Goal: Task Accomplishment & Management: Manage account settings

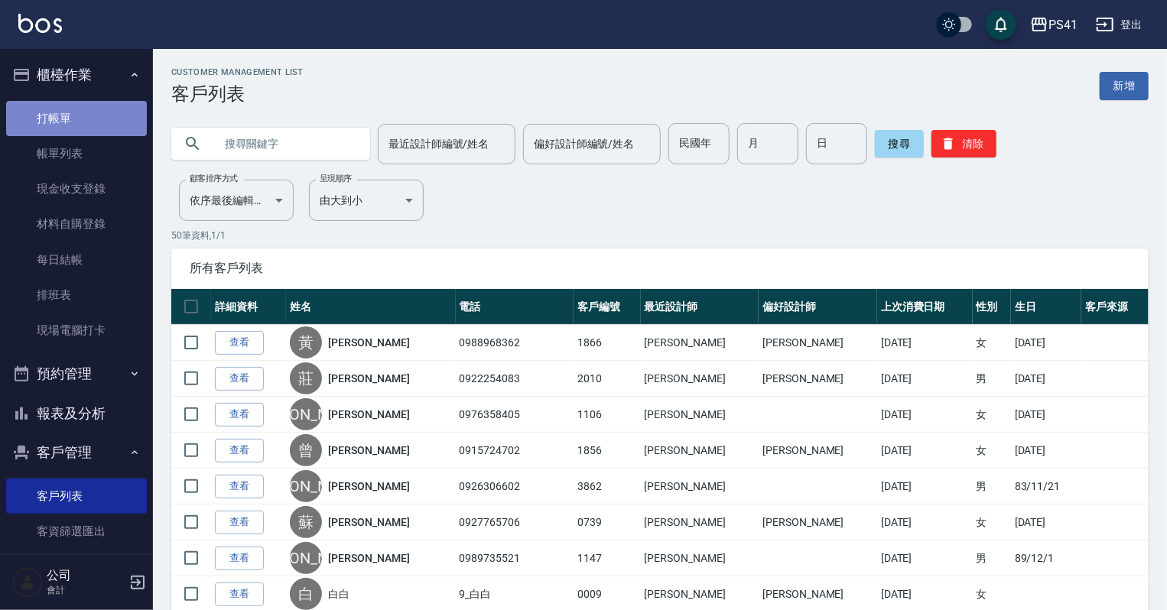
click at [88, 123] on link "打帳單" at bounding box center [76, 118] width 141 height 35
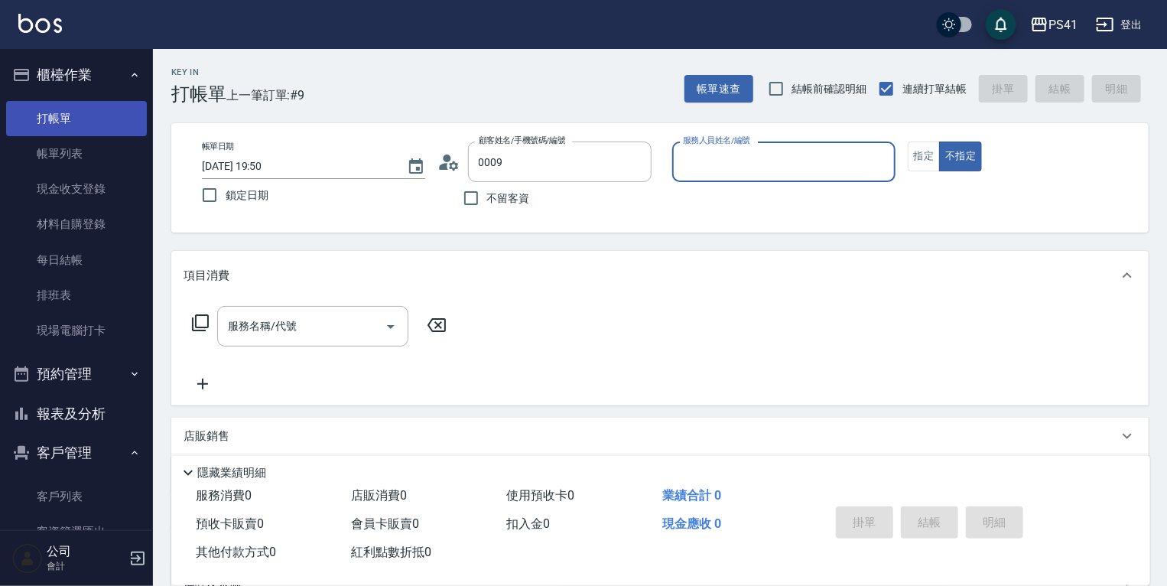
type input "白白/9_白白/0009"
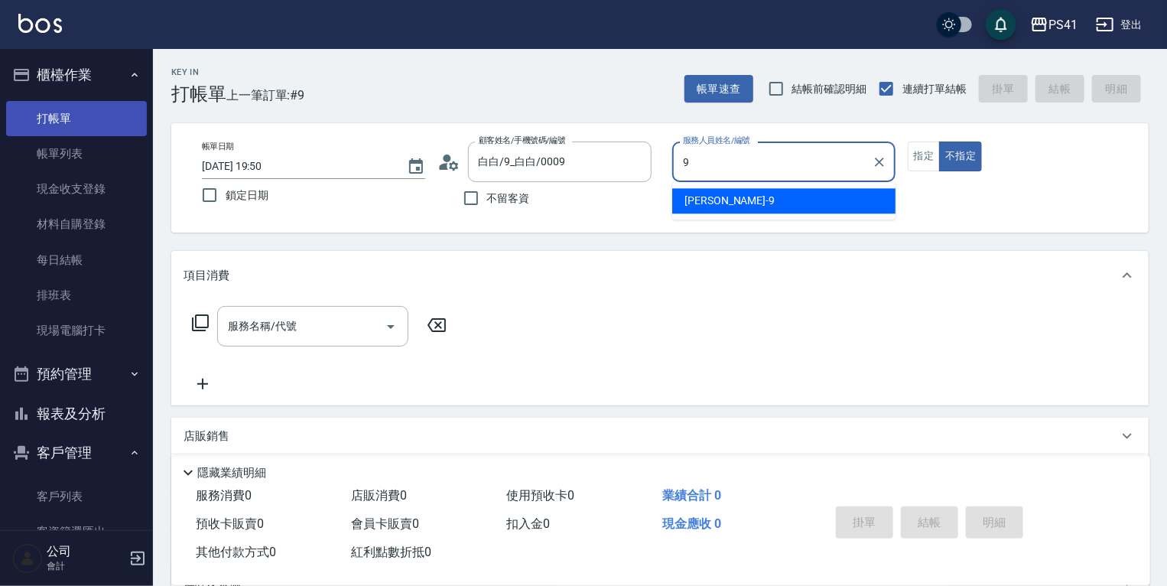
type input "白蕙瑄-9"
type button "false"
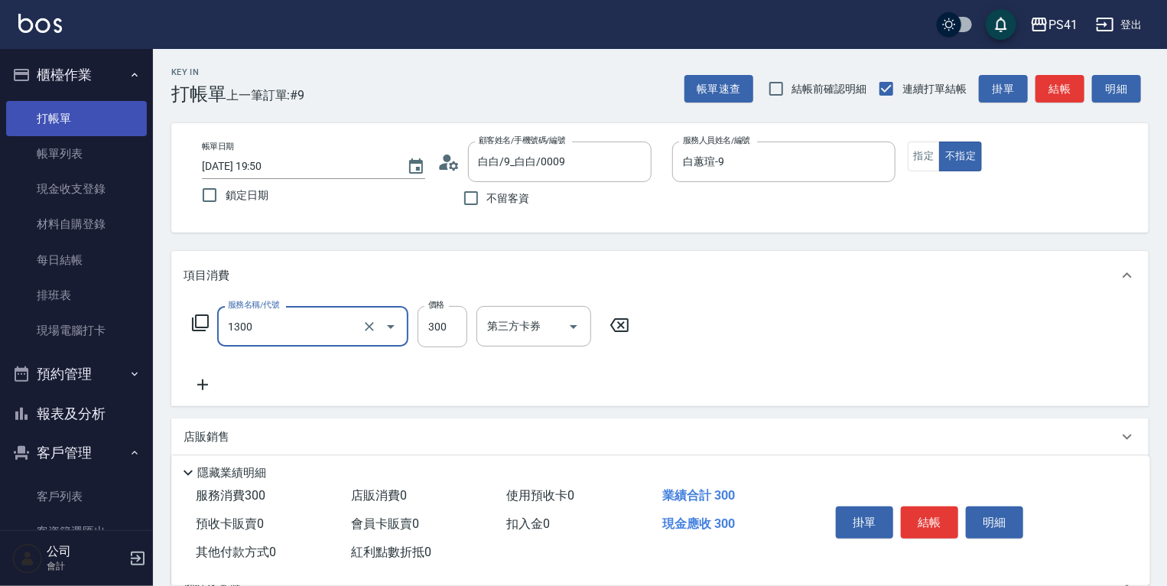
type input "洗髮300(1300)"
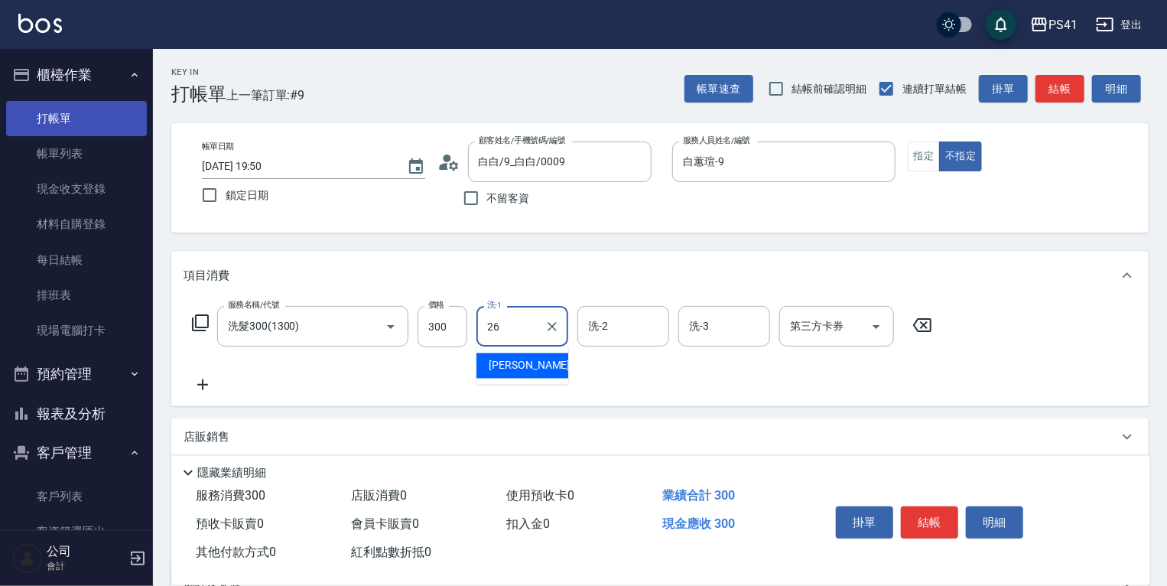
type input "[PERSON_NAME]-26"
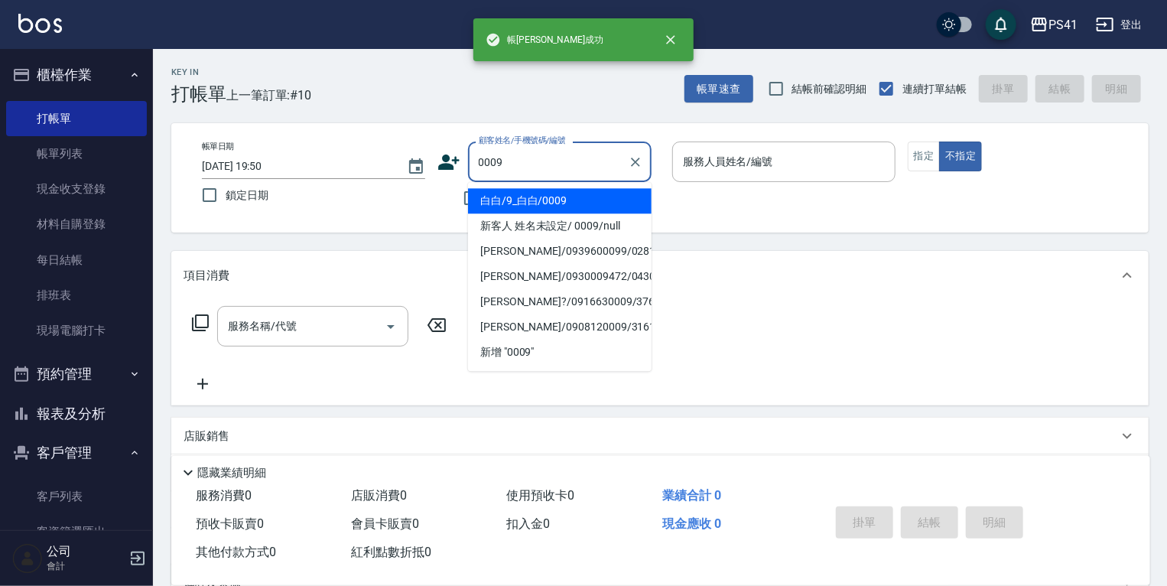
type input "白白/9_白白/0009"
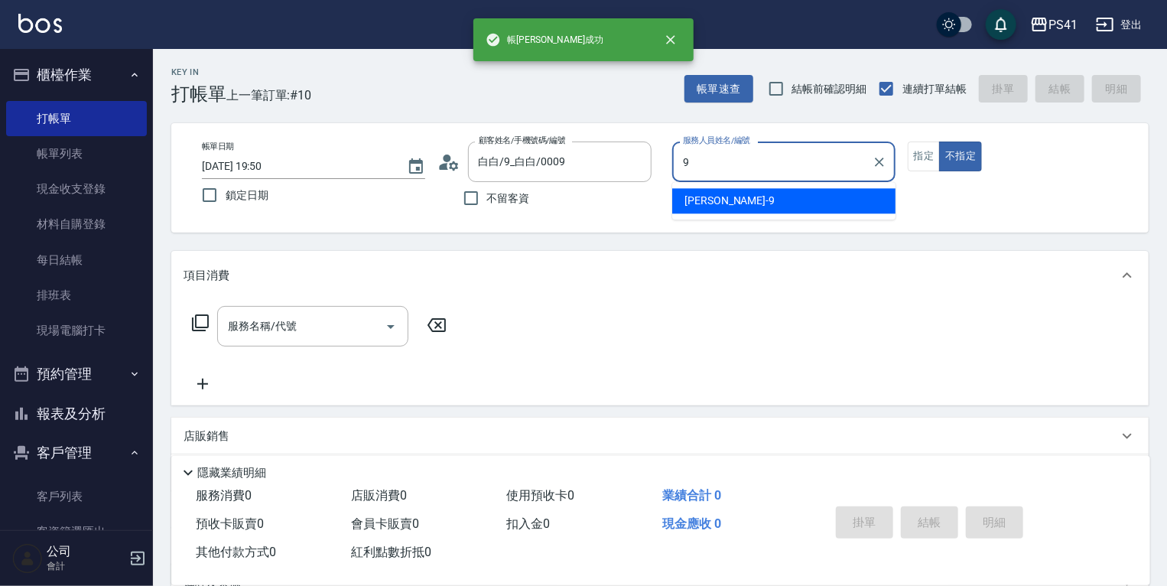
type input "白蕙瑄-9"
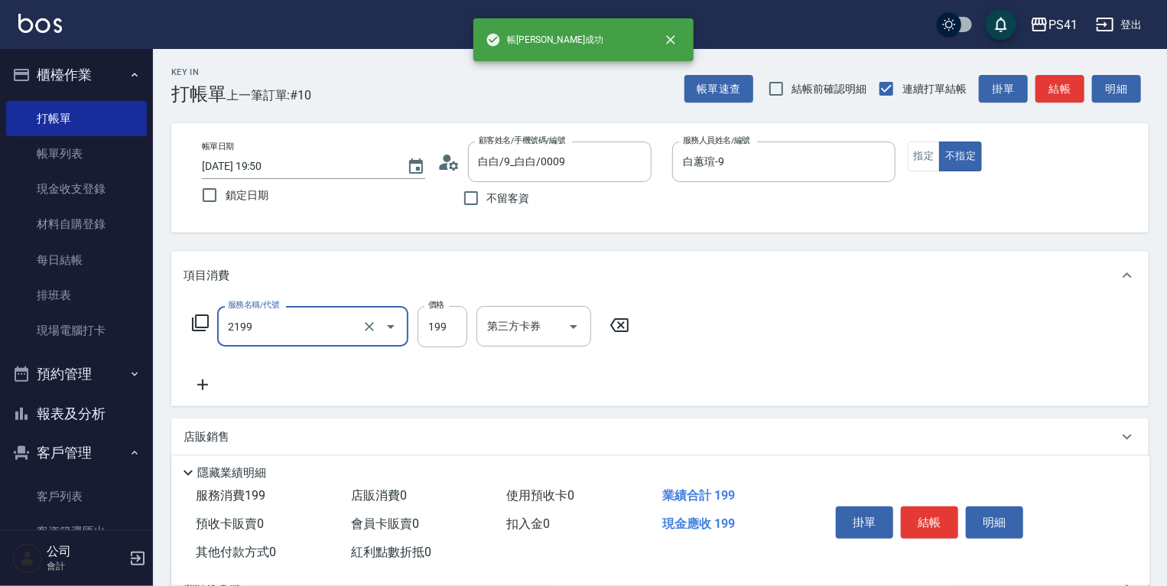
type input "不指定剪髮活動(2199)"
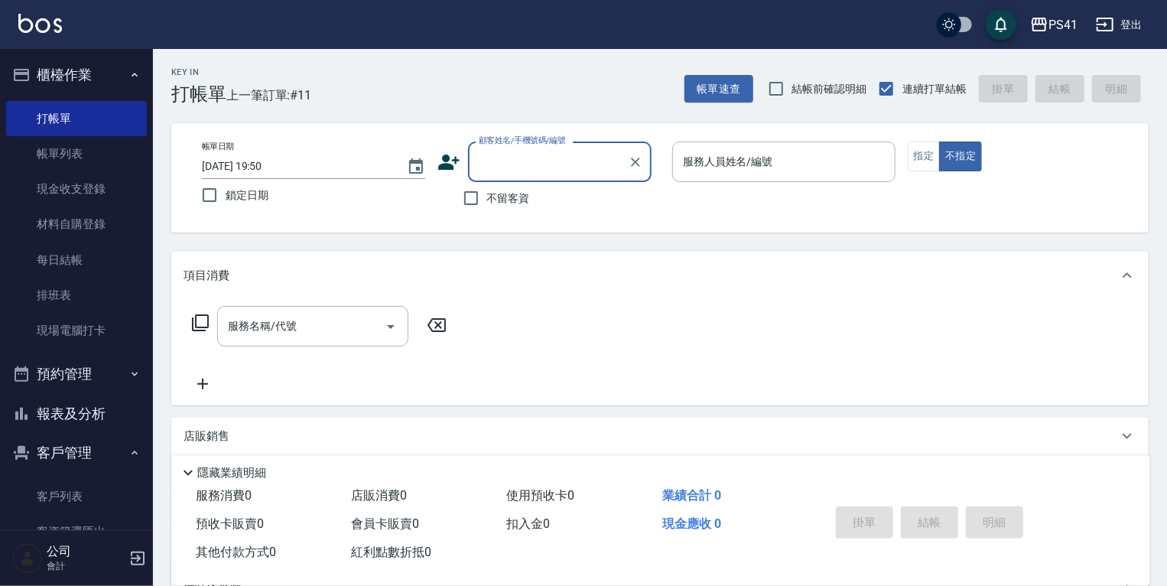
type input "4"
type input "0422"
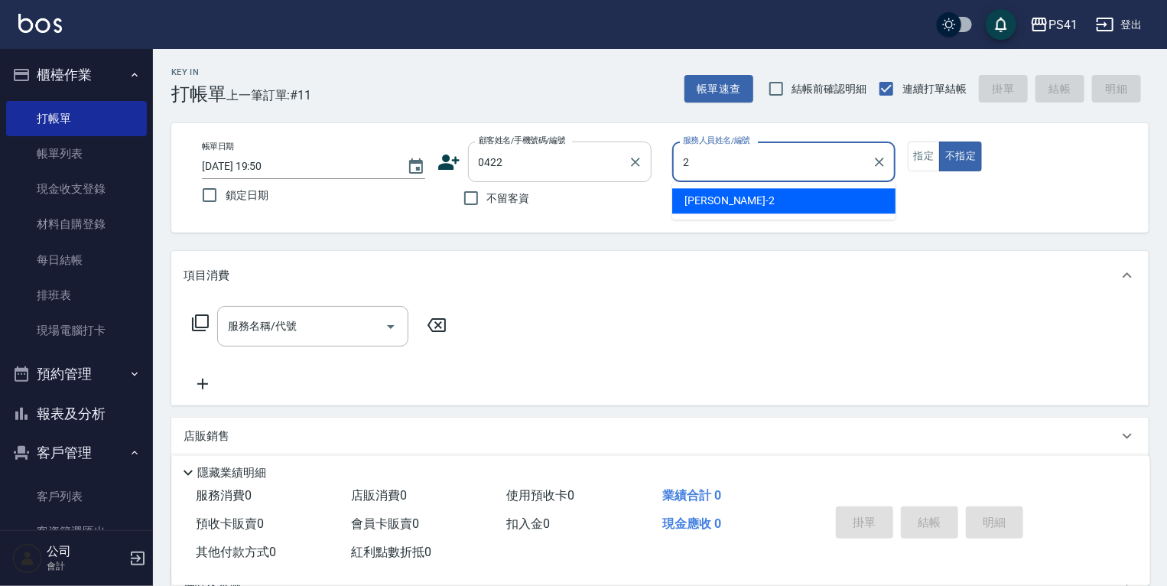
type input "[PERSON_NAME]-2"
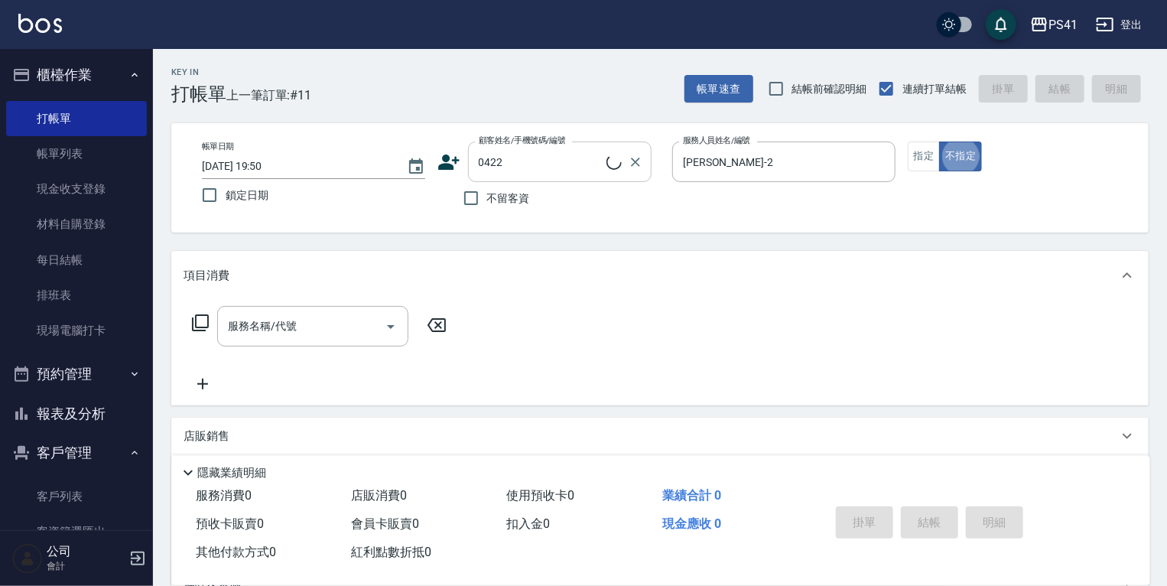
type input "[PERSON_NAME]/0925072068/0422"
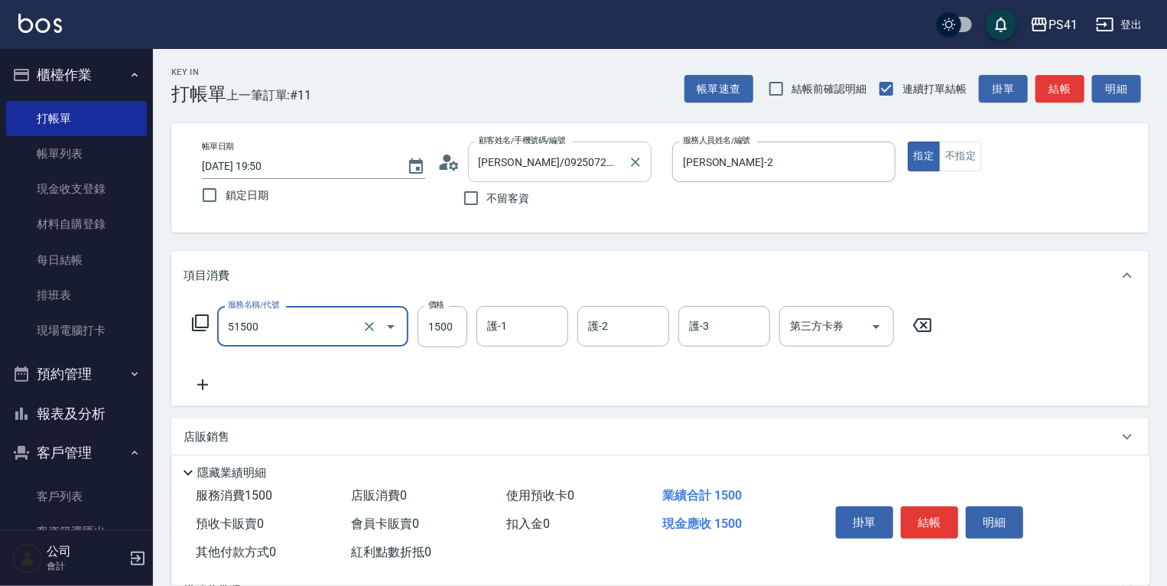
type input "原價1201~1500護髮(51500)"
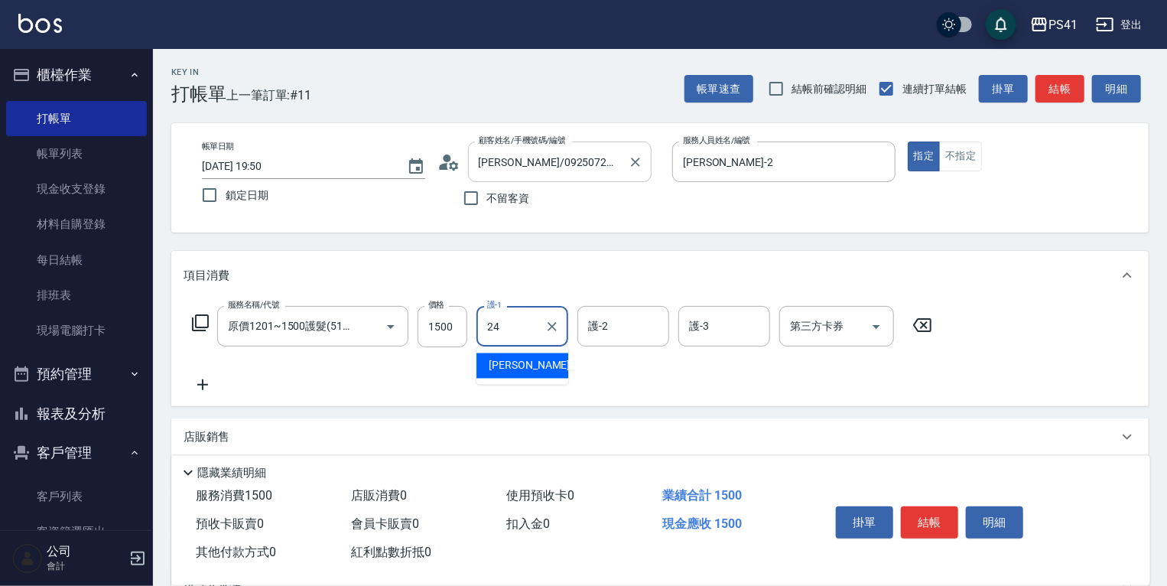
type input "[PERSON_NAME]-24"
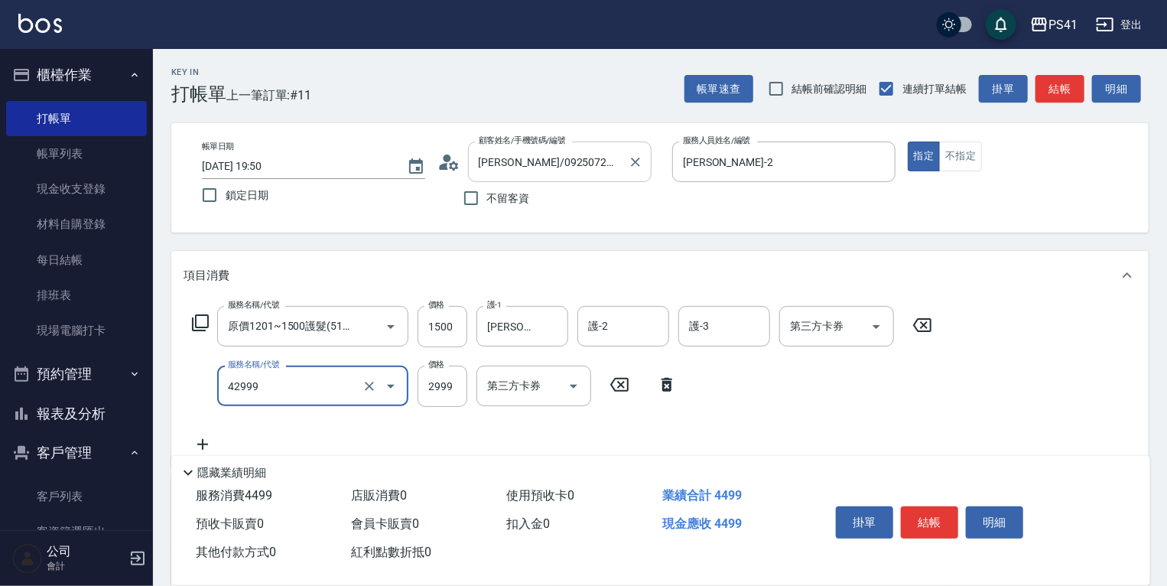
type input "漂染肩上2999以上(42999)"
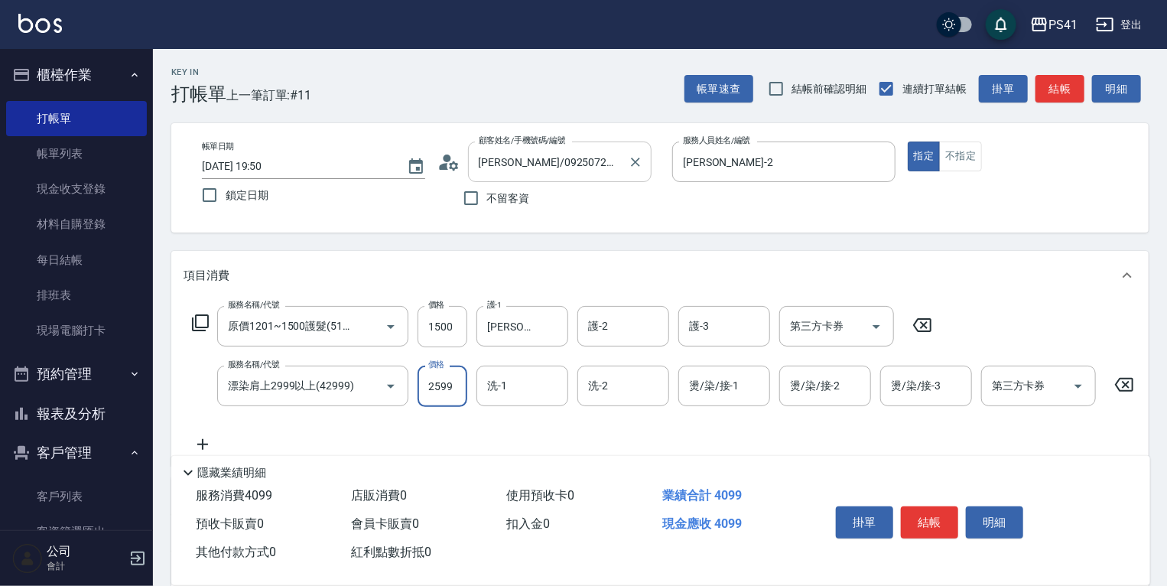
type input "2599"
type input "[PERSON_NAME]-24"
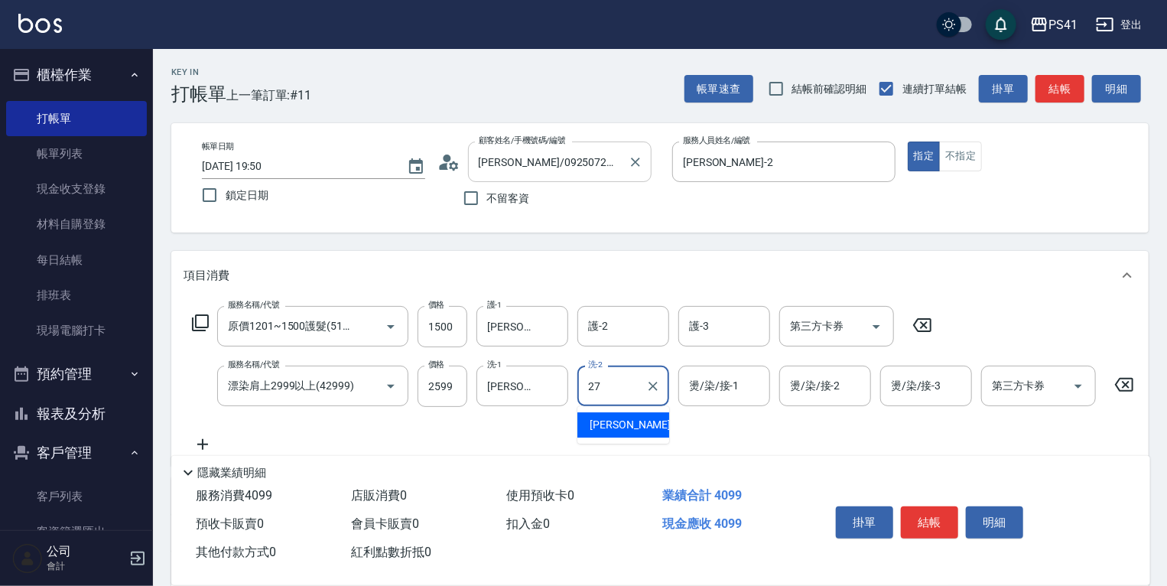
type input "佳佳-27"
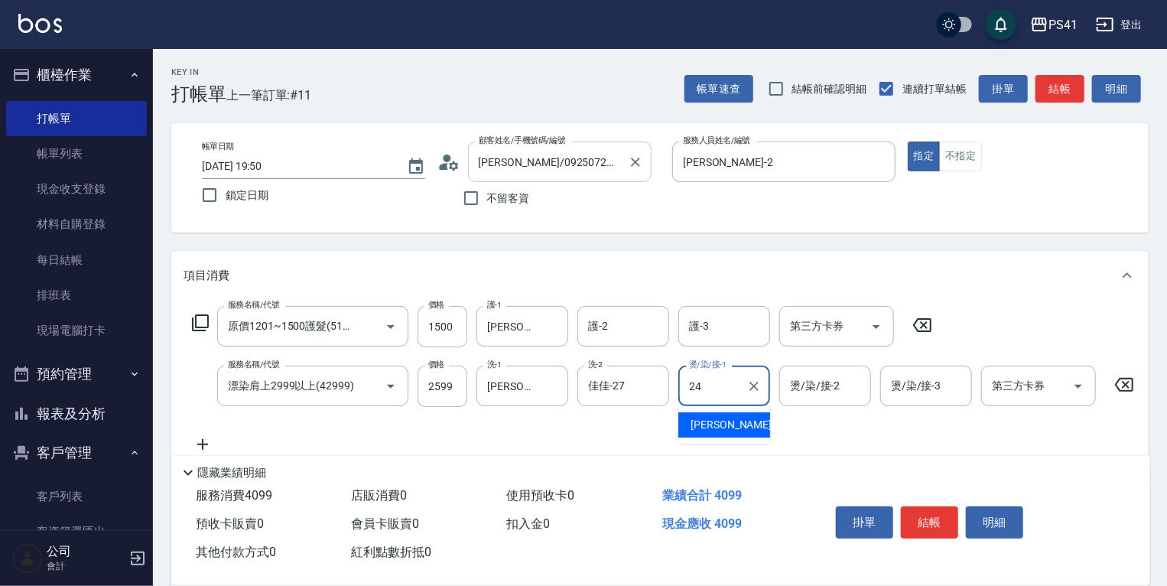
type input "[PERSON_NAME]-24"
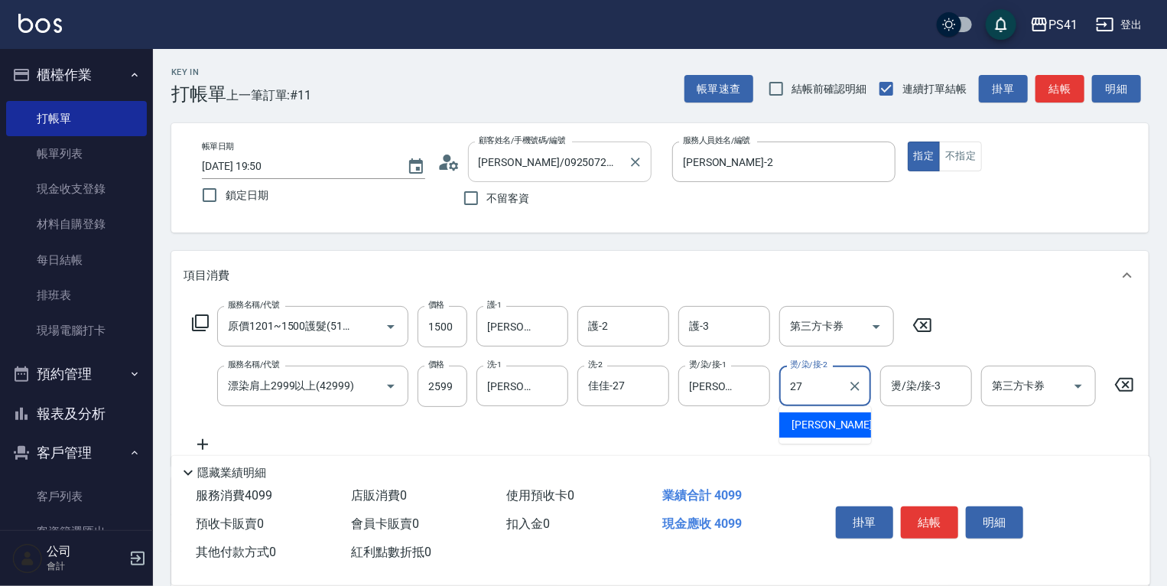
type input "佳佳-27"
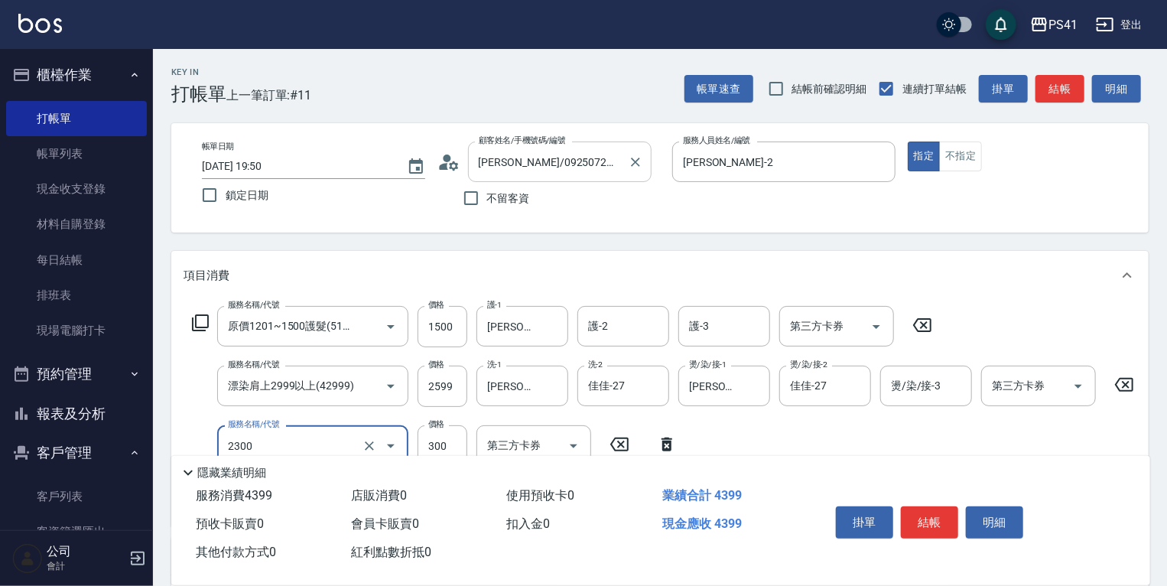
type input "剪髮(2300)"
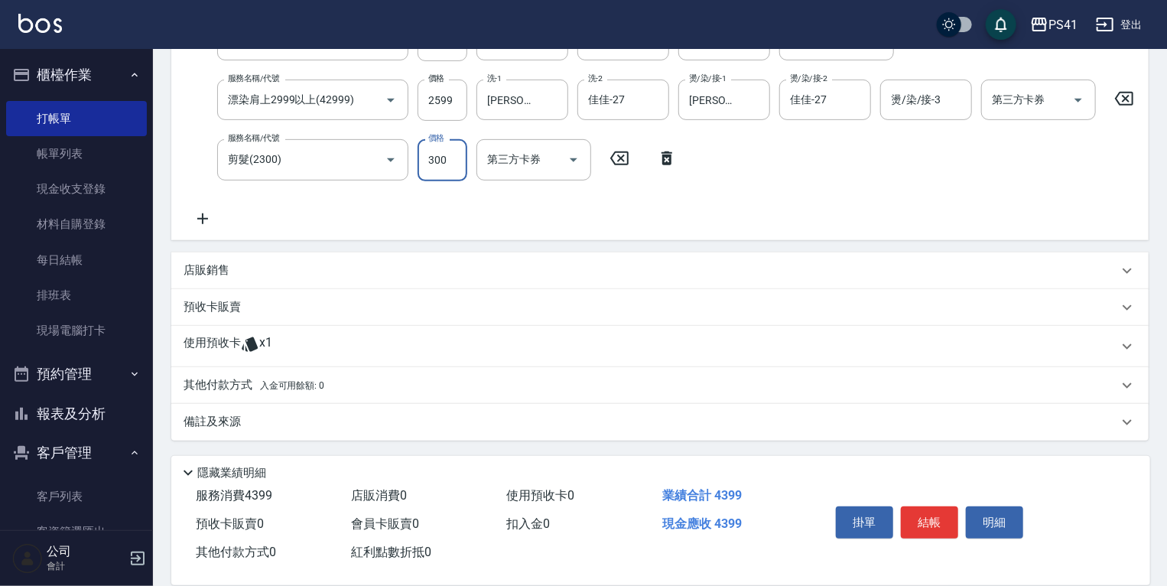
scroll to position [294, 0]
click at [402, 281] on div "店販銷售" at bounding box center [659, 270] width 977 height 37
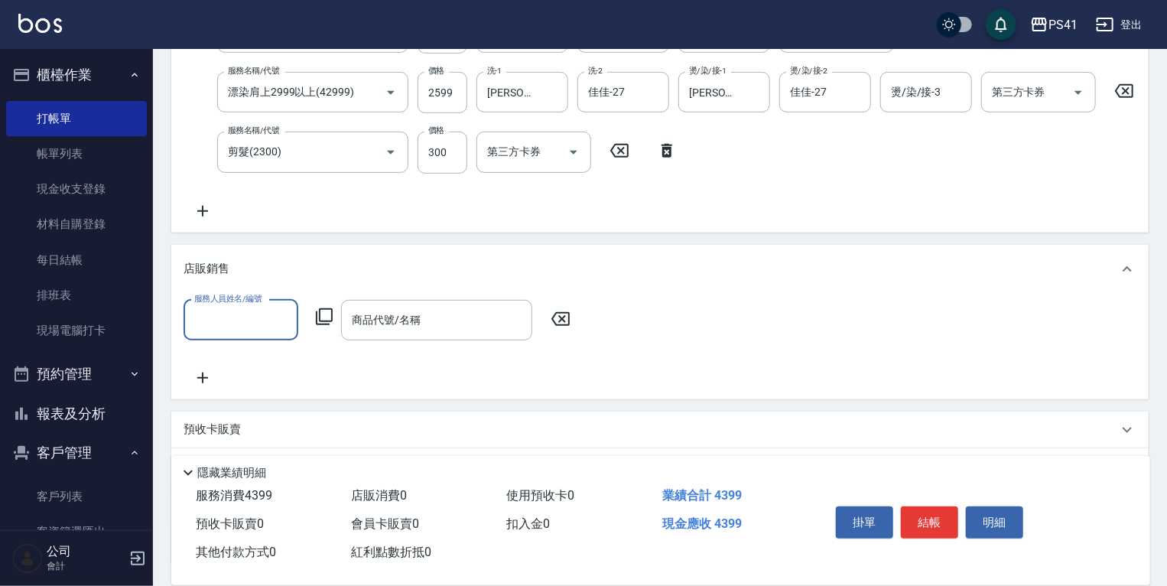
scroll to position [0, 0]
type input "[PERSON_NAME]-2"
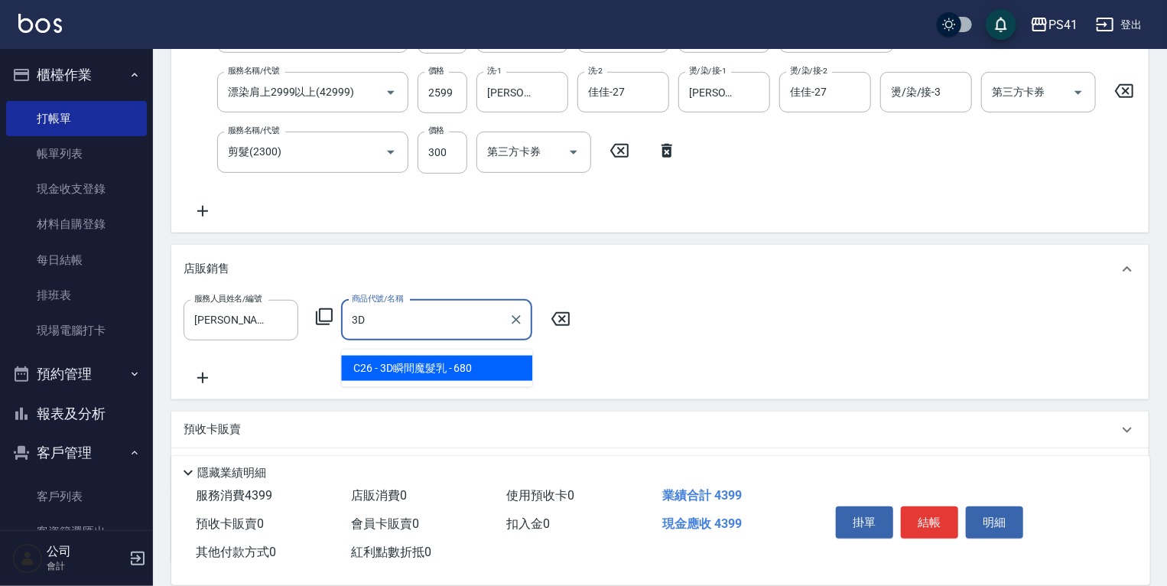
type input "3D瞬間魔髮乳"
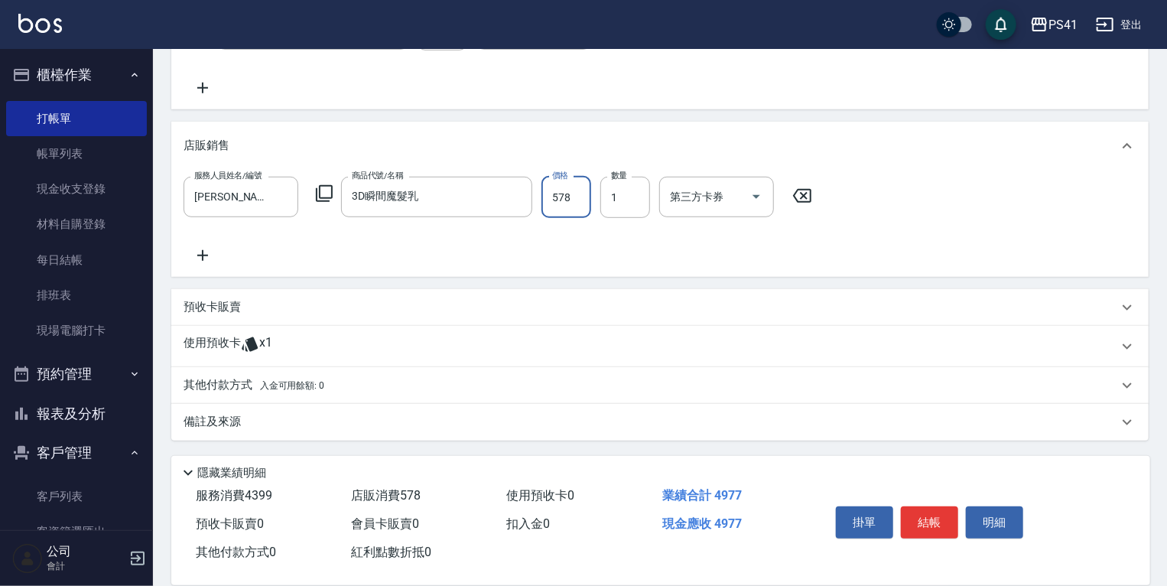
scroll to position [425, 0]
type input "578"
click at [281, 378] on div "其他付款方式 入金可用餘額: 0" at bounding box center [659, 385] width 977 height 37
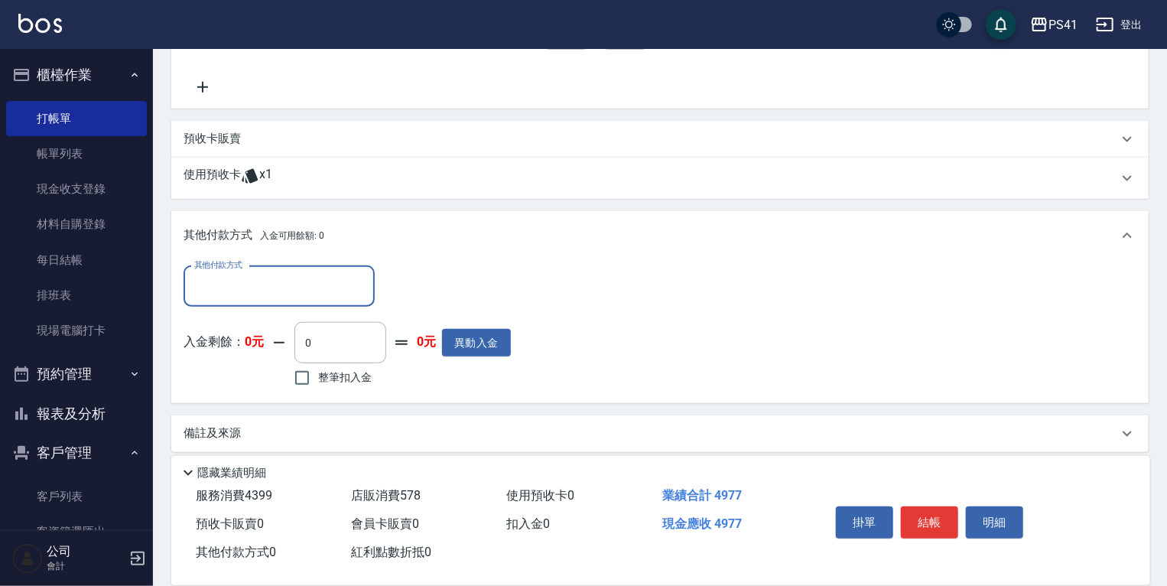
scroll to position [603, 0]
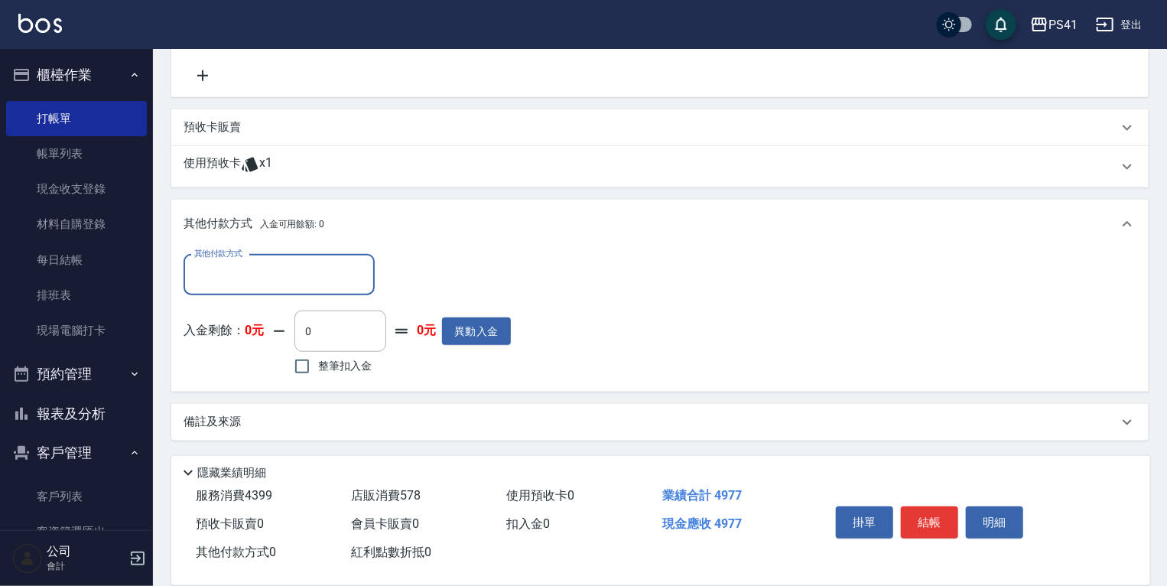
click at [281, 294] on div "其他付款方式" at bounding box center [279, 275] width 191 height 41
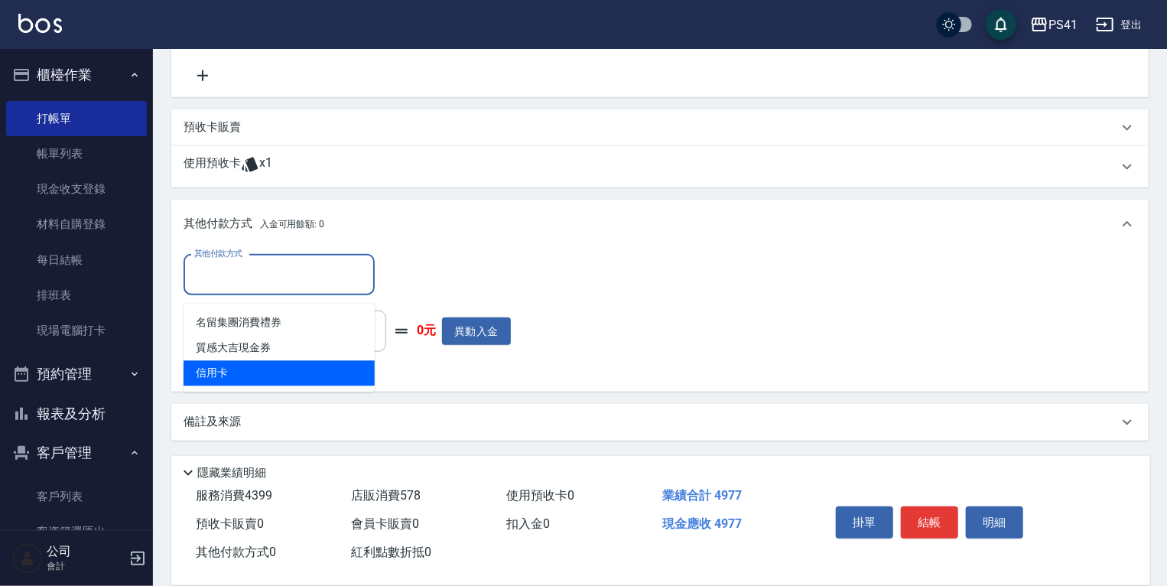
click at [286, 361] on span "信用卡" at bounding box center [279, 373] width 191 height 25
type input "信用卡"
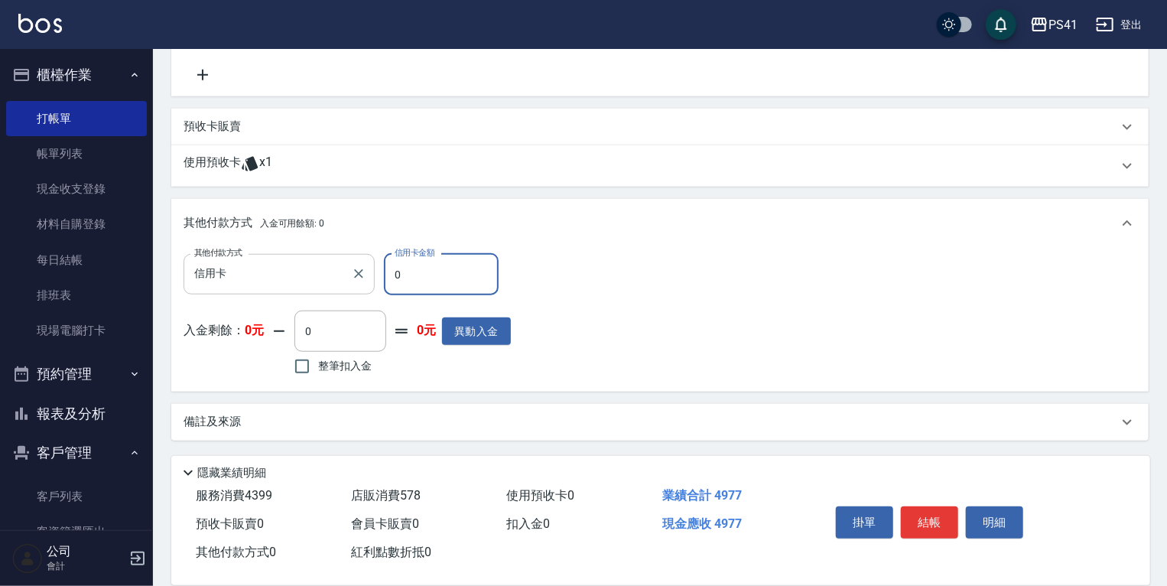
drag, startPoint x: 437, startPoint y: 275, endPoint x: 346, endPoint y: 281, distance: 92.0
click at [358, 278] on div "其他付款方式 信用卡 其他付款方式 信用卡金額 0 信用卡金額" at bounding box center [347, 274] width 327 height 41
type input "4977"
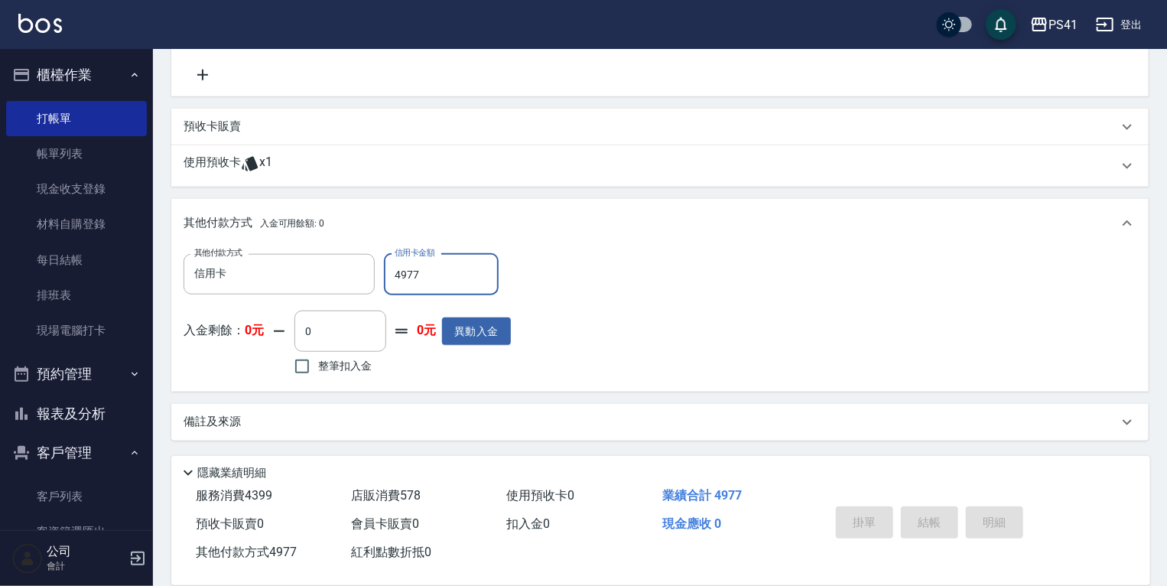
type input "[DATE] 19:51"
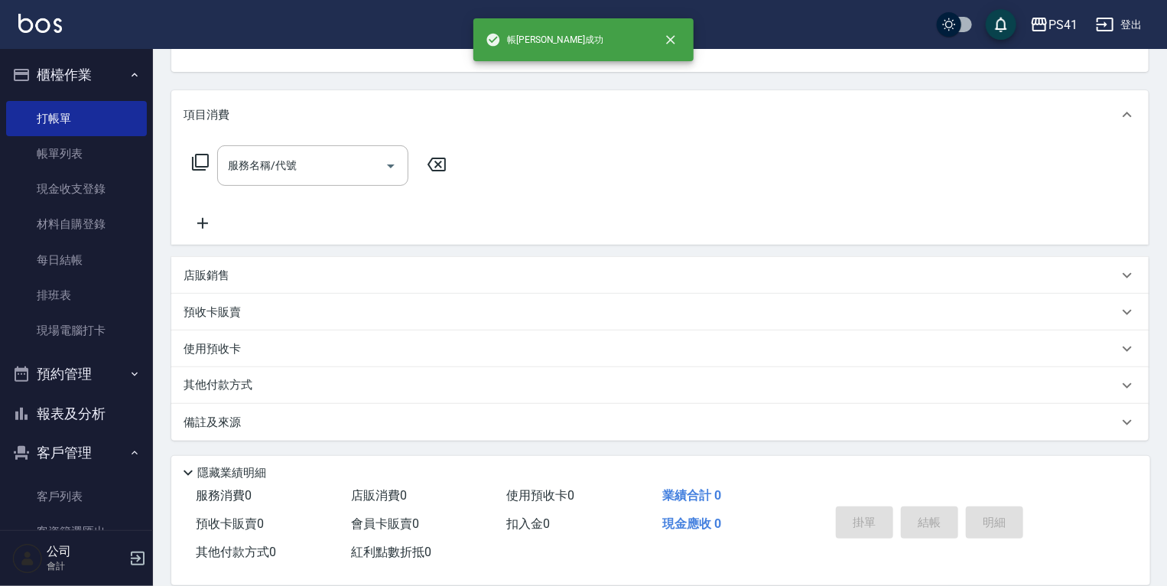
scroll to position [0, 0]
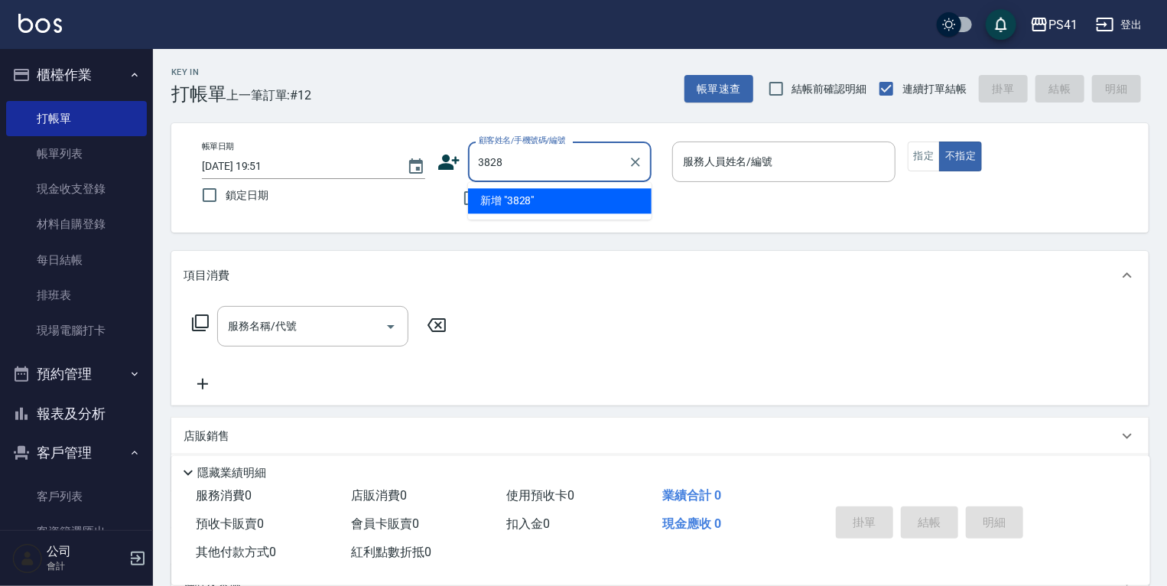
type input "3828"
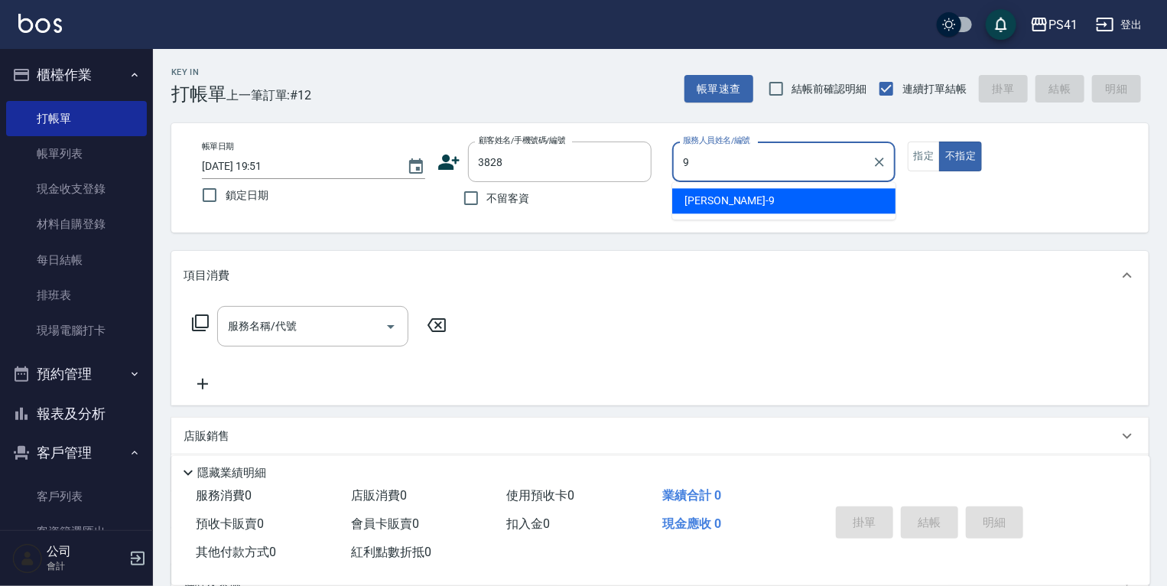
type input "白蕙瑄-9"
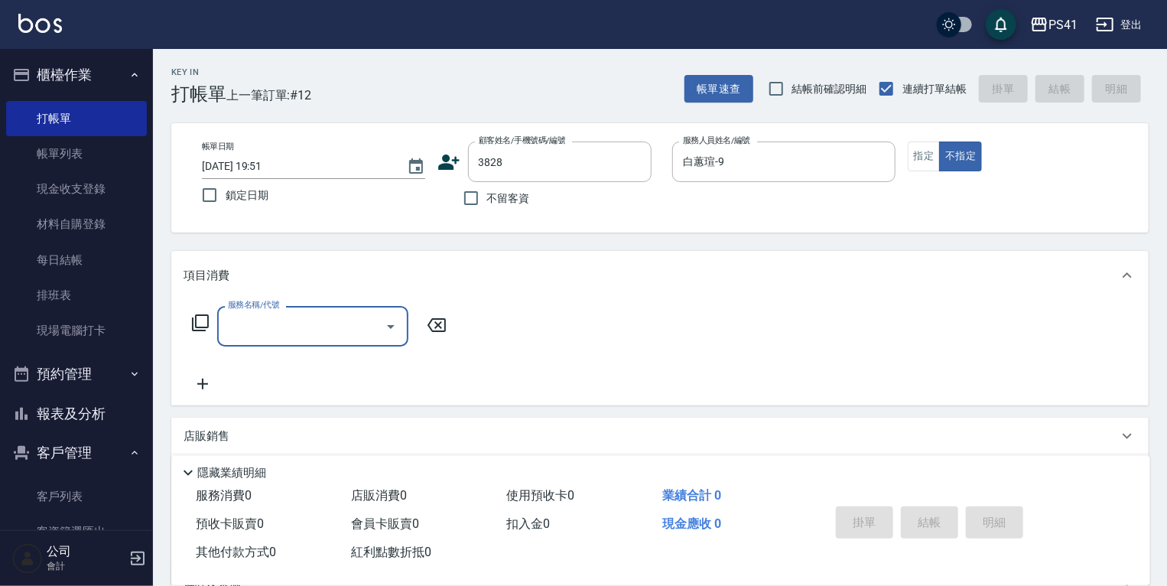
type input "1"
type input "[PERSON_NAME]/0930036260/3828"
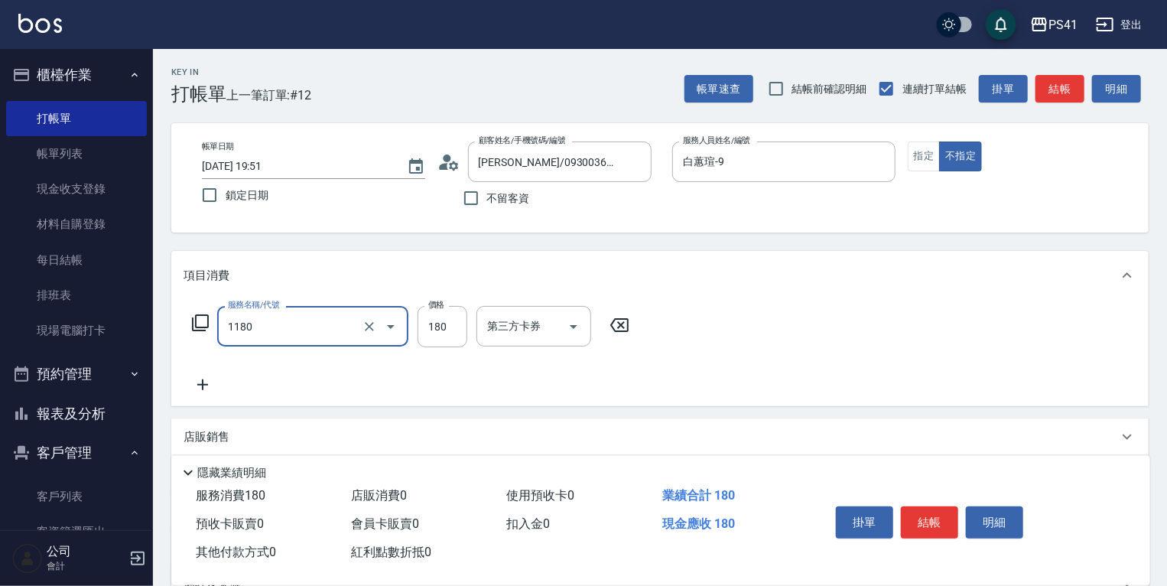
type input "洗髮(洗+剪不指定活動)(1180)"
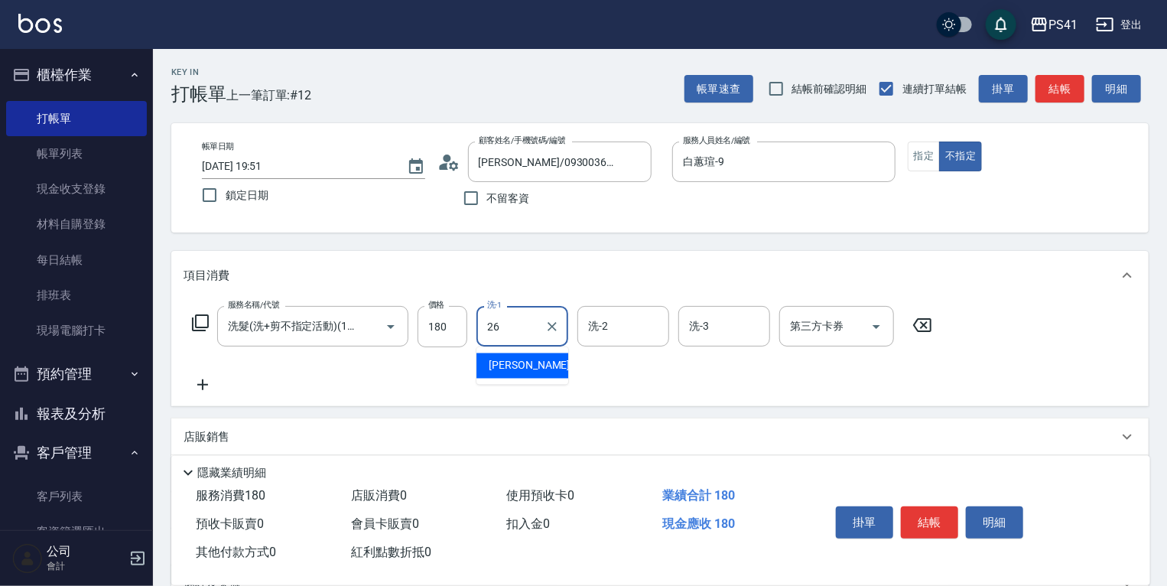
type input "[PERSON_NAME]-26"
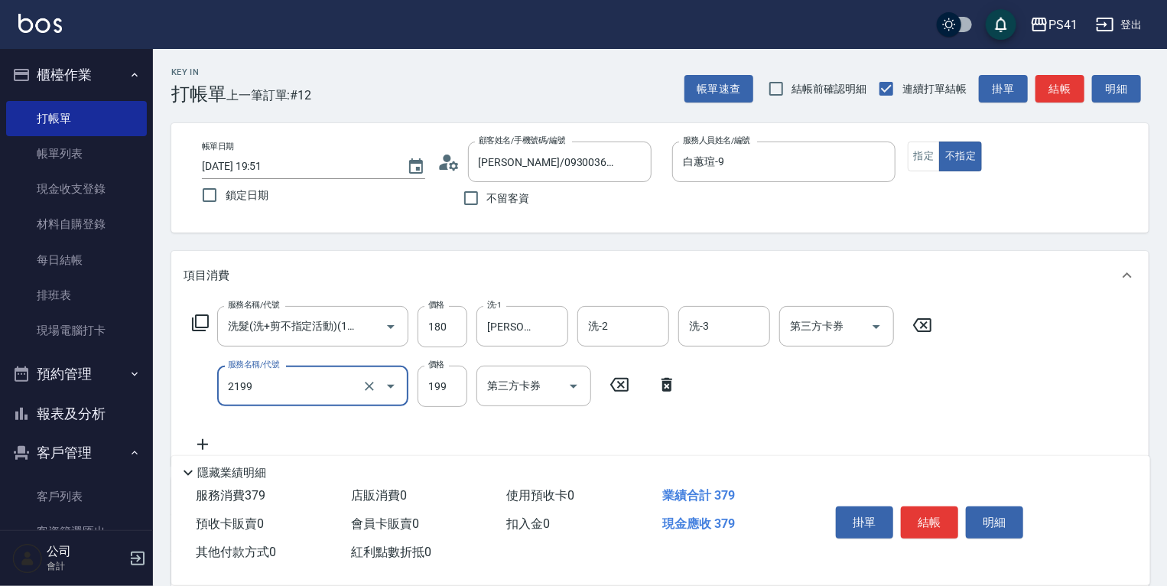
type input "不指定剪髮活動(2199)"
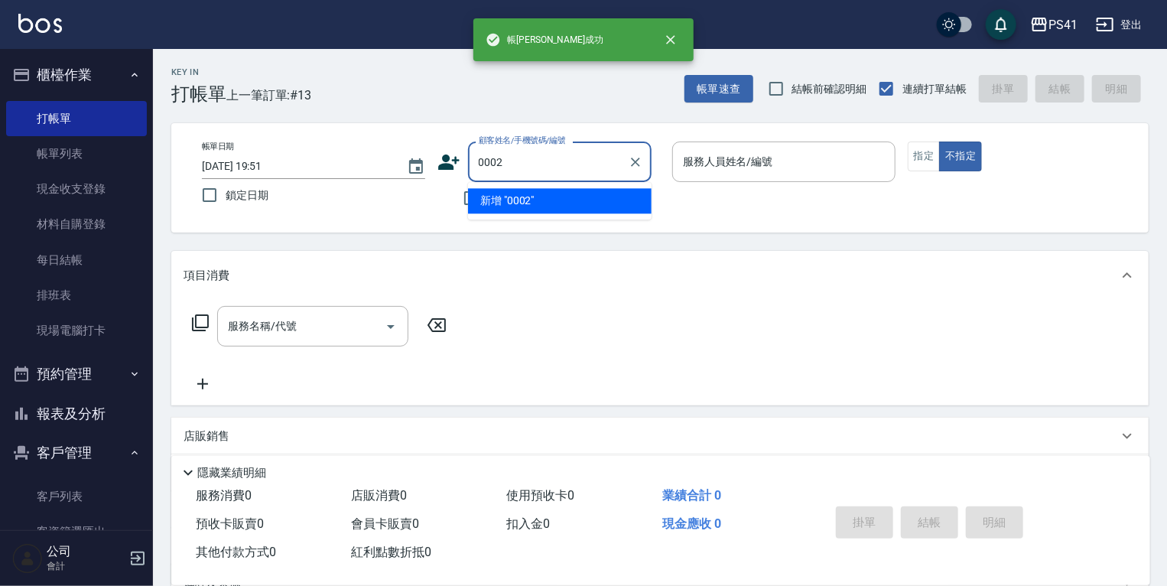
type input "0002"
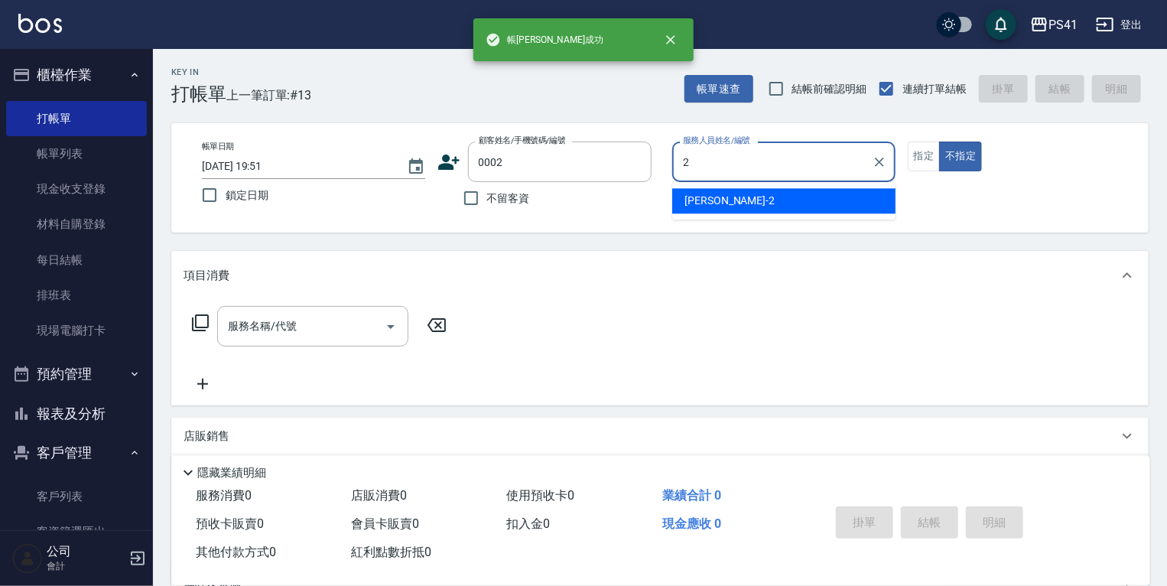
type input "[PERSON_NAME]-2"
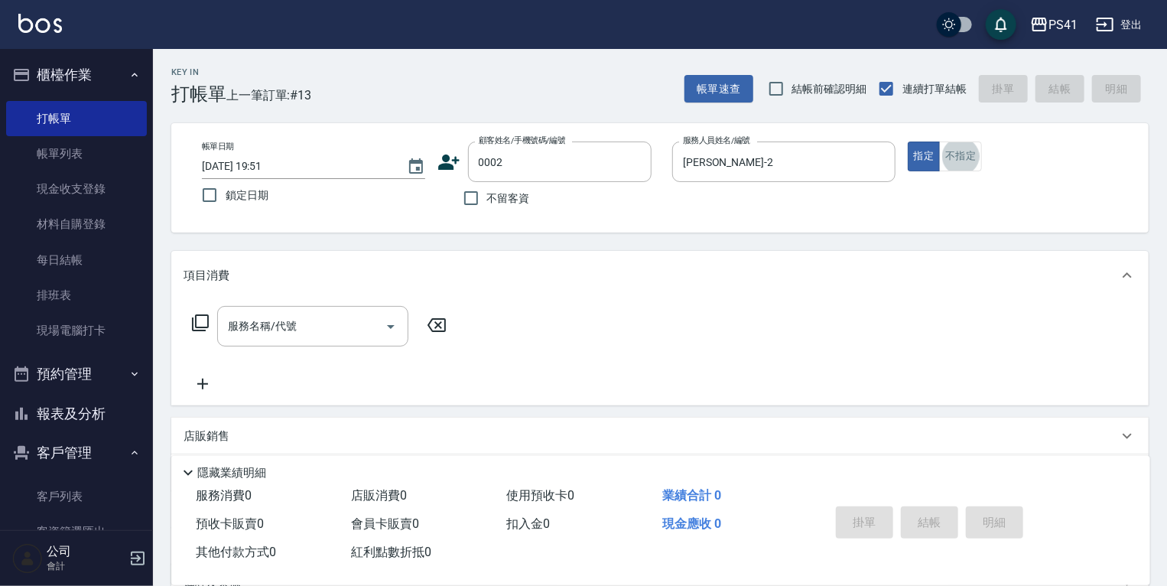
type input "[PERSON_NAME]/[PERSON_NAME]/0002"
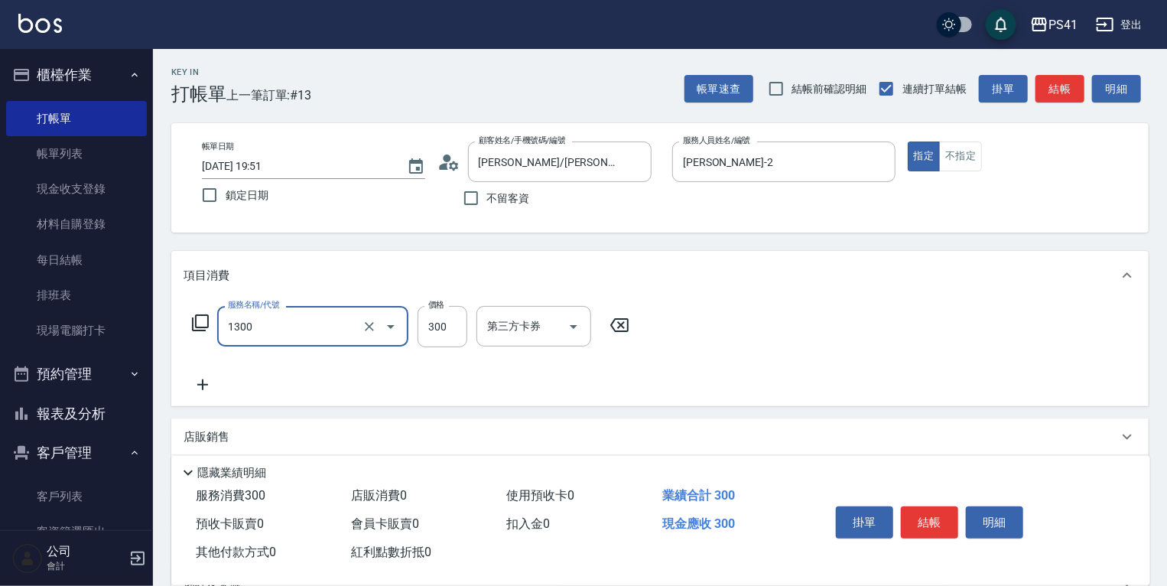
type input "洗髮300(1300)"
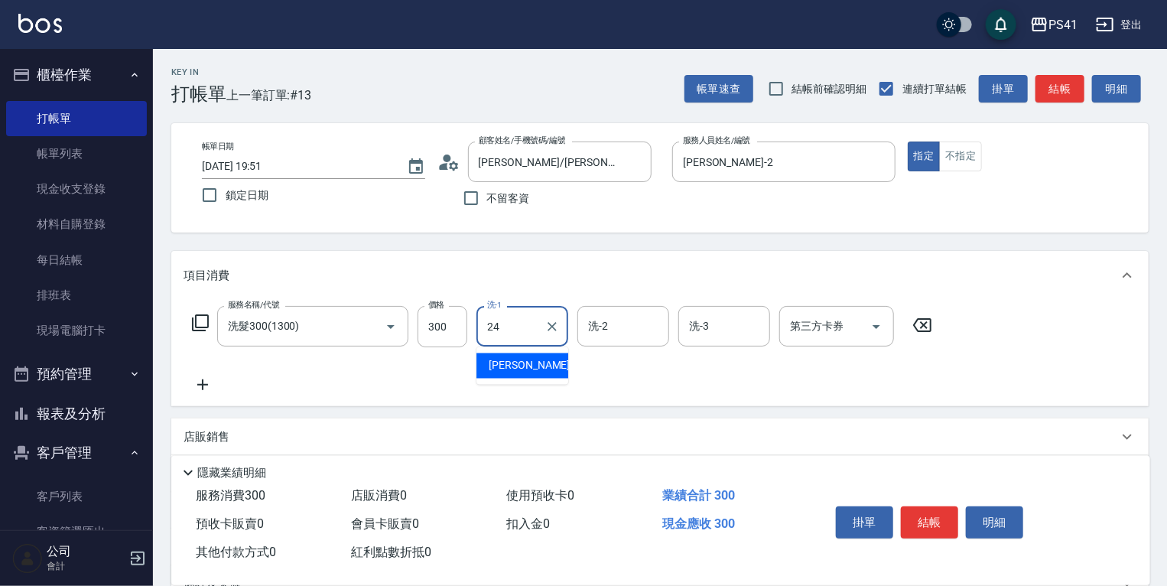
type input "[PERSON_NAME]-24"
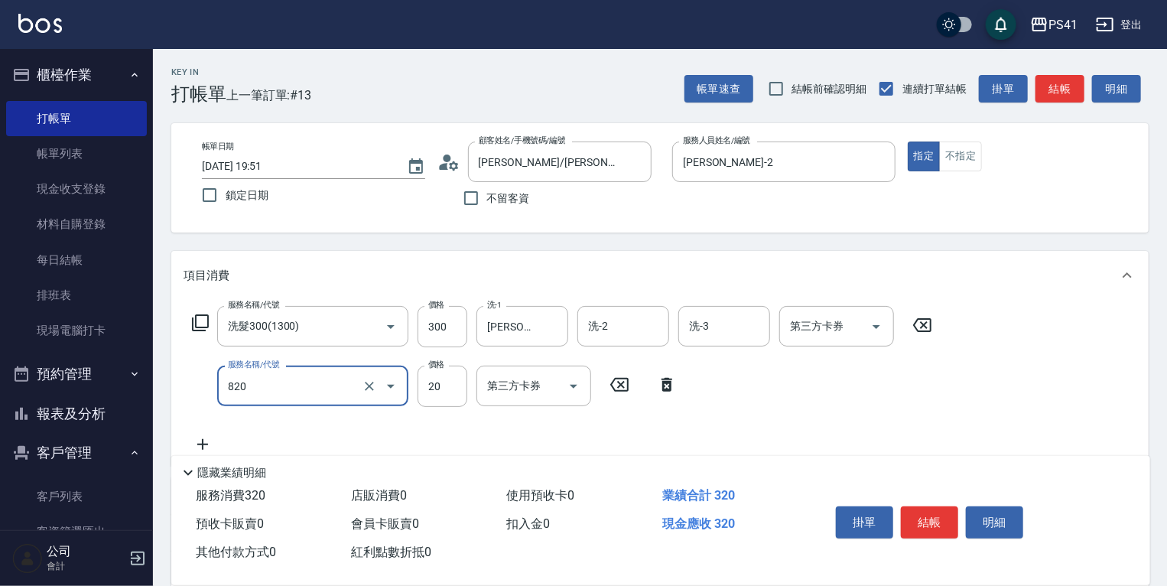
type input "潤絲(820)"
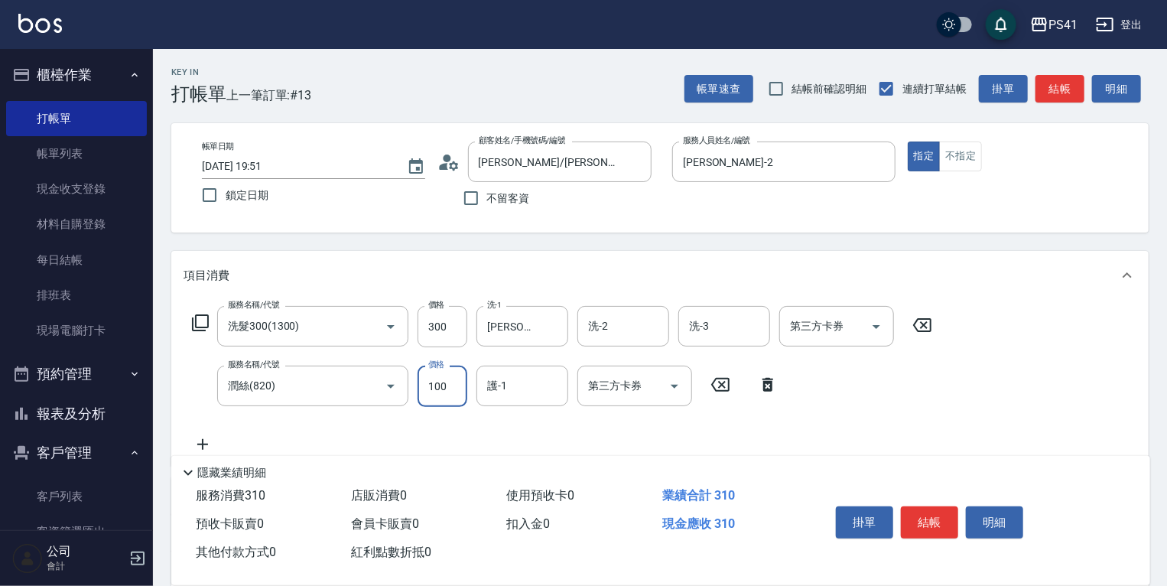
type input "100"
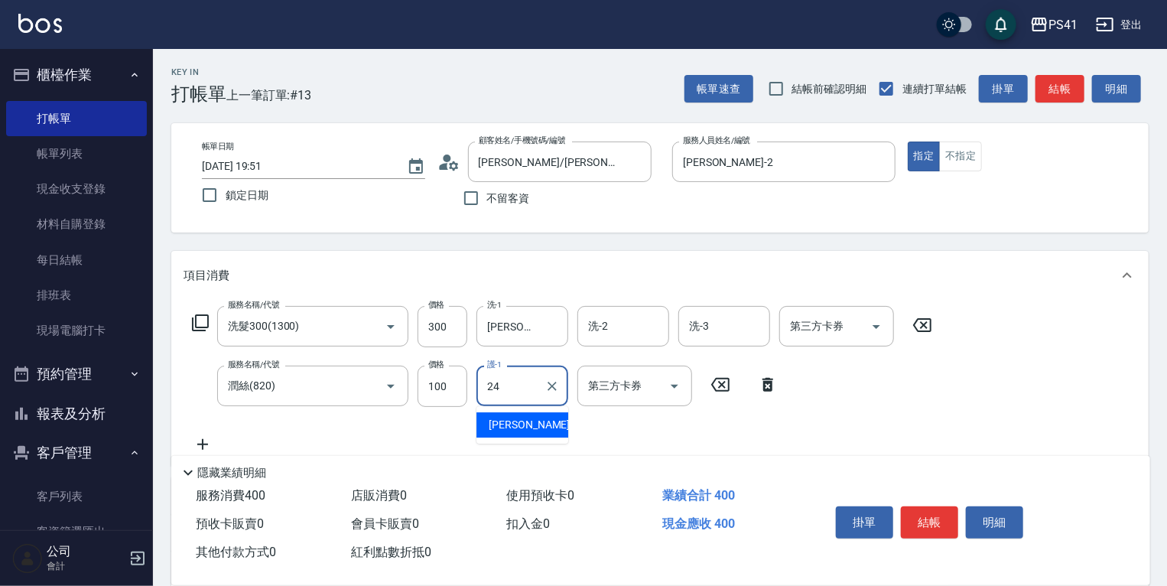
type input "[PERSON_NAME]-24"
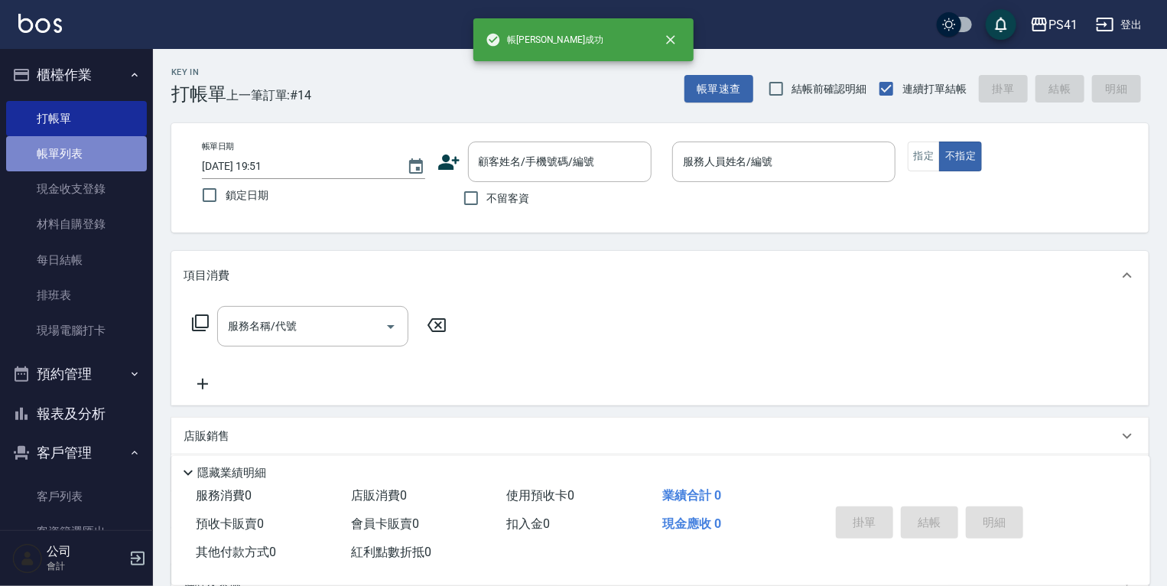
click at [80, 153] on link "帳單列表" at bounding box center [76, 153] width 141 height 35
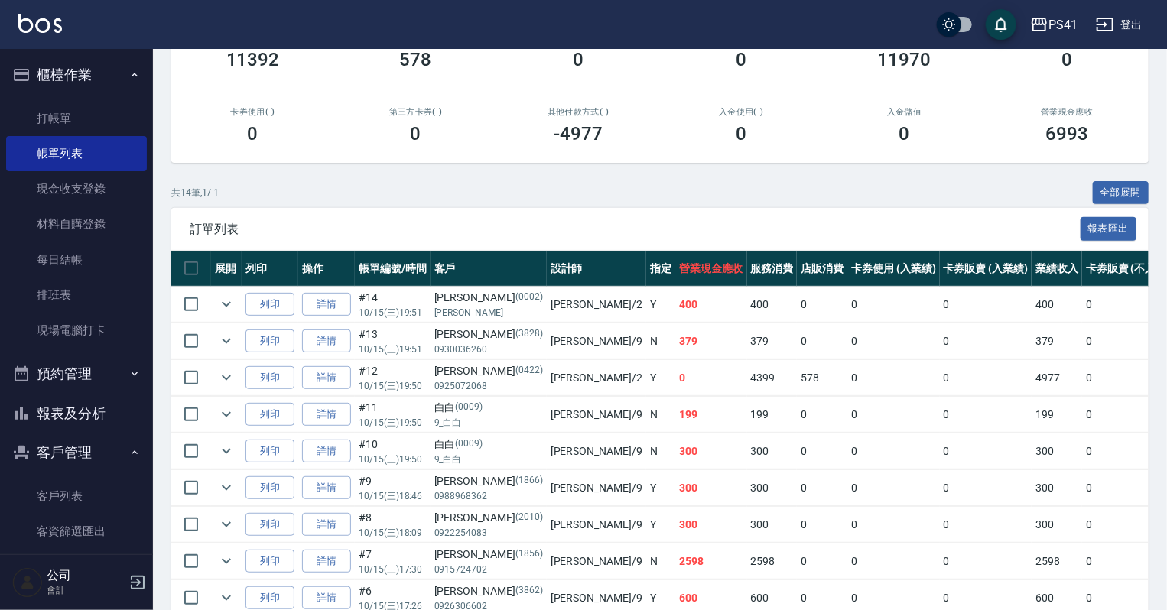
scroll to position [171, 0]
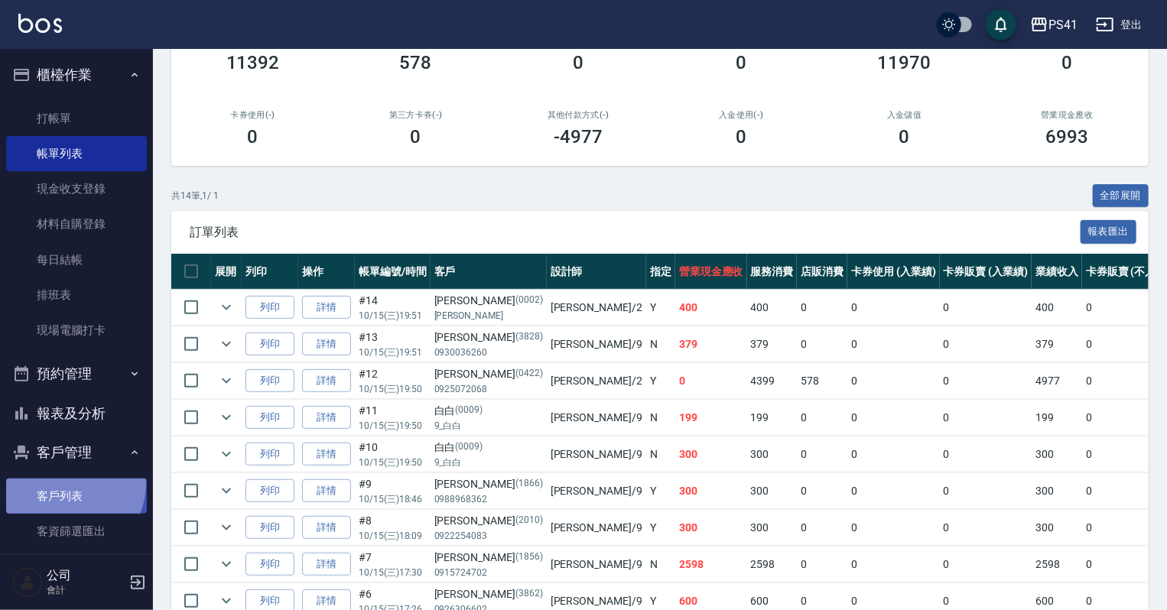
click at [63, 484] on link "客戶列表" at bounding box center [76, 496] width 141 height 35
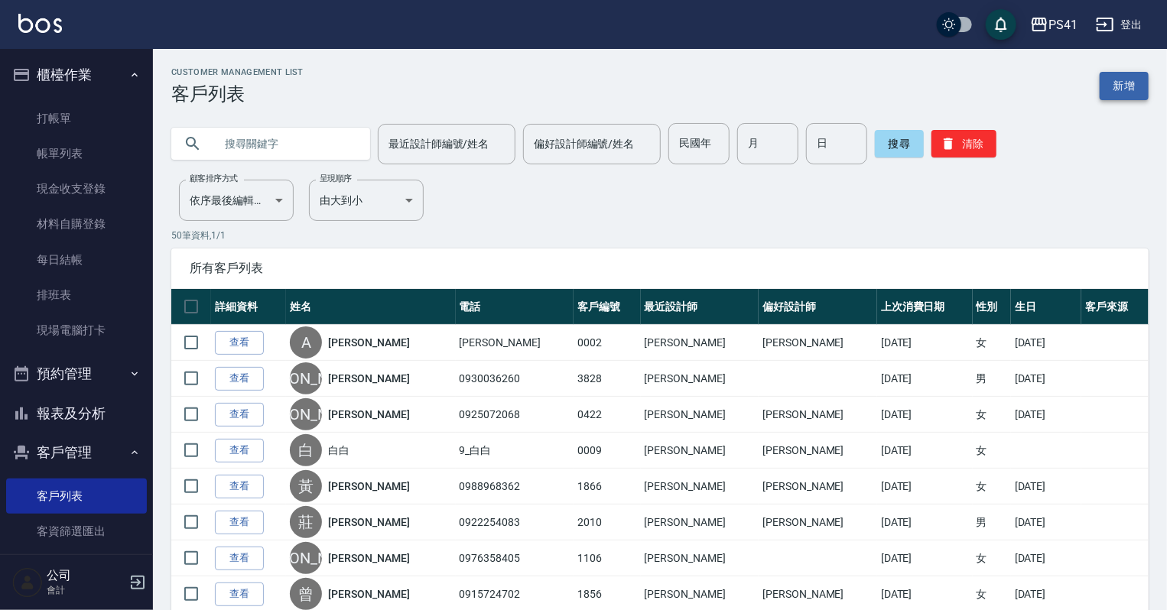
click at [1107, 79] on link "新增" at bounding box center [1124, 86] width 49 height 28
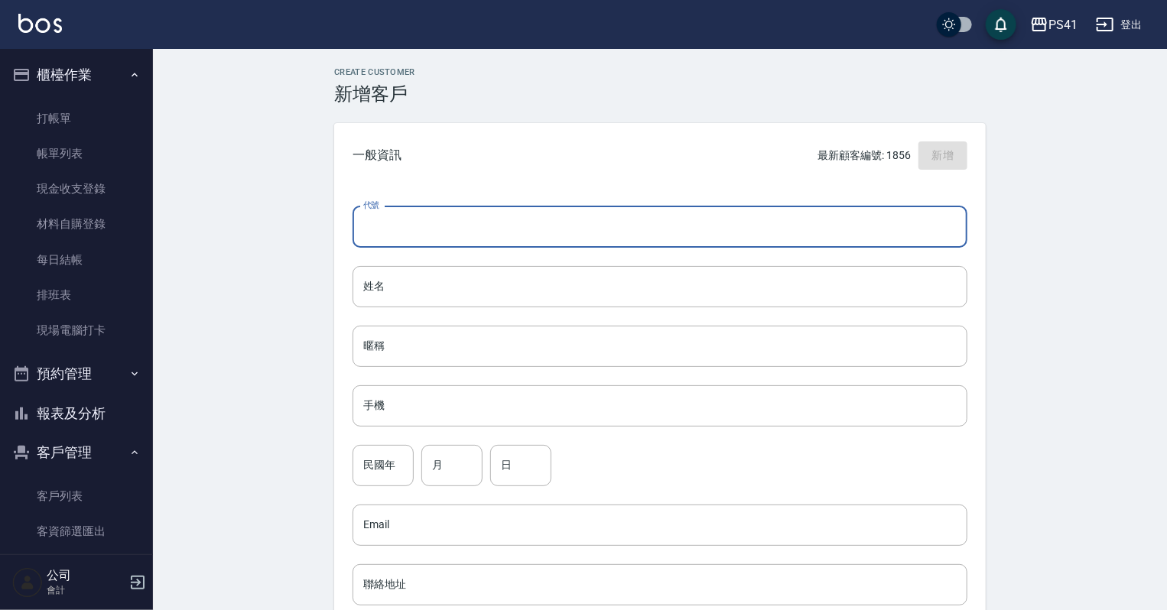
drag, startPoint x: 477, startPoint y: 224, endPoint x: 468, endPoint y: 229, distance: 10.3
click at [477, 226] on input "代號" at bounding box center [660, 226] width 615 height 41
type input "1858"
click at [447, 278] on input "姓名" at bounding box center [660, 286] width 615 height 41
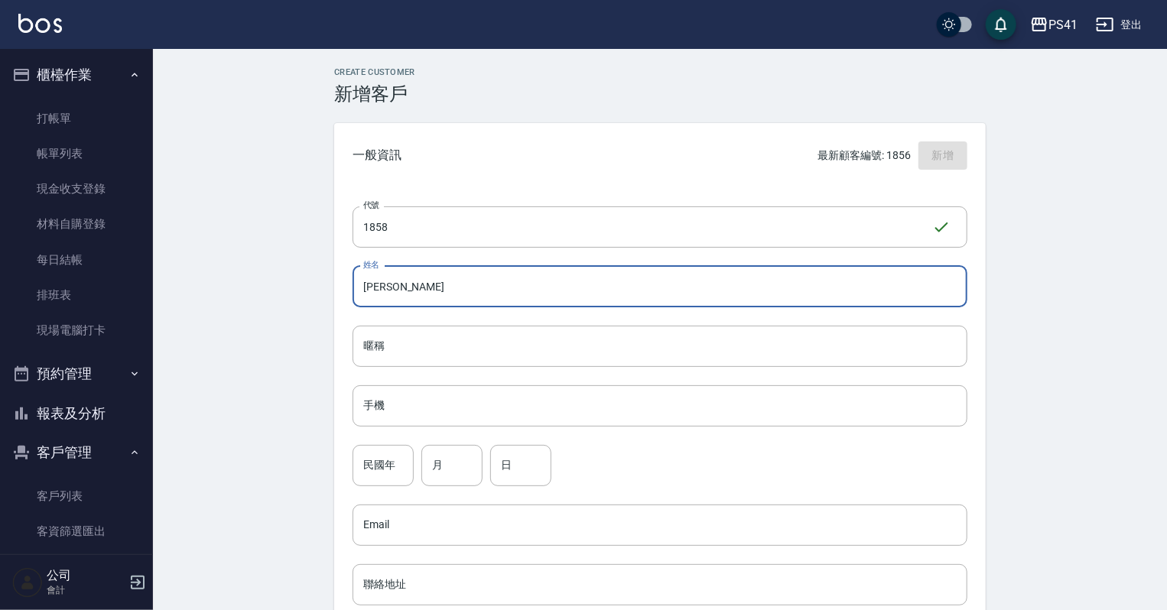
type input "[PERSON_NAME]"
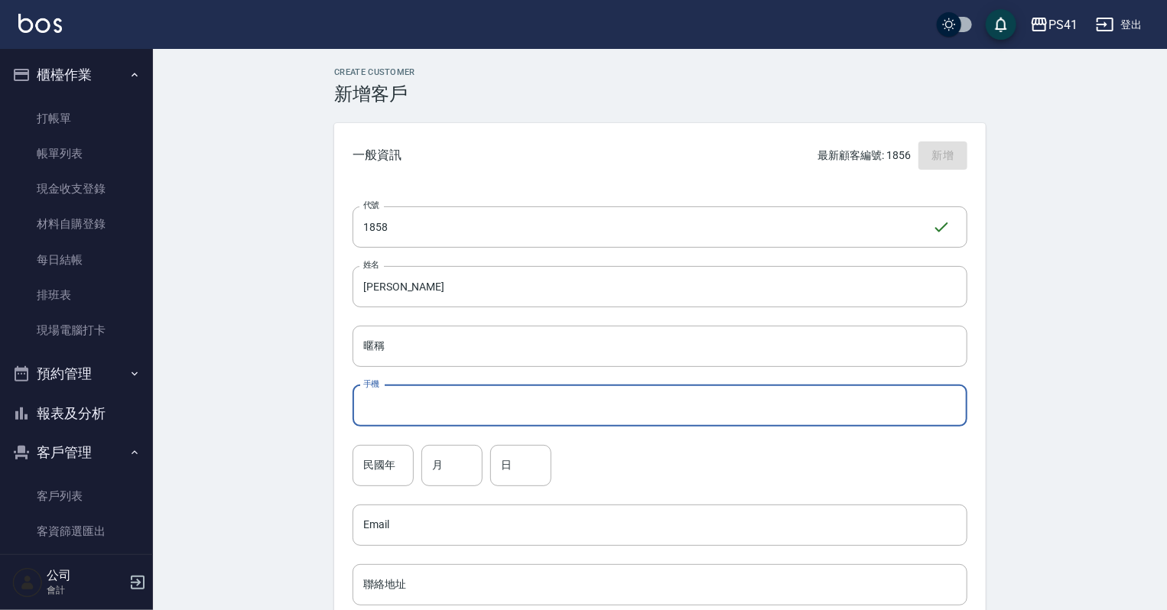
click at [405, 403] on input "手機" at bounding box center [660, 405] width 615 height 41
type input "0965510923"
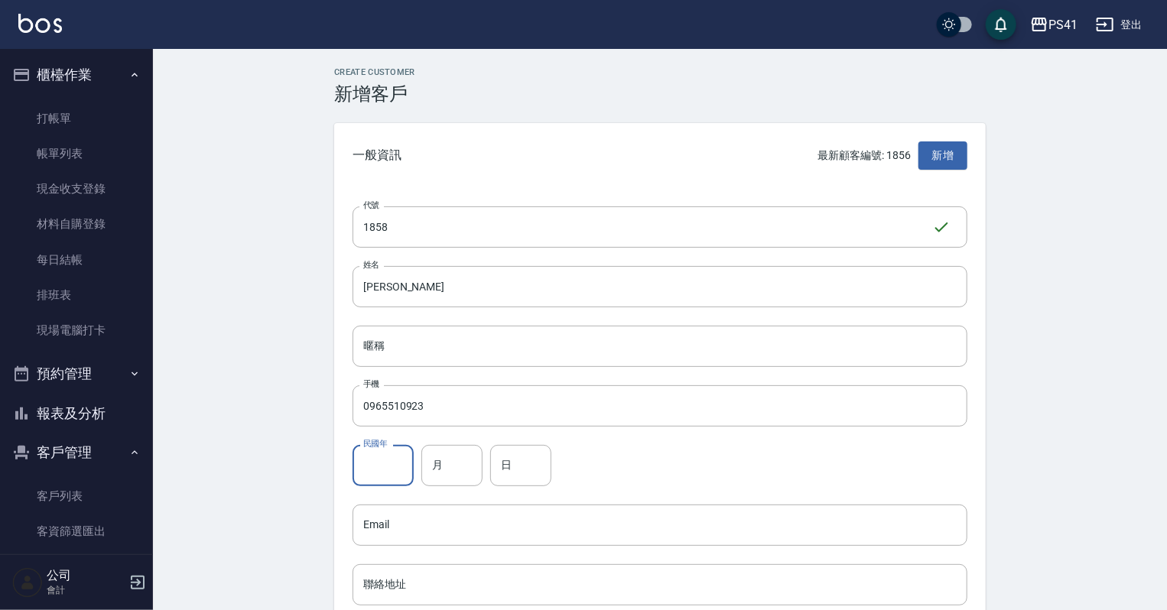
click at [355, 462] on input "民國年" at bounding box center [383, 465] width 61 height 41
type input "88"
click at [455, 448] on input "月" at bounding box center [451, 465] width 61 height 41
type input "11"
click at [530, 473] on input "日" at bounding box center [520, 465] width 61 height 41
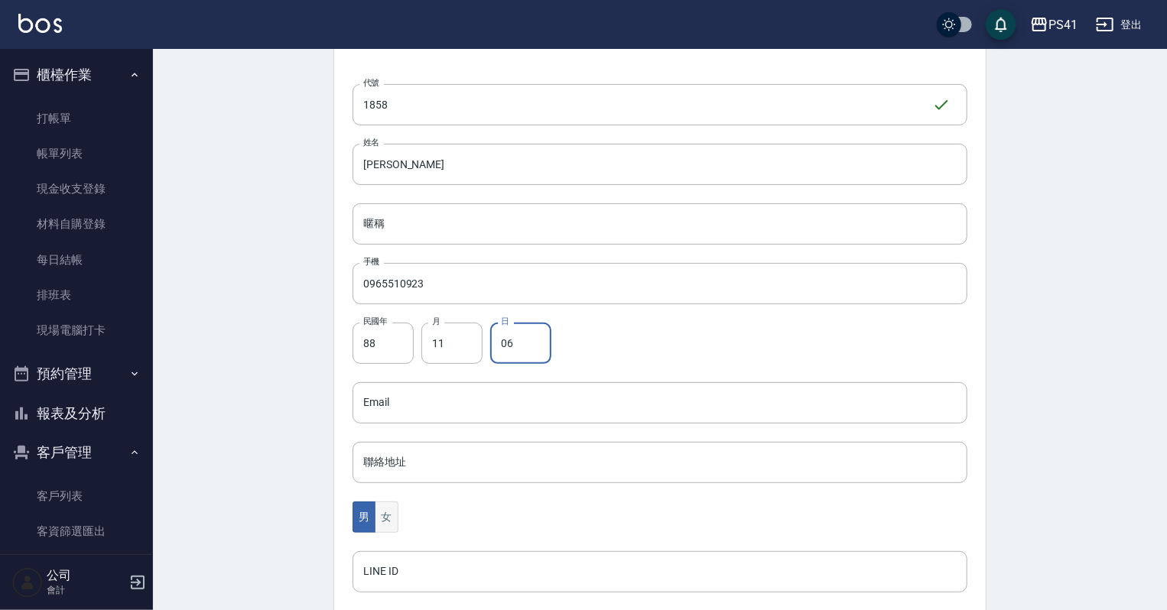
type input "06"
drag, startPoint x: 389, startPoint y: 520, endPoint x: 382, endPoint y: 541, distance: 22.3
click at [389, 520] on button "女" at bounding box center [386, 517] width 23 height 31
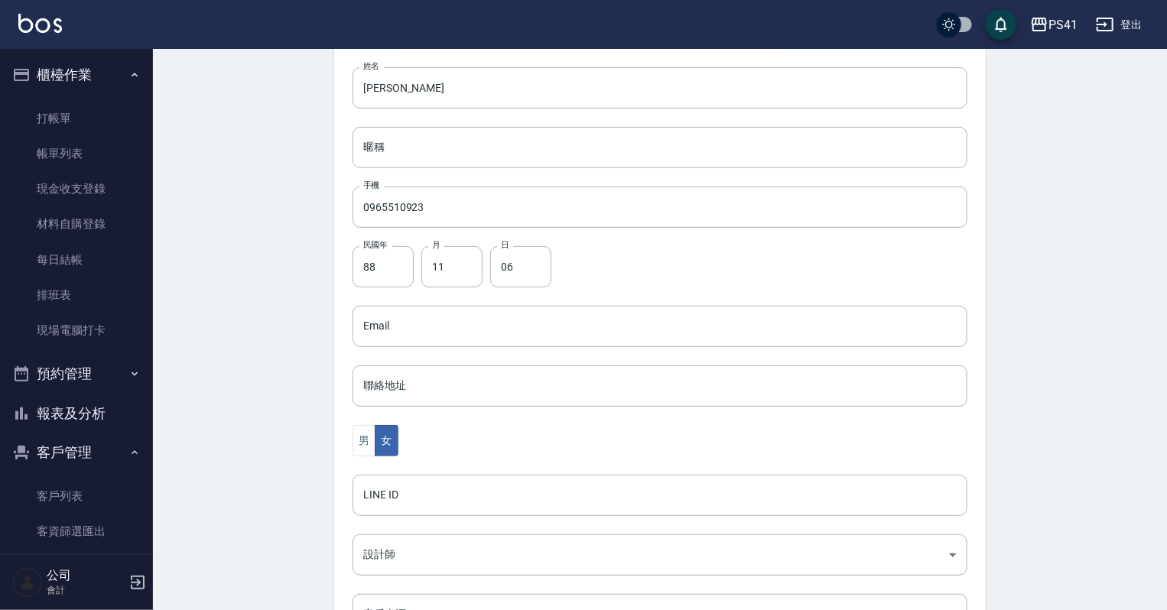
scroll to position [245, 0]
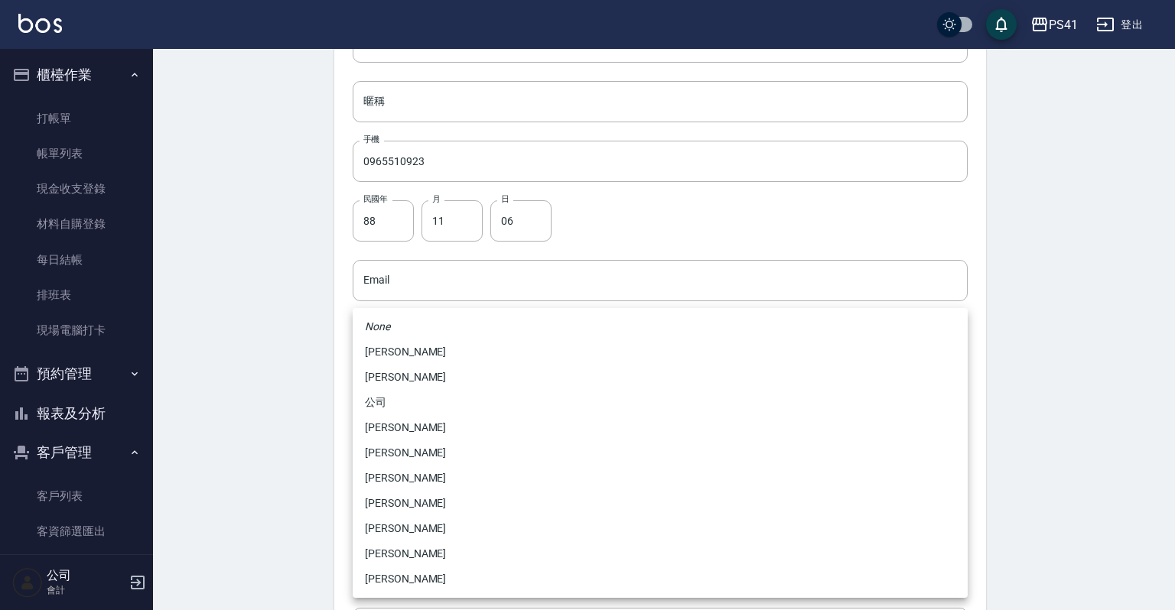
click at [395, 496] on body "PS41 登出 櫃檯作業 打帳單 帳單列表 現金收支登錄 材料自購登錄 每日結帳 排班表 現場電腦打卡 預約管理 預約管理 單日預約紀錄 單週預約紀錄 報表及…" at bounding box center [587, 253] width 1175 height 996
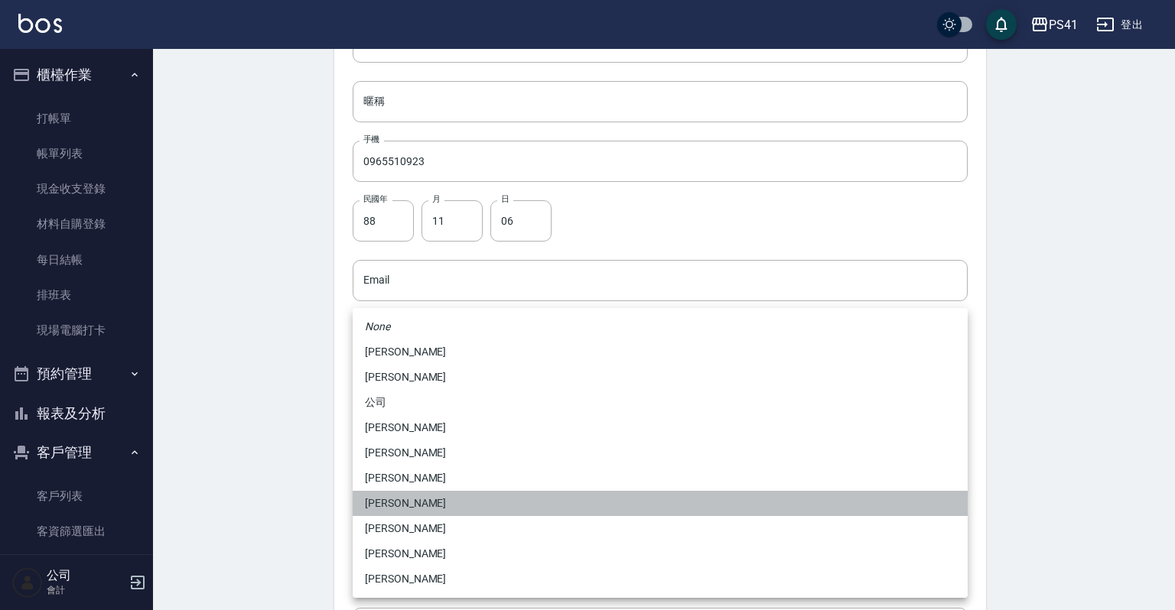
click at [398, 499] on li "[PERSON_NAME]" at bounding box center [660, 503] width 615 height 25
type input "8c411568-4112-470a-9bf0-dab44adfddc4"
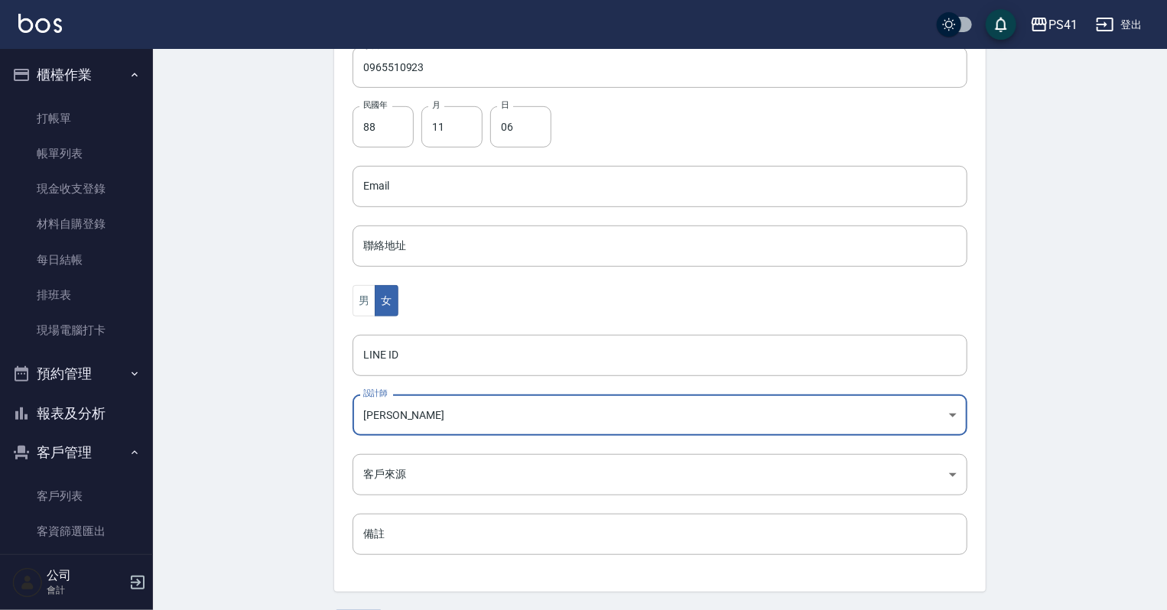
scroll to position [385, 0]
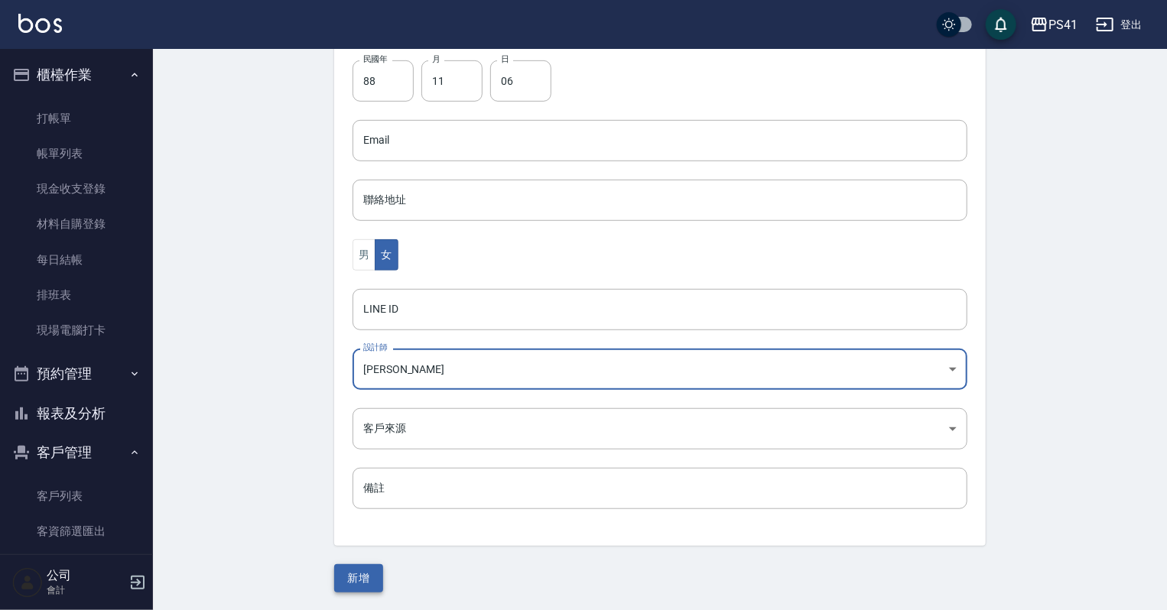
click at [363, 573] on button "新增" at bounding box center [358, 578] width 49 height 28
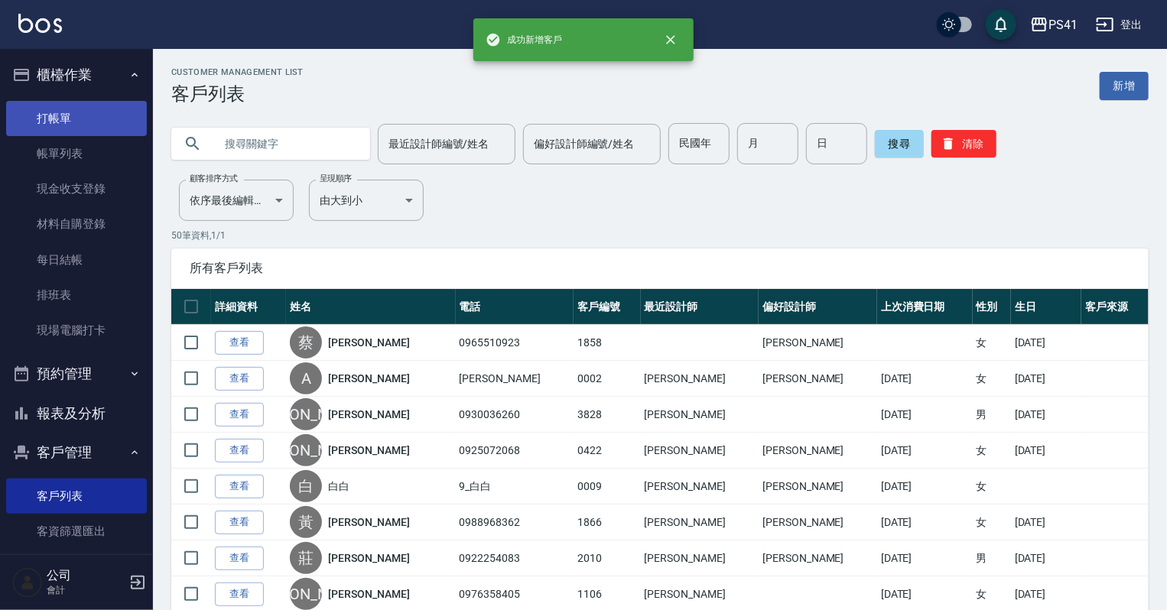
click at [43, 109] on link "打帳單" at bounding box center [76, 118] width 141 height 35
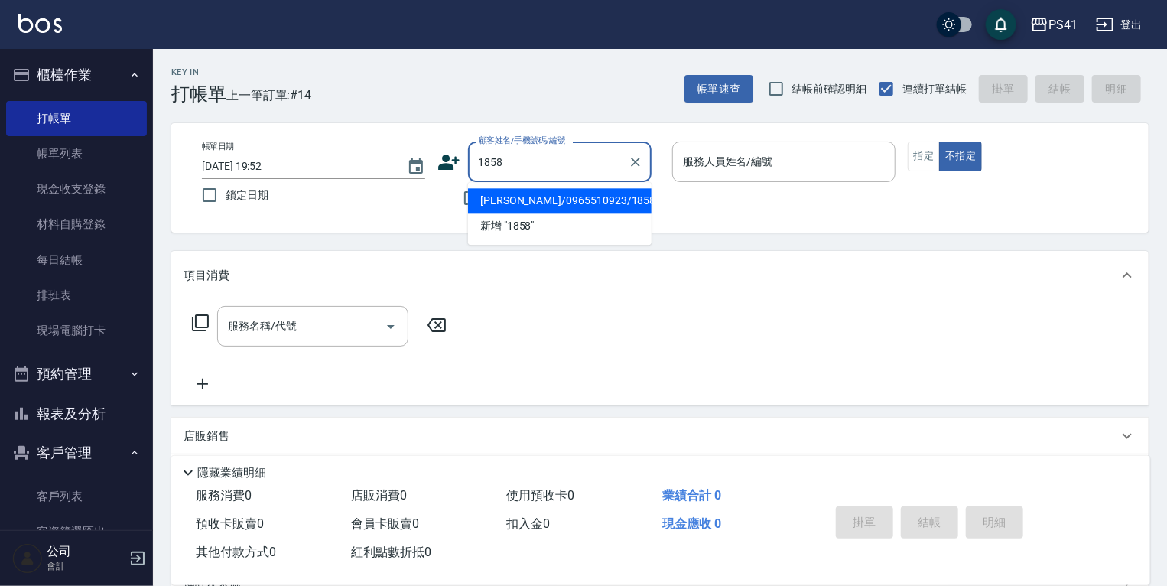
type input "[PERSON_NAME]/0965510923/1858"
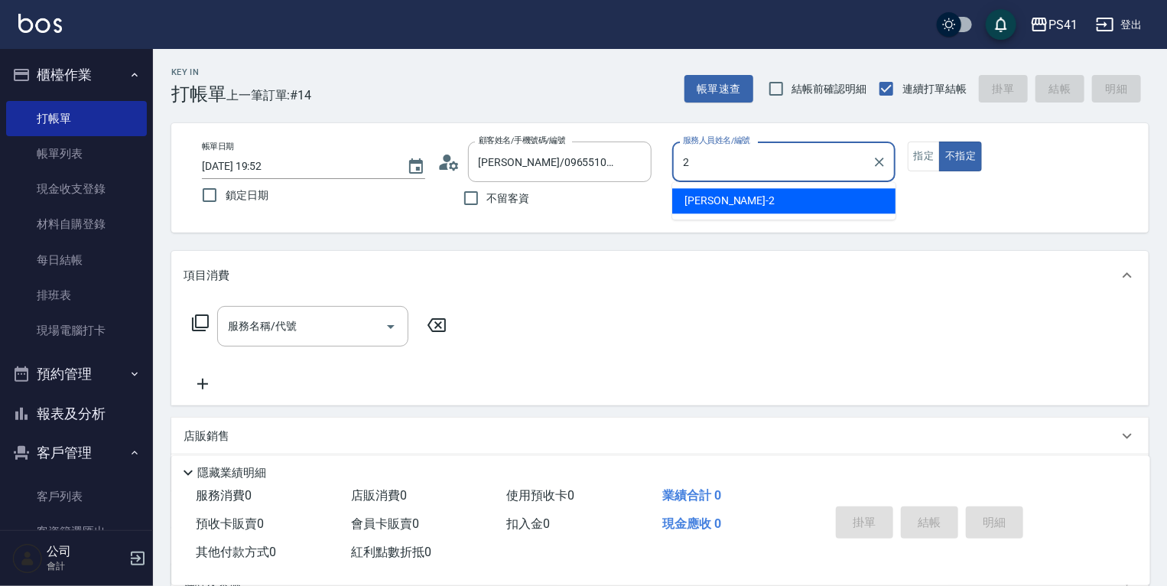
type input "[PERSON_NAME]-2"
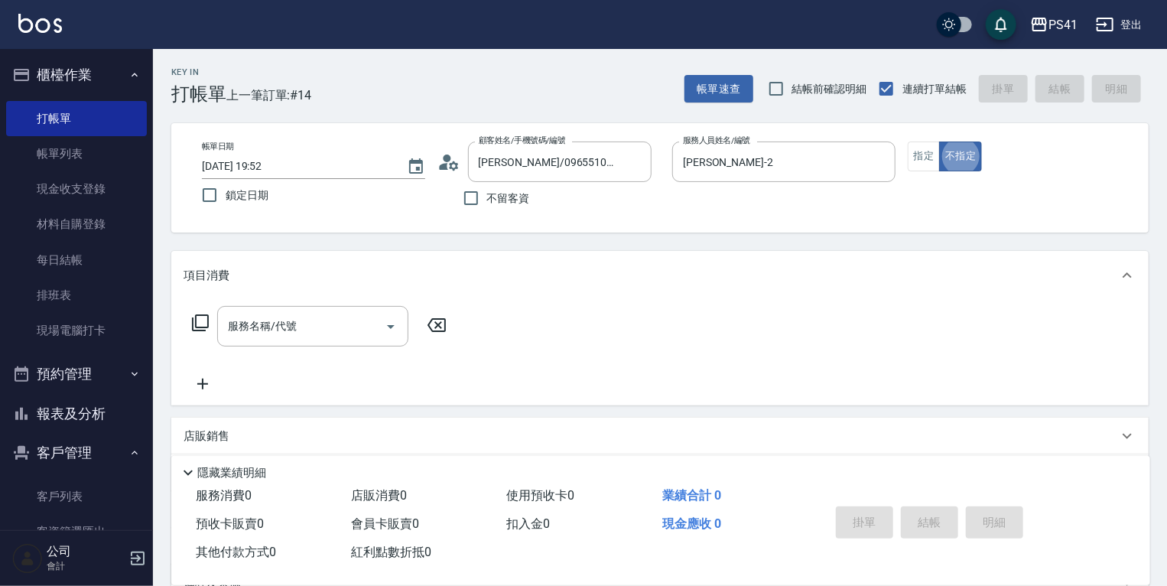
type button "false"
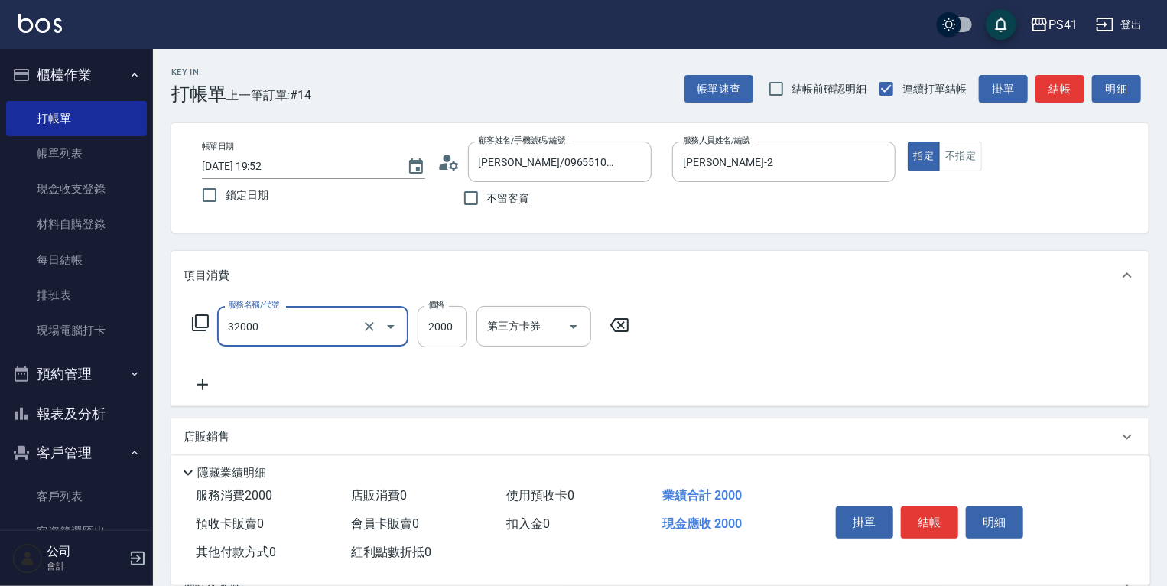
type input "2000以上燙髮(32000)"
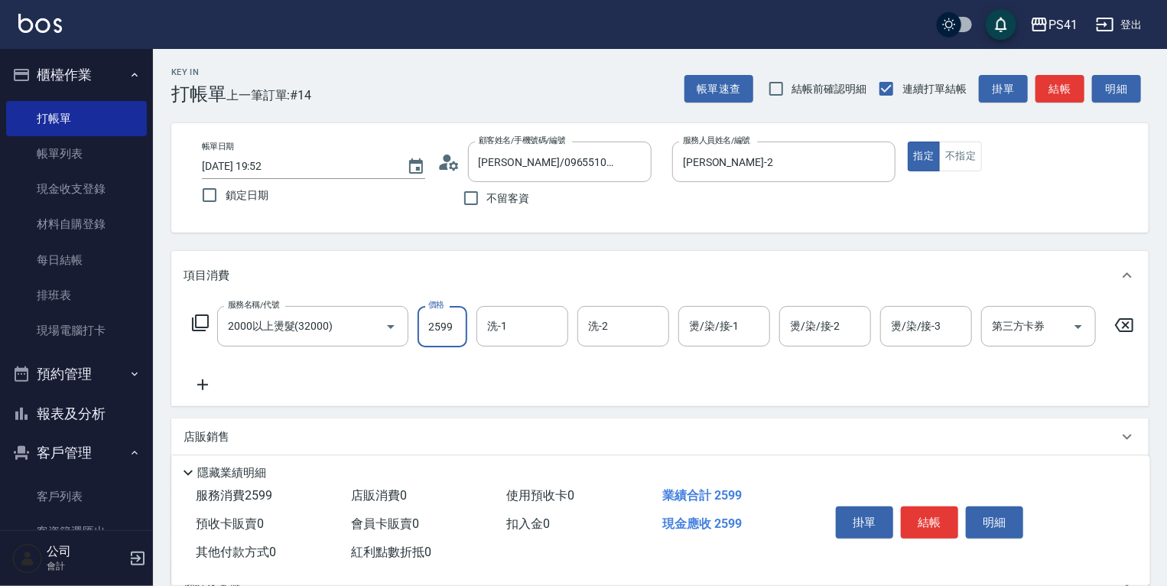
type input "2599"
type input "[PERSON_NAME]-24"
type input "佳佳-27"
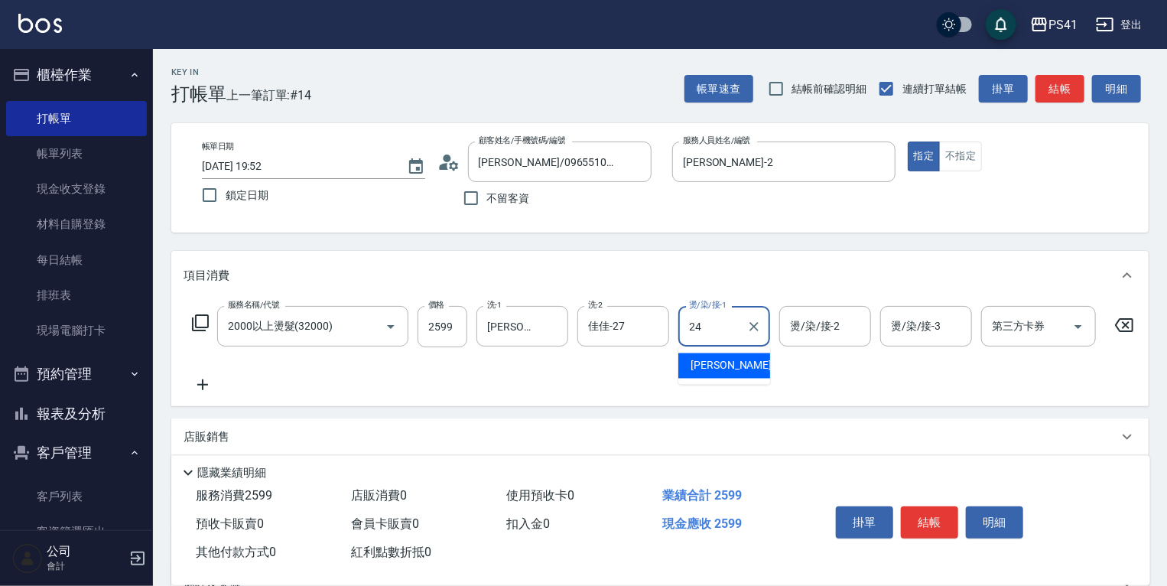
type input "[PERSON_NAME]-24"
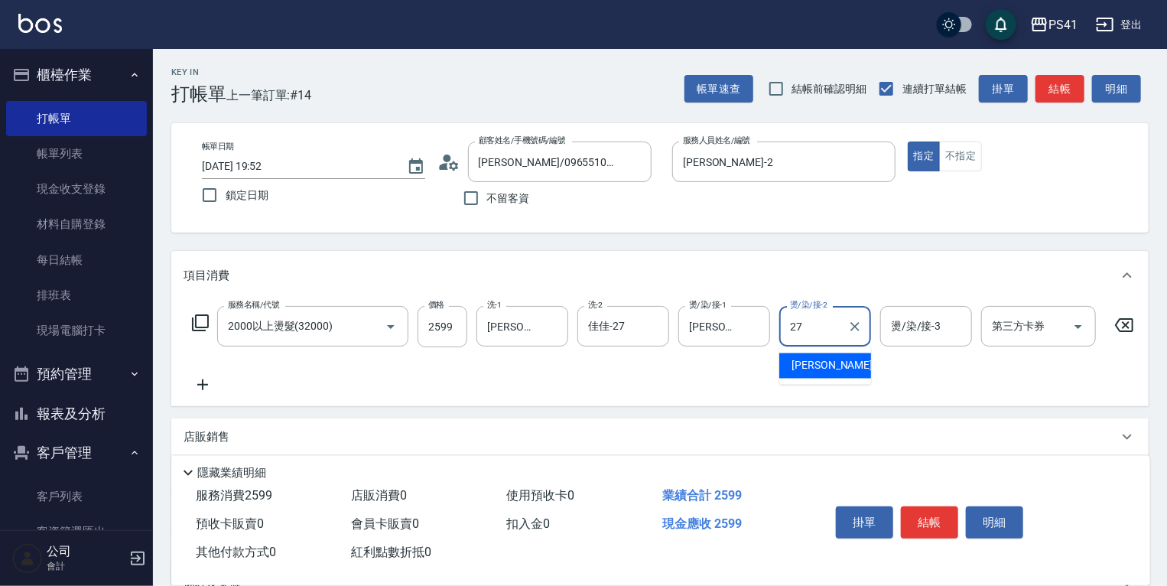
type input "佳佳-27"
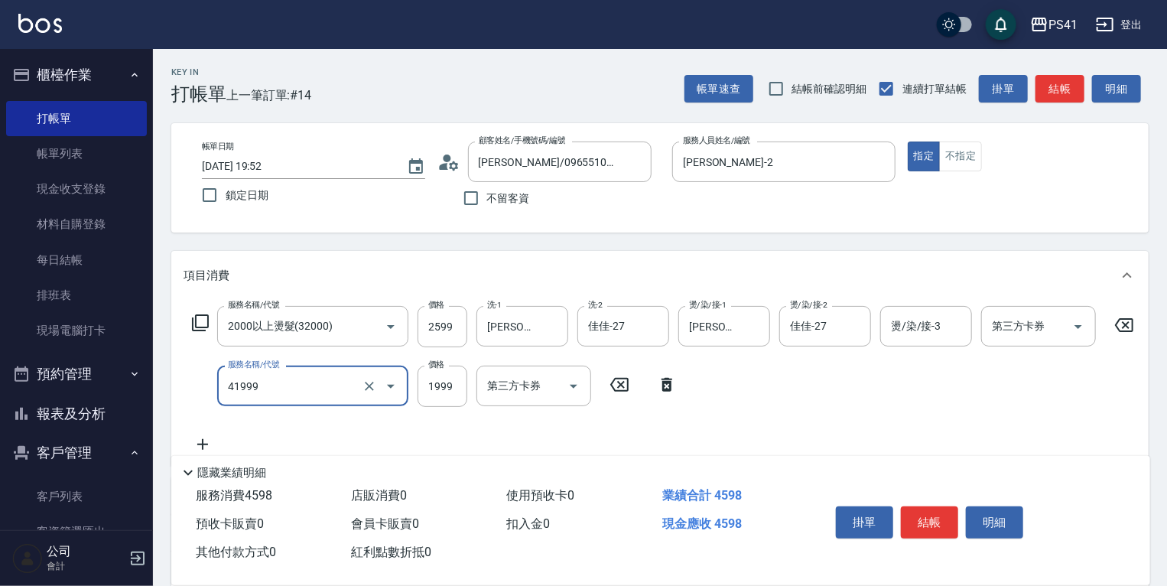
type input "1999以下染髮(41999)"
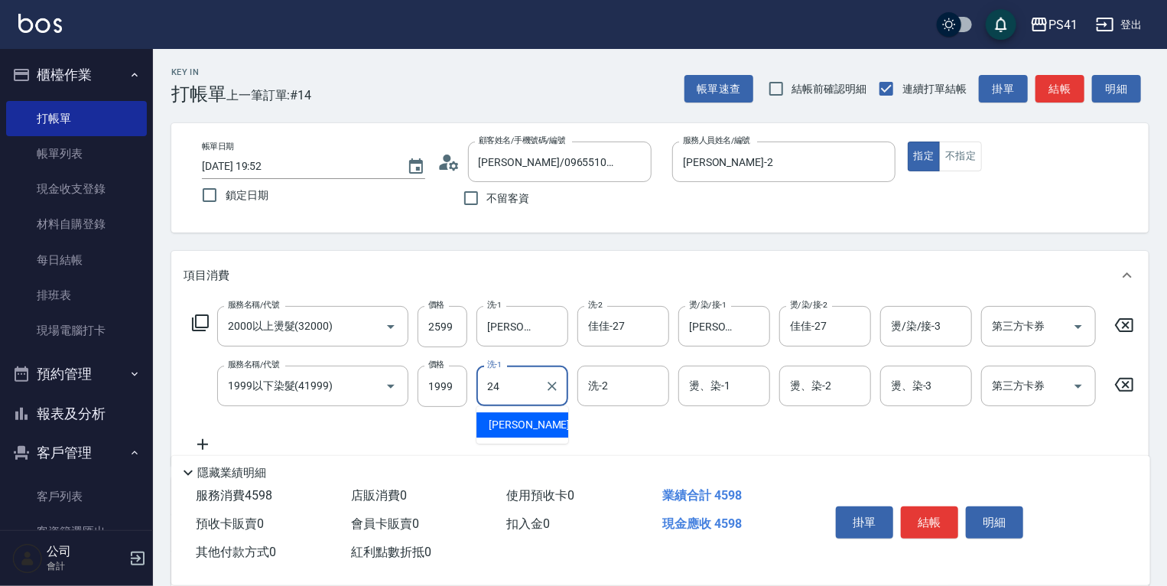
type input "[PERSON_NAME]-24"
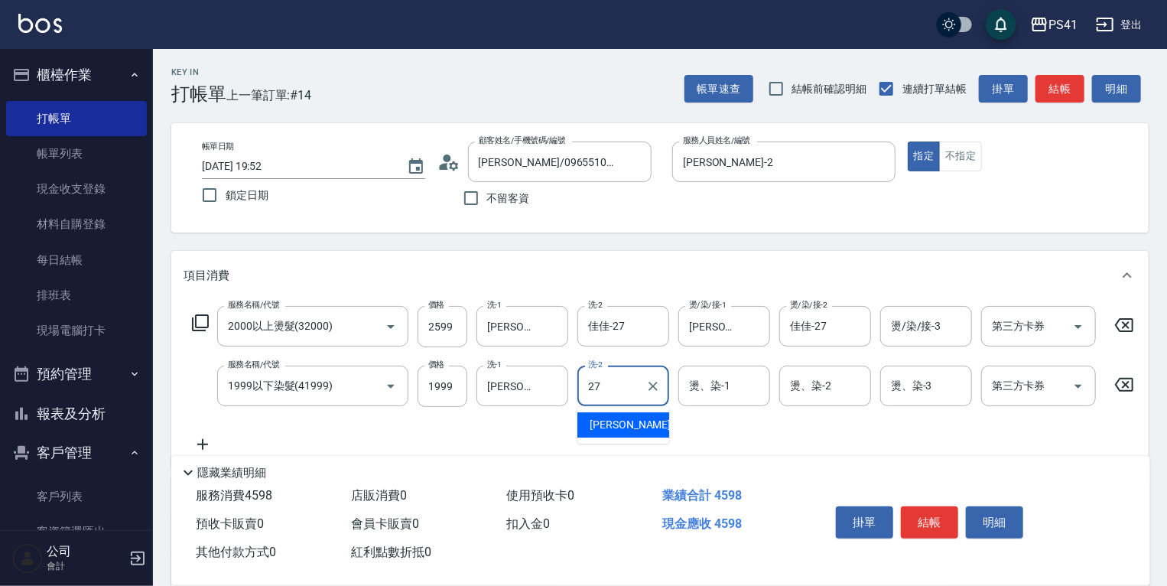
type input "佳佳-27"
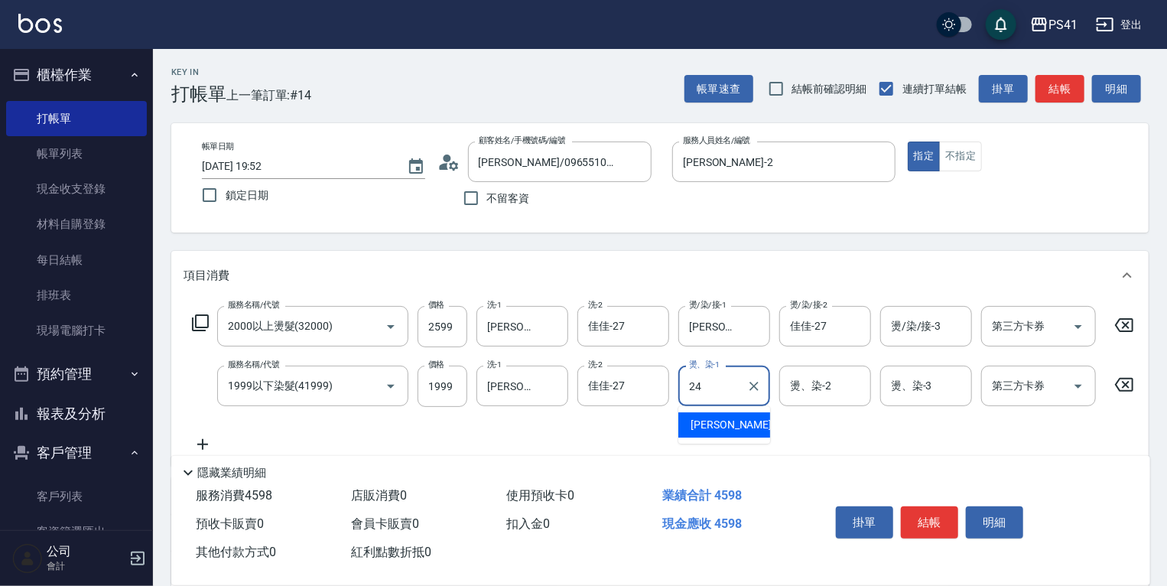
type input "[PERSON_NAME]-24"
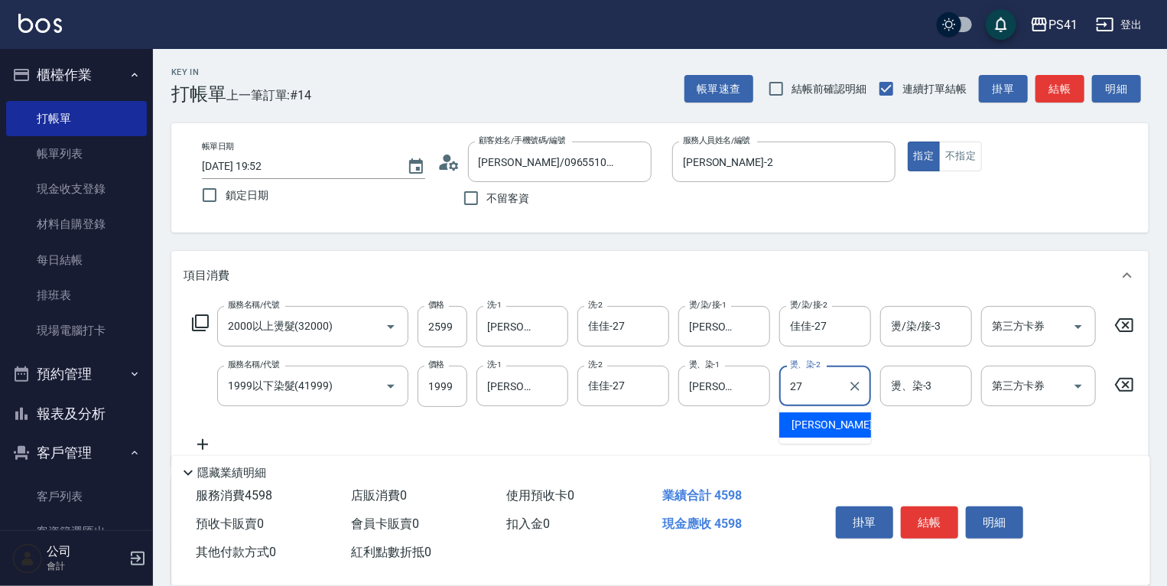
type input "佳佳-27"
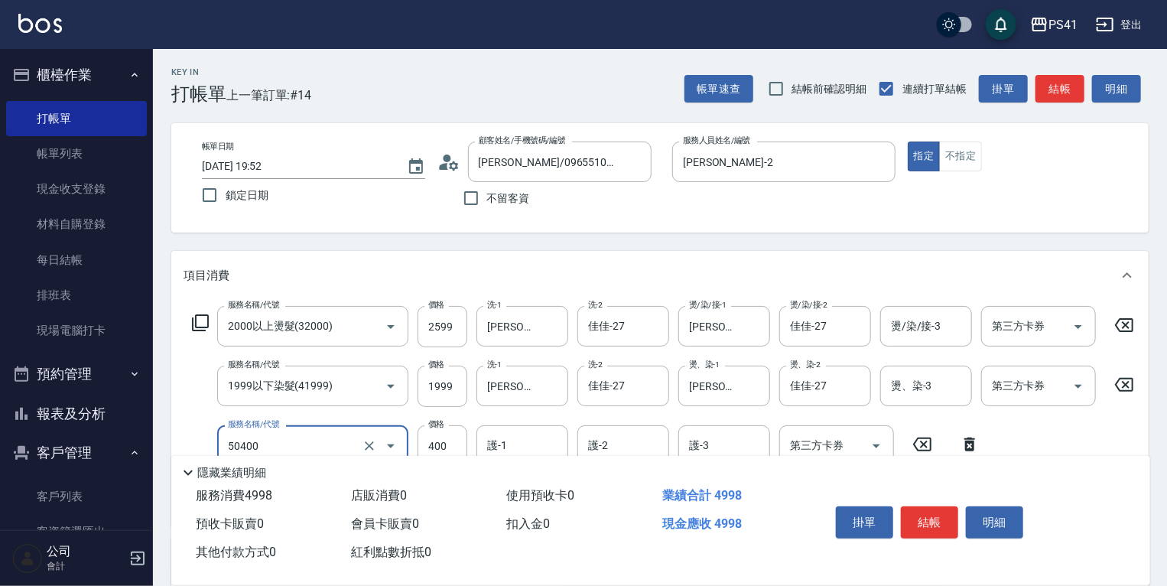
type input "原價1~400護髮(50400)"
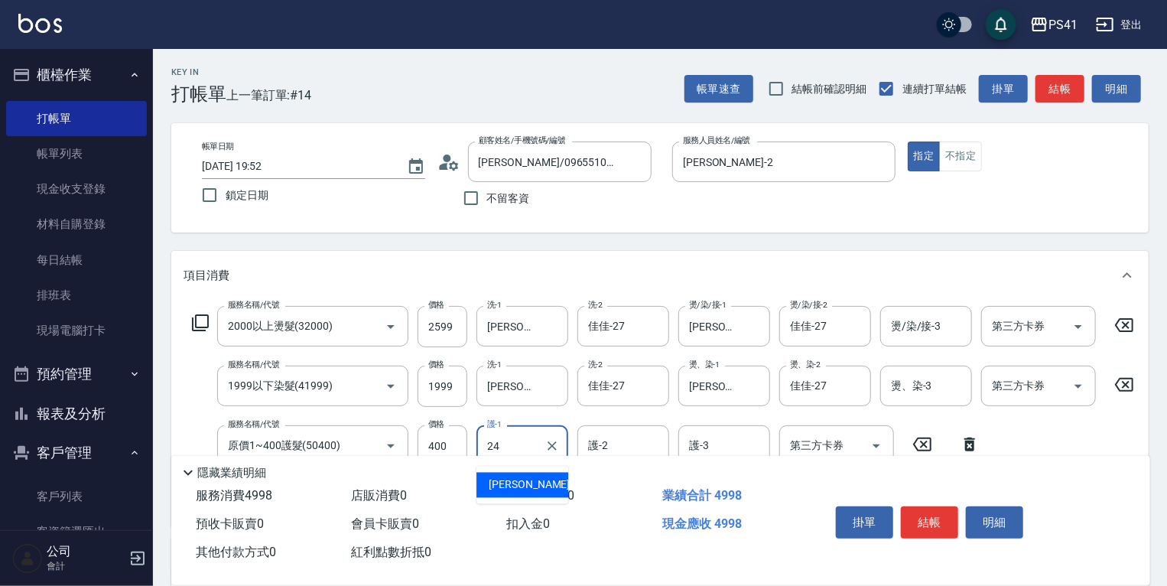
type input "[PERSON_NAME]-24"
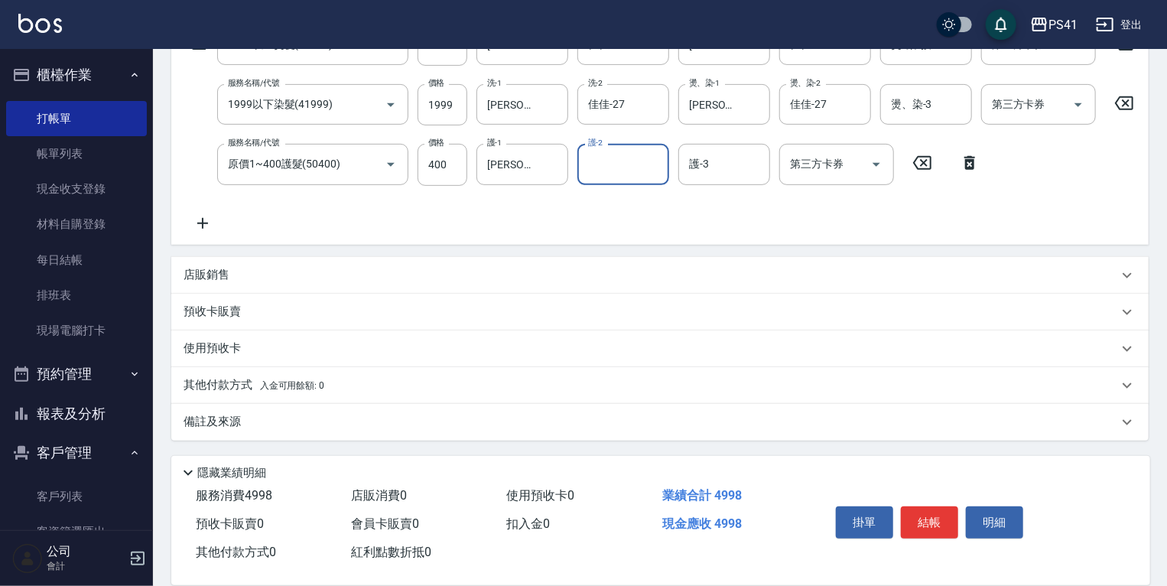
scroll to position [290, 0]
click at [289, 382] on span "入金可用餘額: 0" at bounding box center [292, 385] width 65 height 11
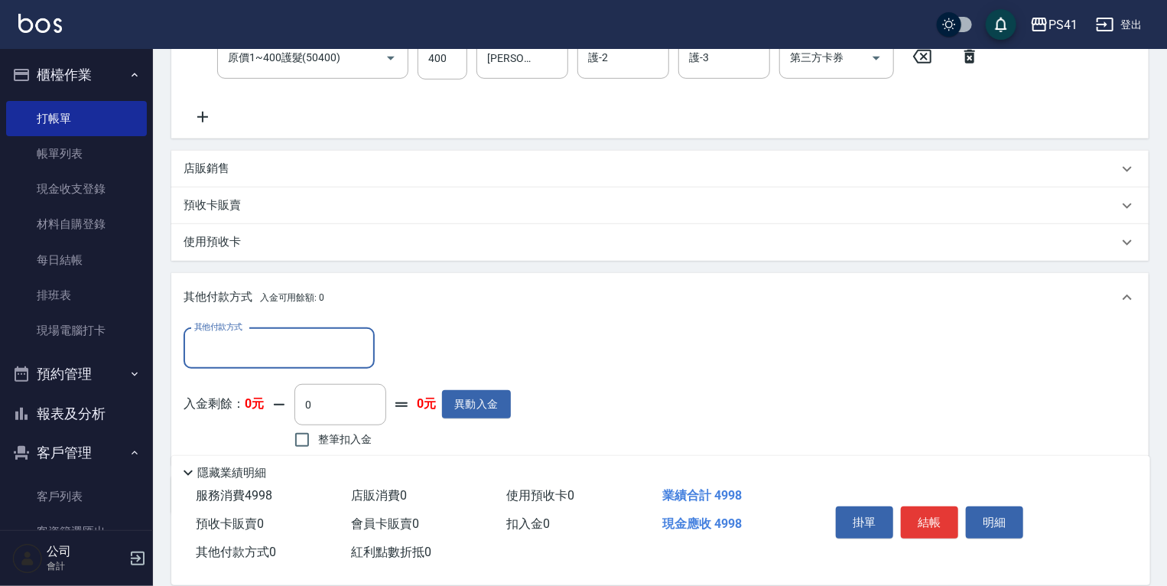
scroll to position [0, 0]
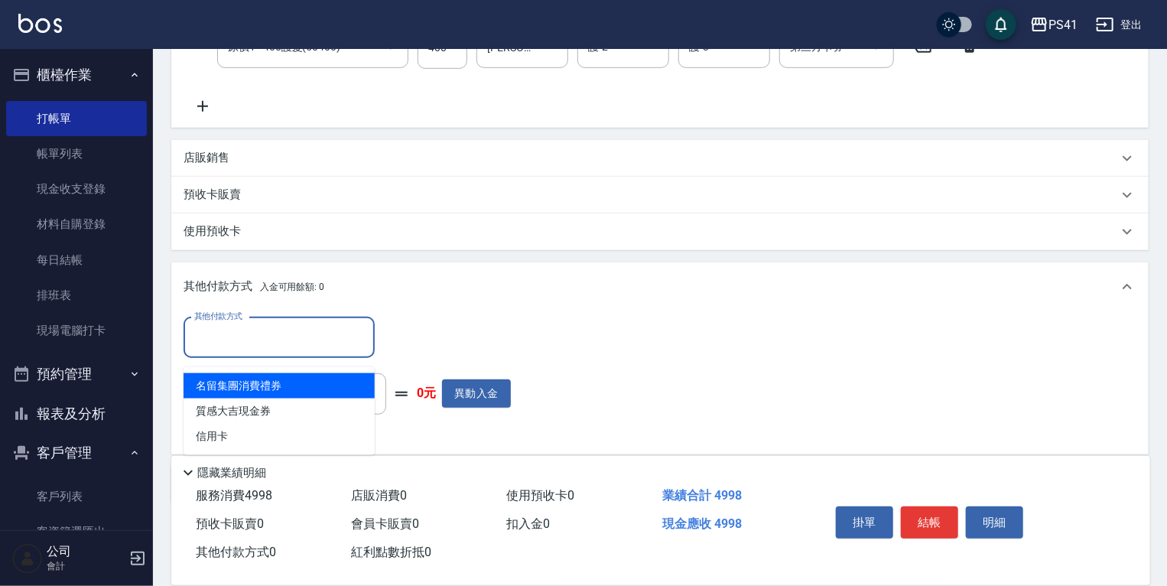
click at [282, 343] on input "其他付款方式" at bounding box center [278, 337] width 177 height 27
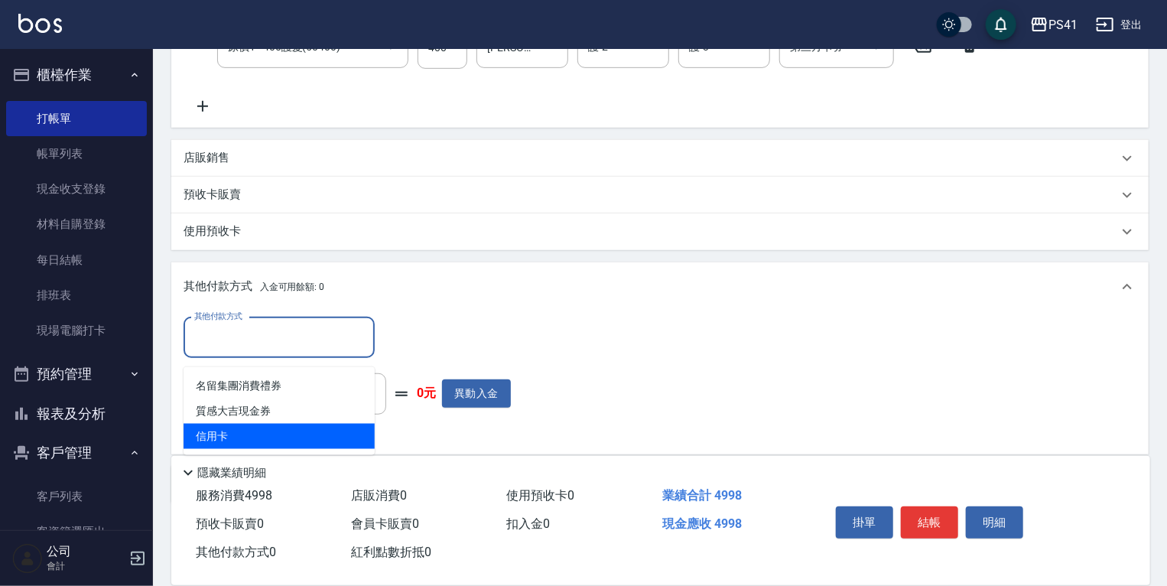
click at [272, 433] on span "信用卡" at bounding box center [279, 436] width 191 height 25
type input "信用卡"
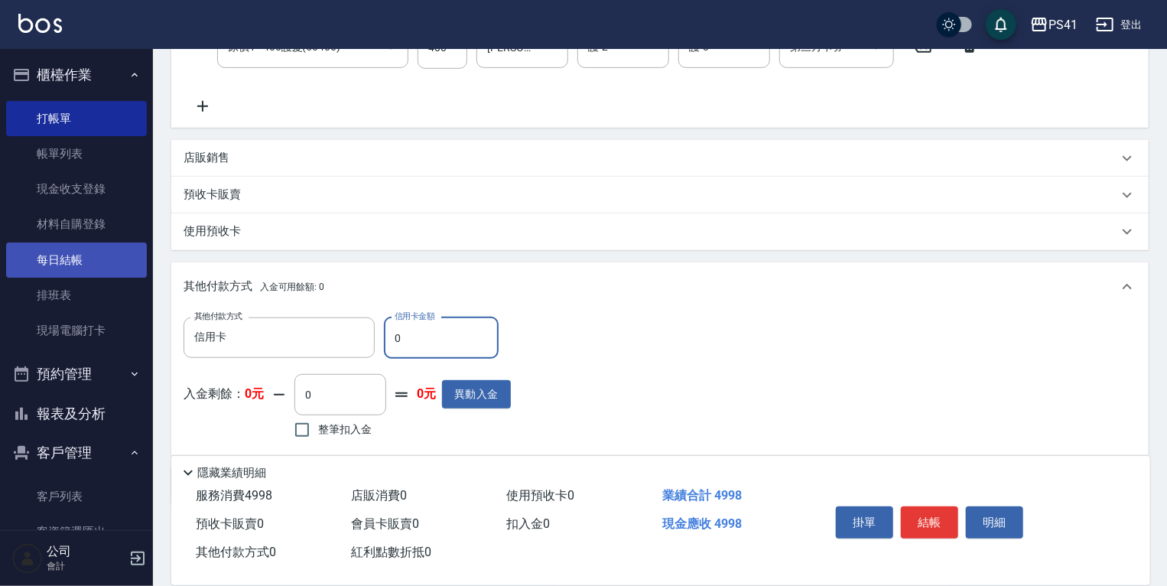
drag, startPoint x: 422, startPoint y: 348, endPoint x: 78, endPoint y: 254, distance: 356.8
click at [148, 287] on div "PS41 登出 櫃檯作業 打帳單 帳單列表 現金收支登錄 材料自購登錄 每日結帳 排班表 現場電腦打卡 預約管理 預約管理 單日預約紀錄 單週預約紀錄 報表及…" at bounding box center [583, 126] width 1167 height 1048
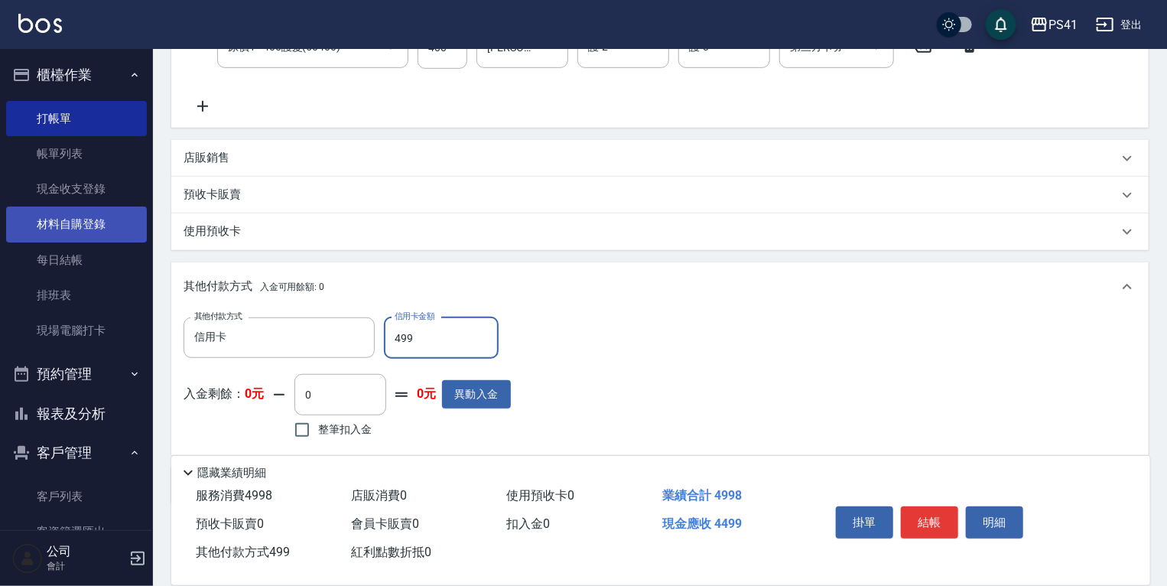
type input "4998"
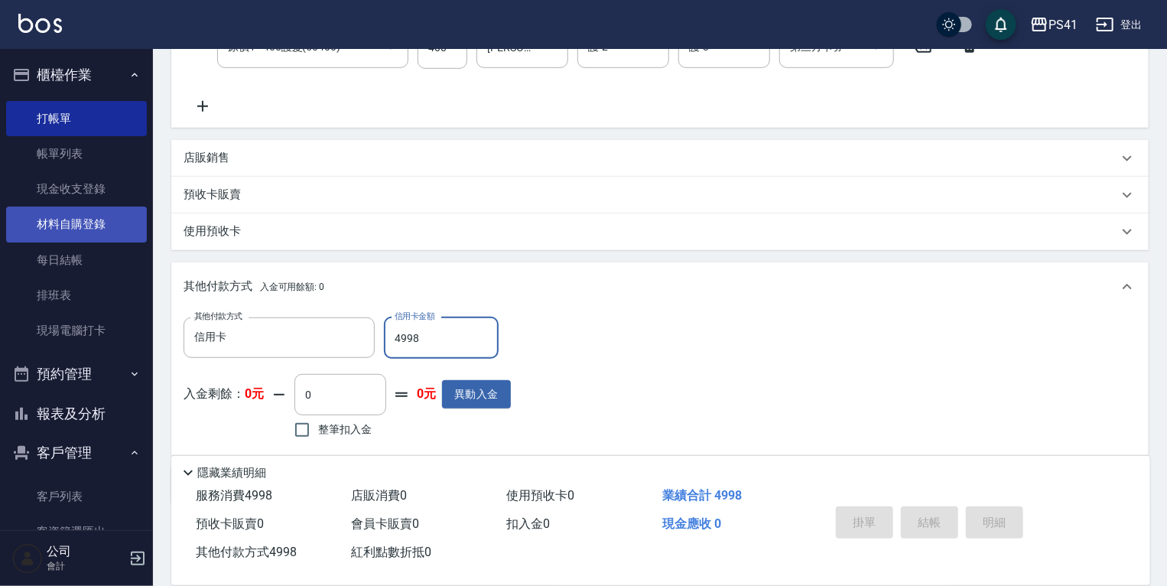
type input "[DATE] 19:54"
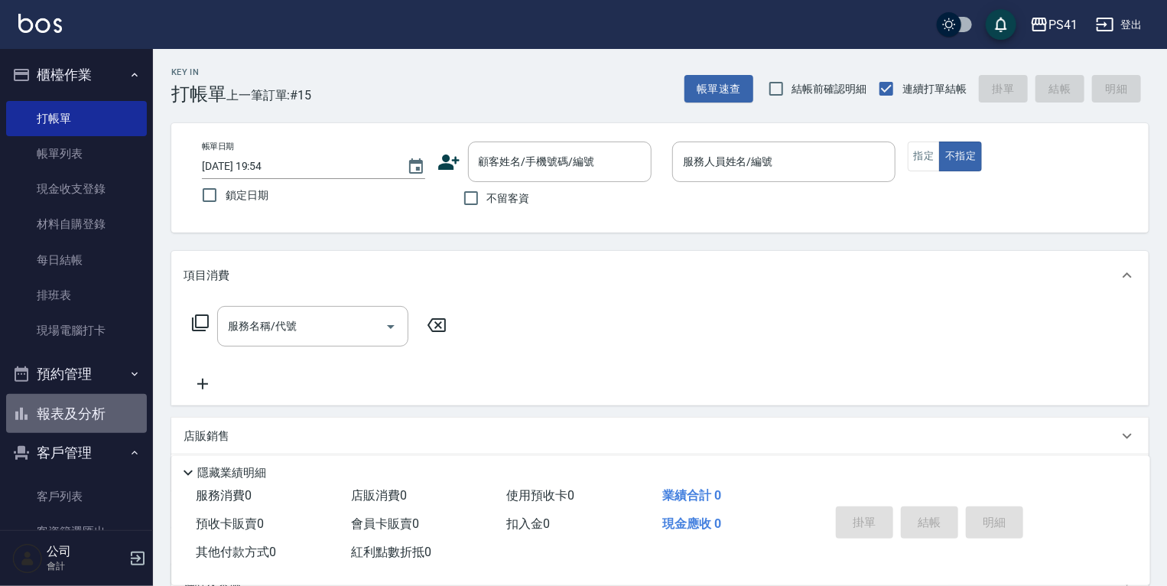
click at [91, 415] on button "報表及分析" at bounding box center [76, 414] width 141 height 40
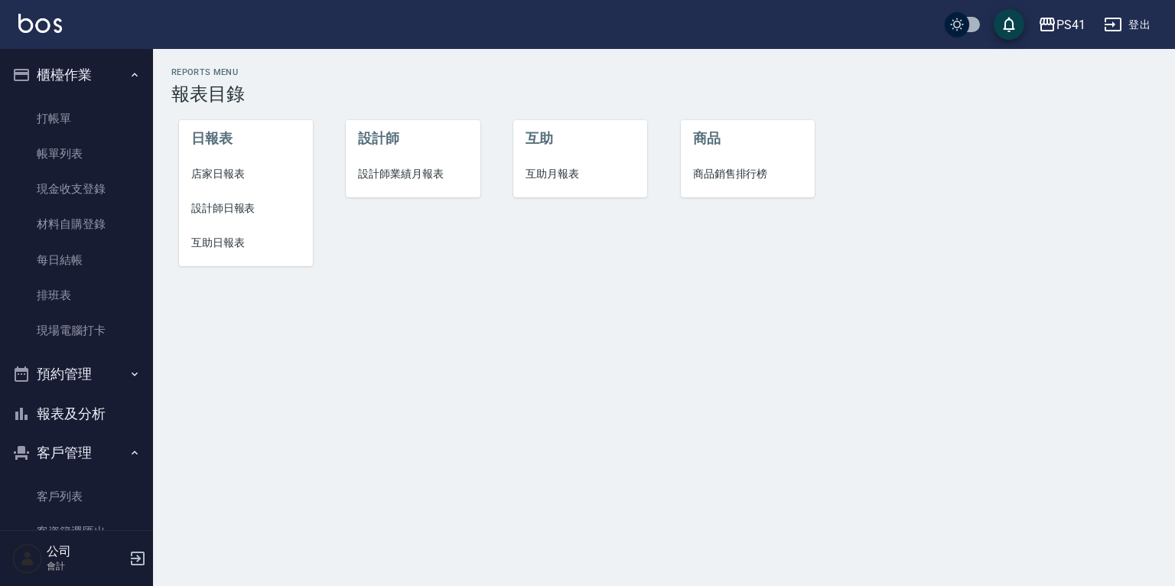
click at [226, 170] on span "店家日報表" at bounding box center [245, 174] width 109 height 16
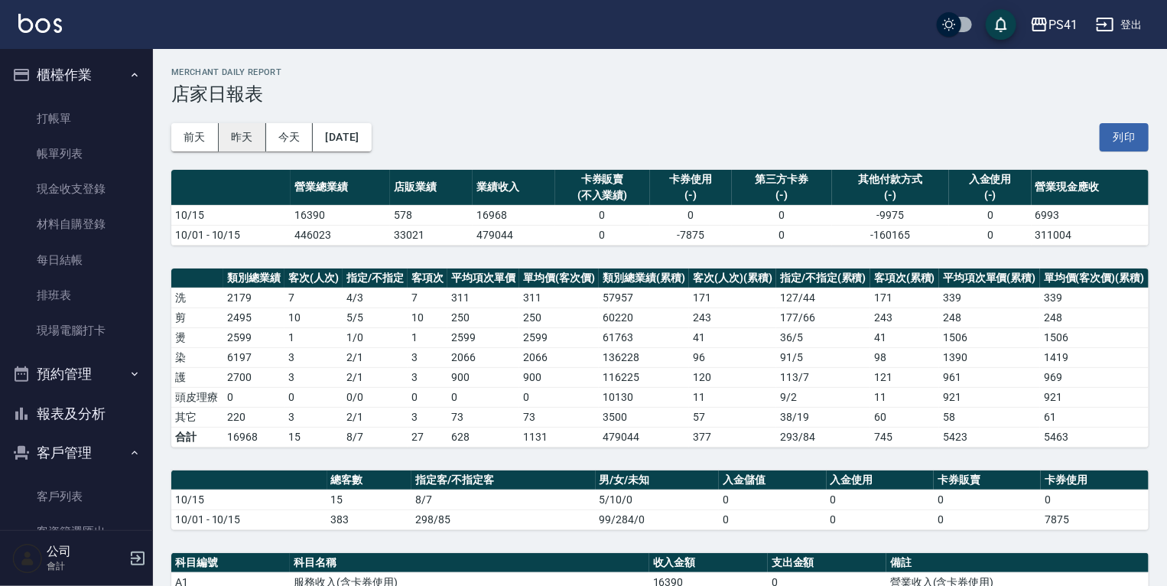
click at [249, 141] on button "昨天" at bounding box center [242, 137] width 47 height 28
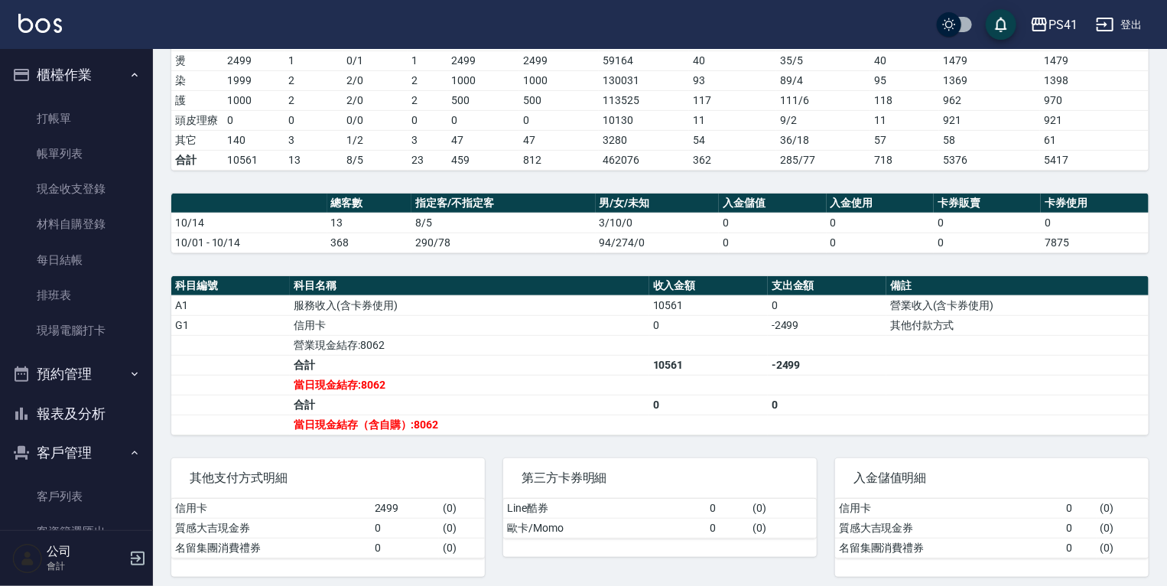
scroll to position [281, 0]
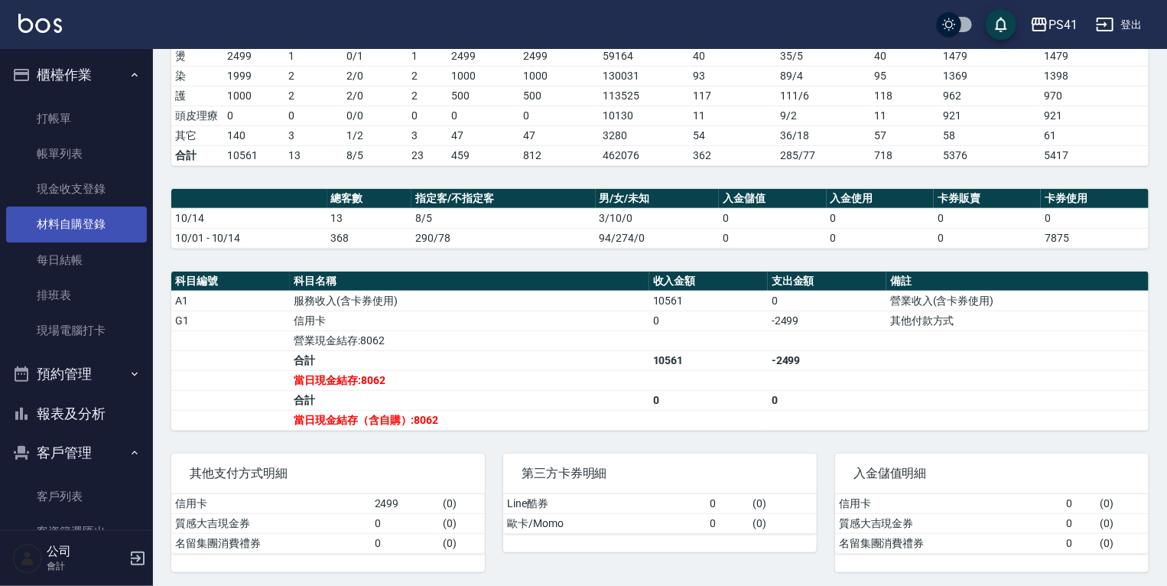
click at [89, 229] on link "材料自購登錄" at bounding box center [76, 223] width 141 height 35
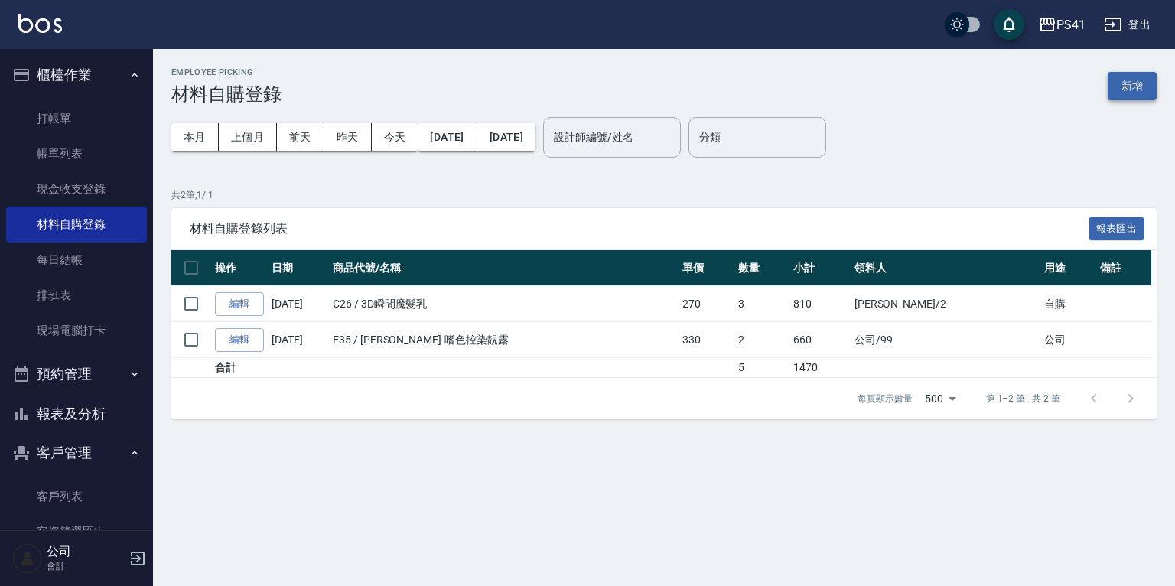
click at [1118, 91] on button "新增" at bounding box center [1131, 86] width 49 height 28
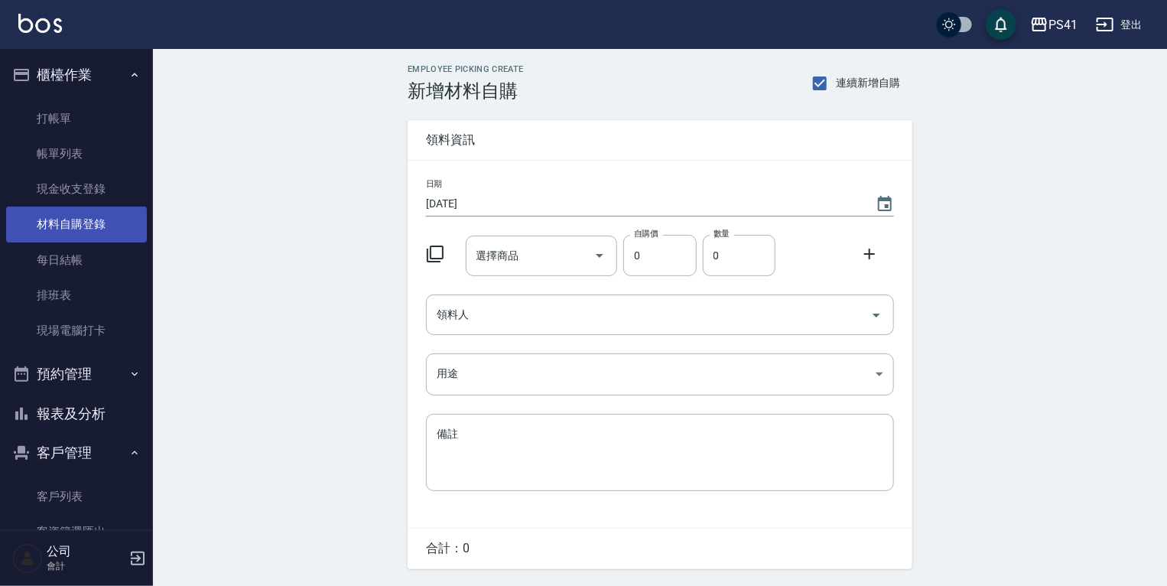
click at [108, 221] on link "材料自購登錄" at bounding box center [76, 223] width 141 height 35
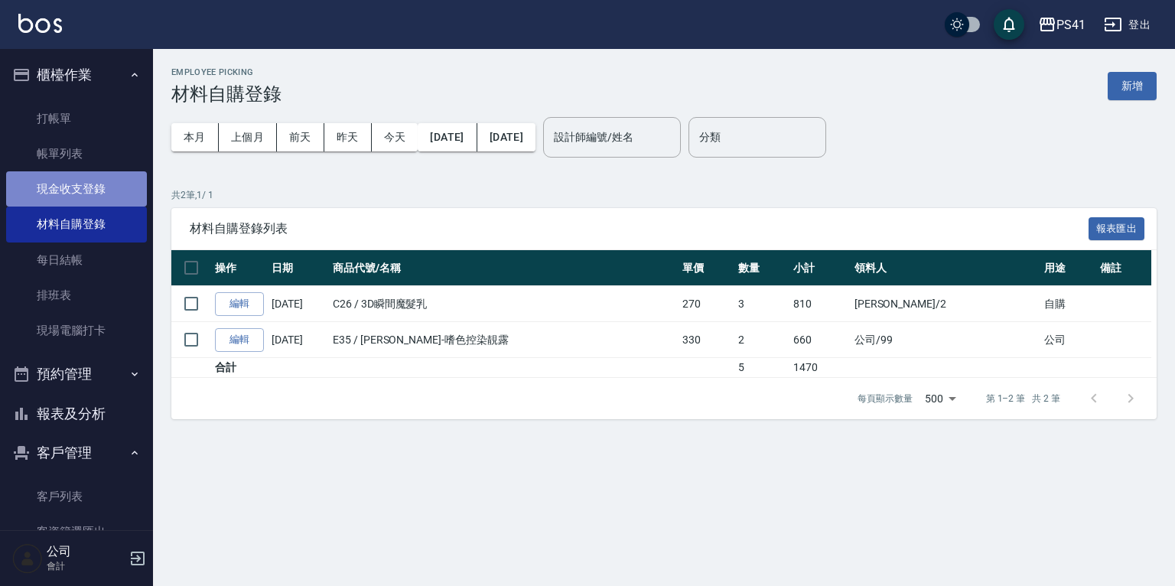
click at [118, 184] on link "現金收支登錄" at bounding box center [76, 188] width 141 height 35
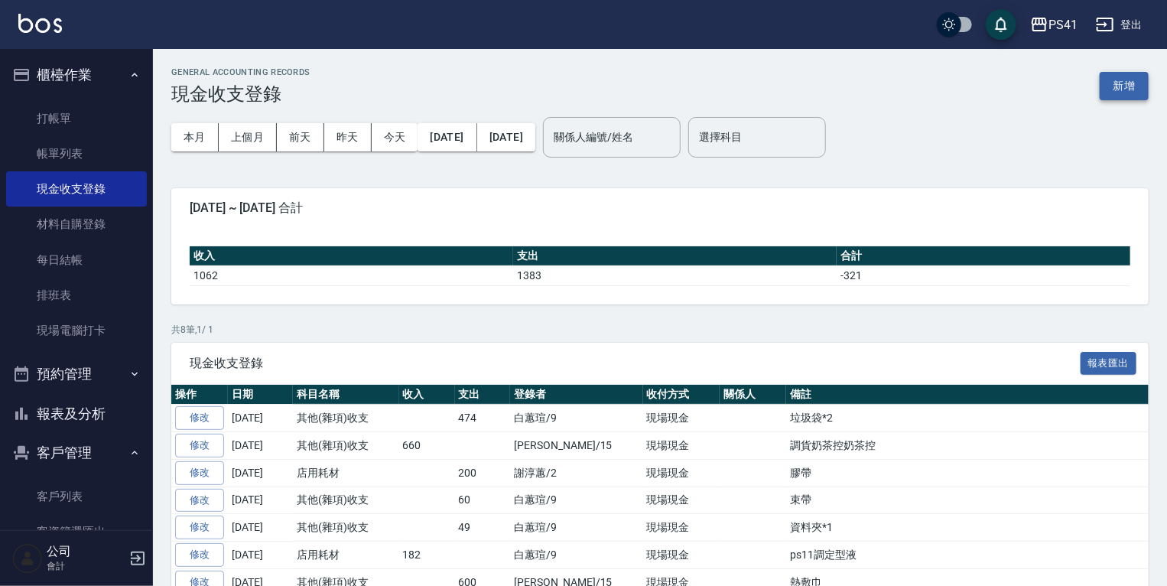
click at [1112, 86] on button "新增" at bounding box center [1124, 86] width 49 height 28
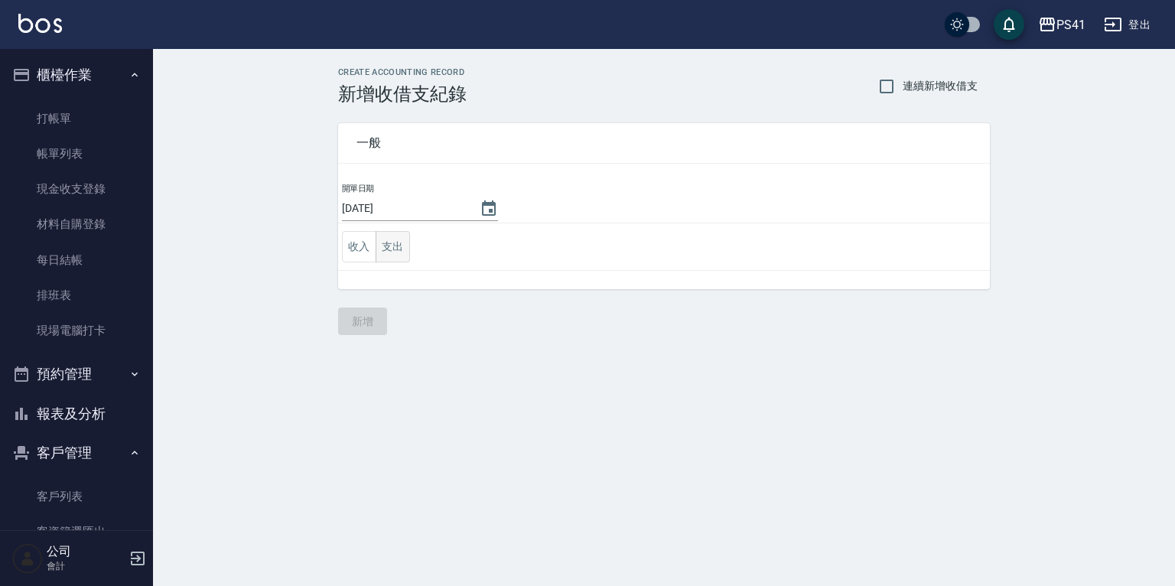
click at [392, 246] on button "支出" at bounding box center [393, 246] width 34 height 31
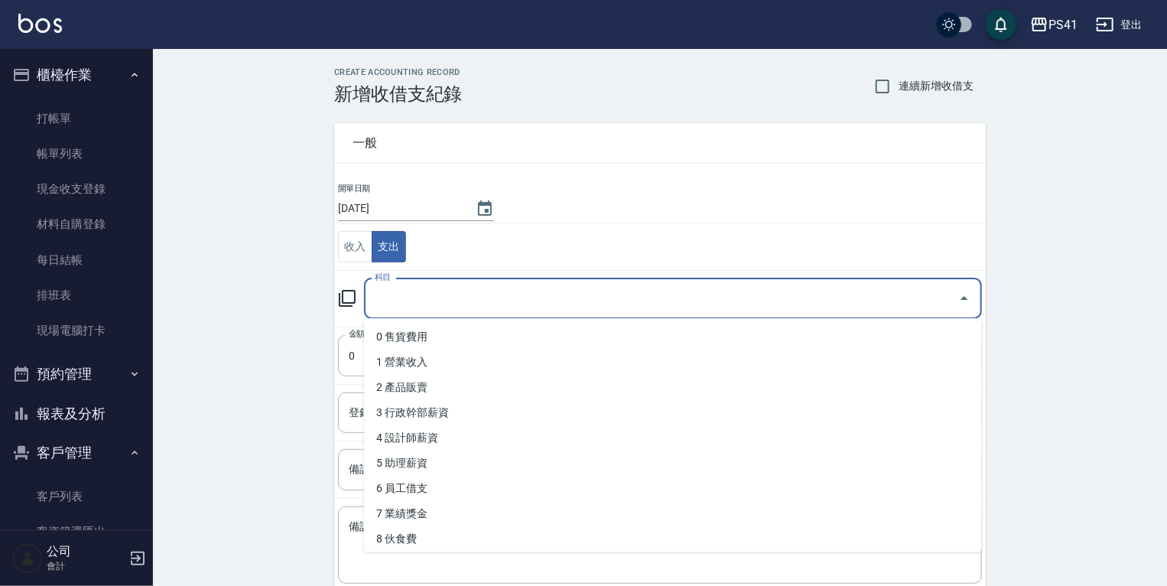
click at [412, 297] on input "科目" at bounding box center [661, 298] width 581 height 27
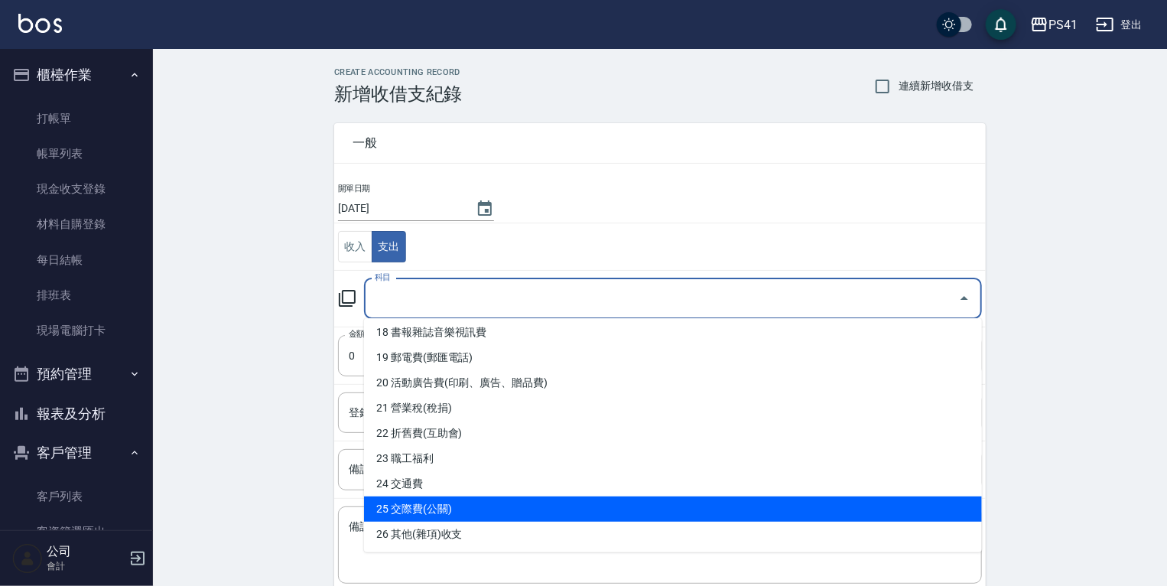
scroll to position [489, 0]
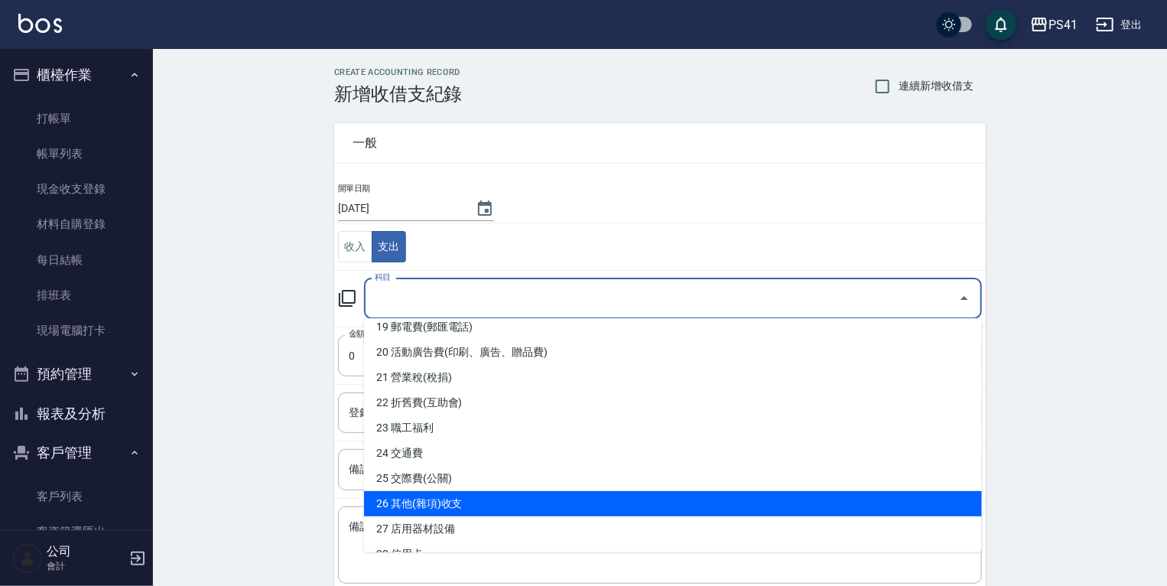
click at [415, 500] on li "26 其他(雜項)收支" at bounding box center [673, 503] width 618 height 25
type input "26 其他(雜項)收支"
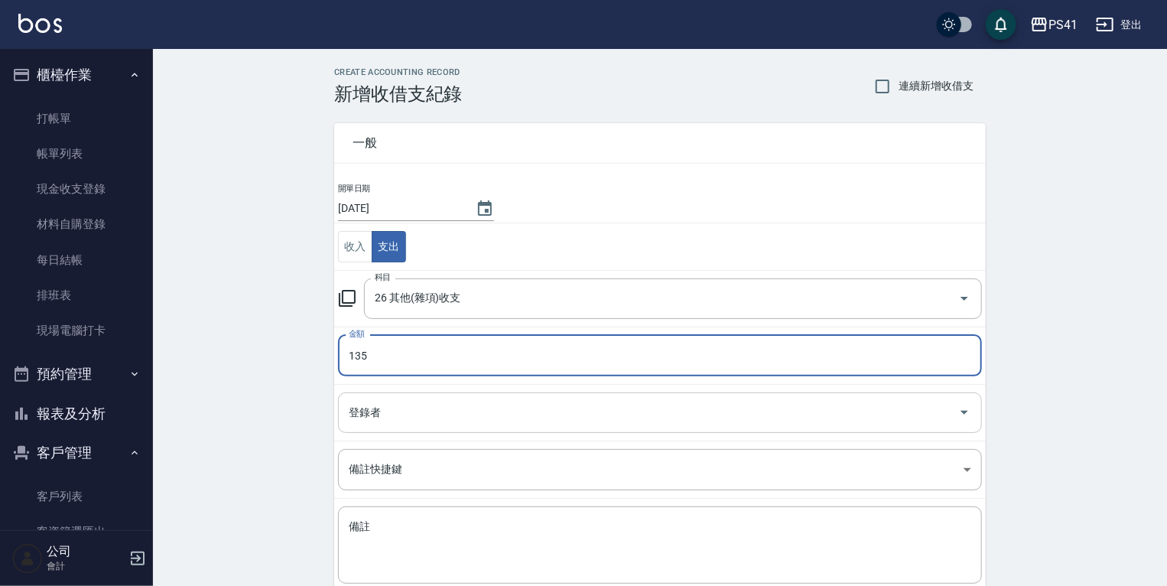
type input "135"
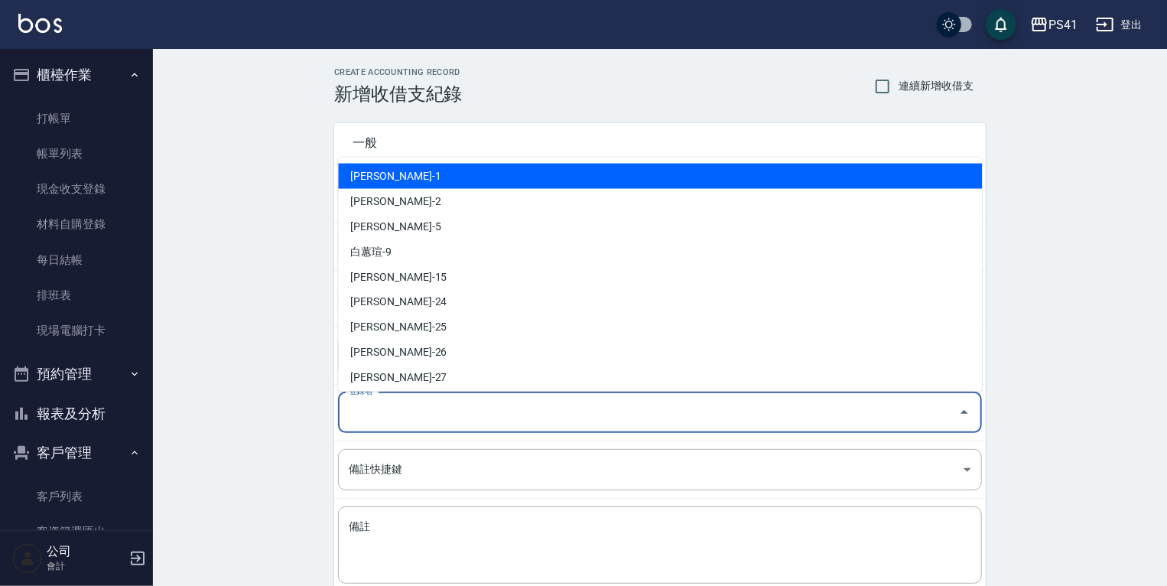
click at [375, 419] on input "登錄者" at bounding box center [648, 412] width 607 height 27
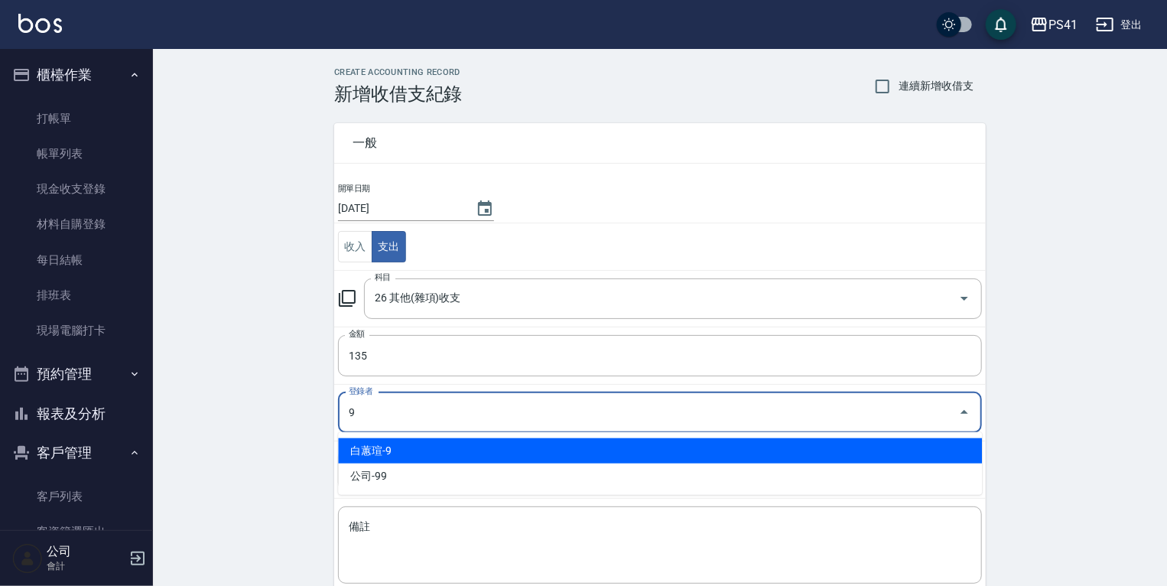
type input "白蕙瑄-9"
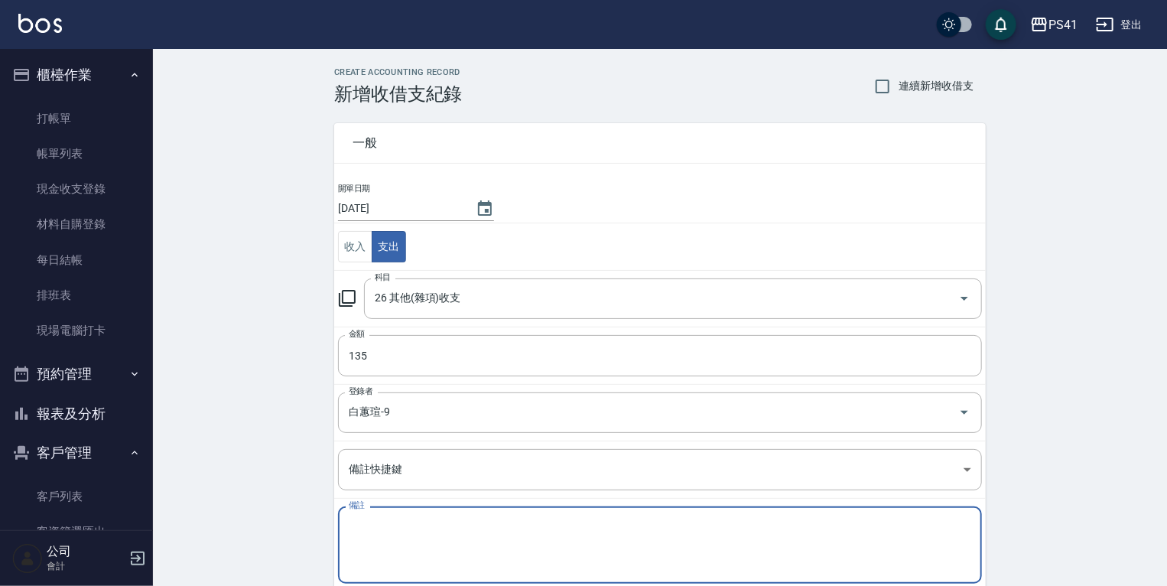
click at [425, 525] on textarea "備註" at bounding box center [660, 545] width 623 height 52
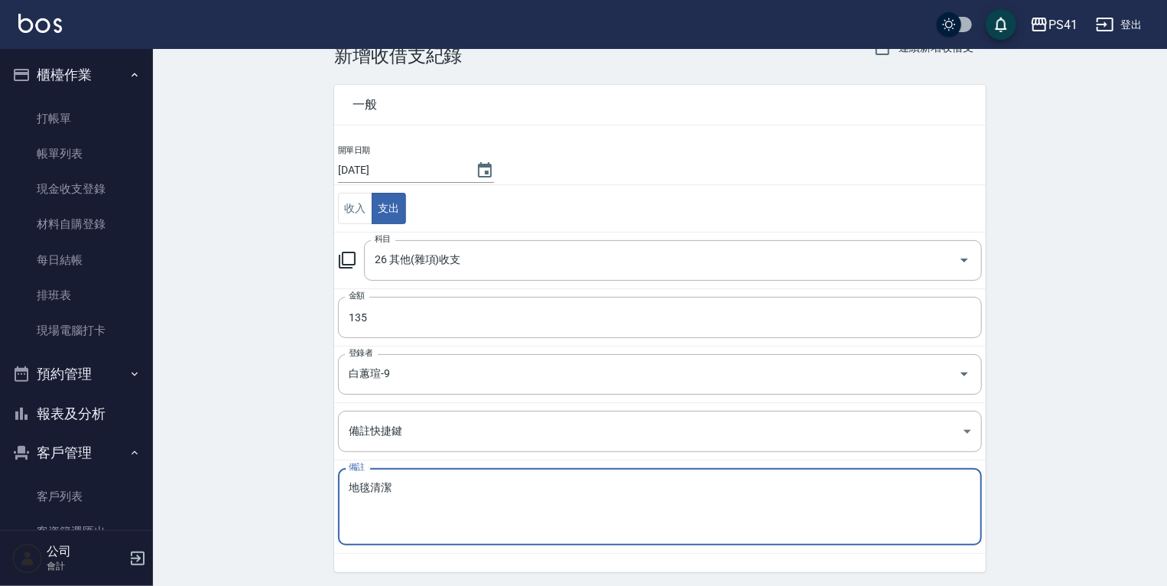
scroll to position [87, 0]
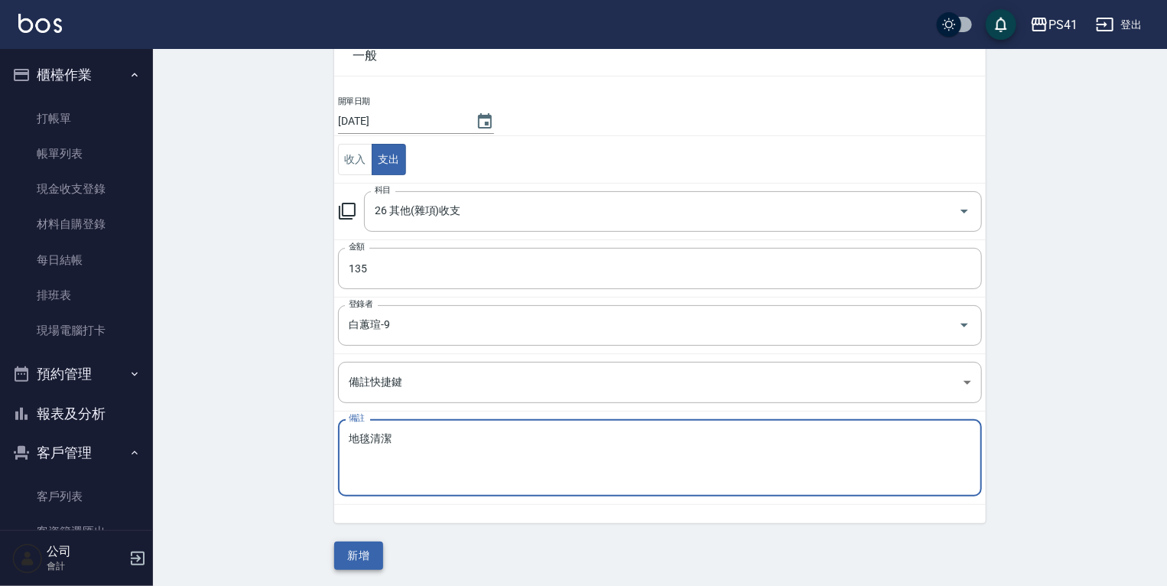
type textarea "地毯清潔"
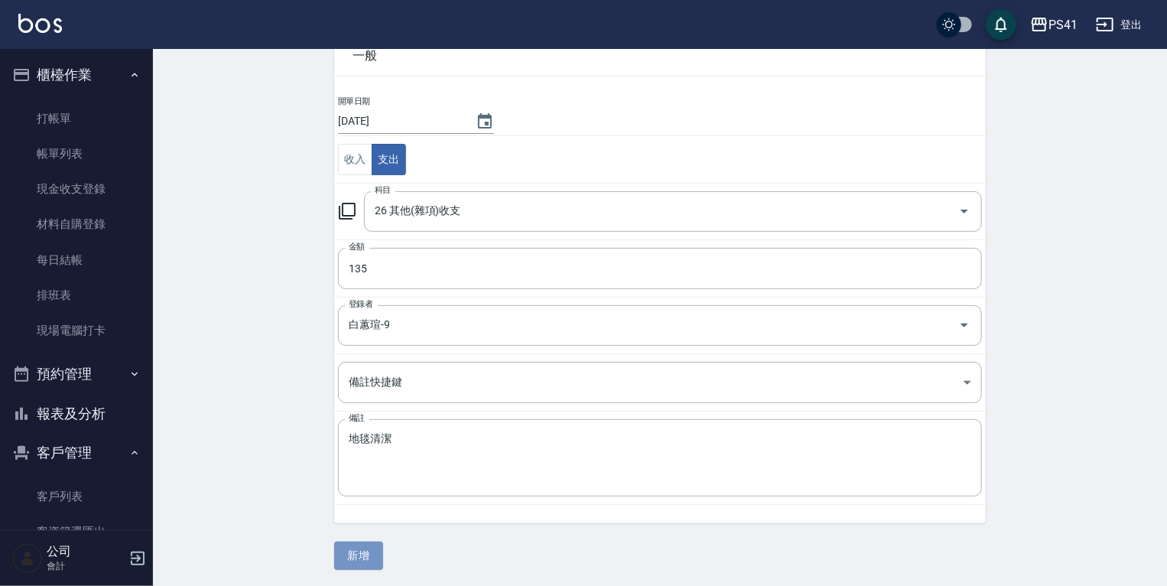
drag, startPoint x: 367, startPoint y: 558, endPoint x: 364, endPoint y: 567, distance: 9.7
click at [368, 558] on button "新增" at bounding box center [358, 555] width 49 height 28
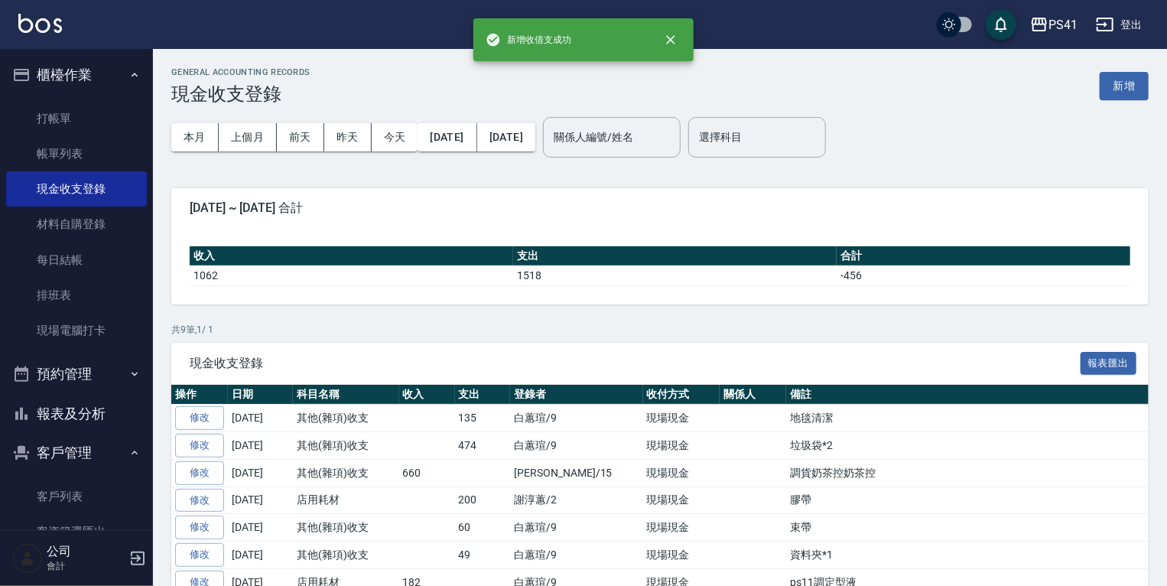
click at [87, 419] on button "報表及分析" at bounding box center [76, 414] width 141 height 40
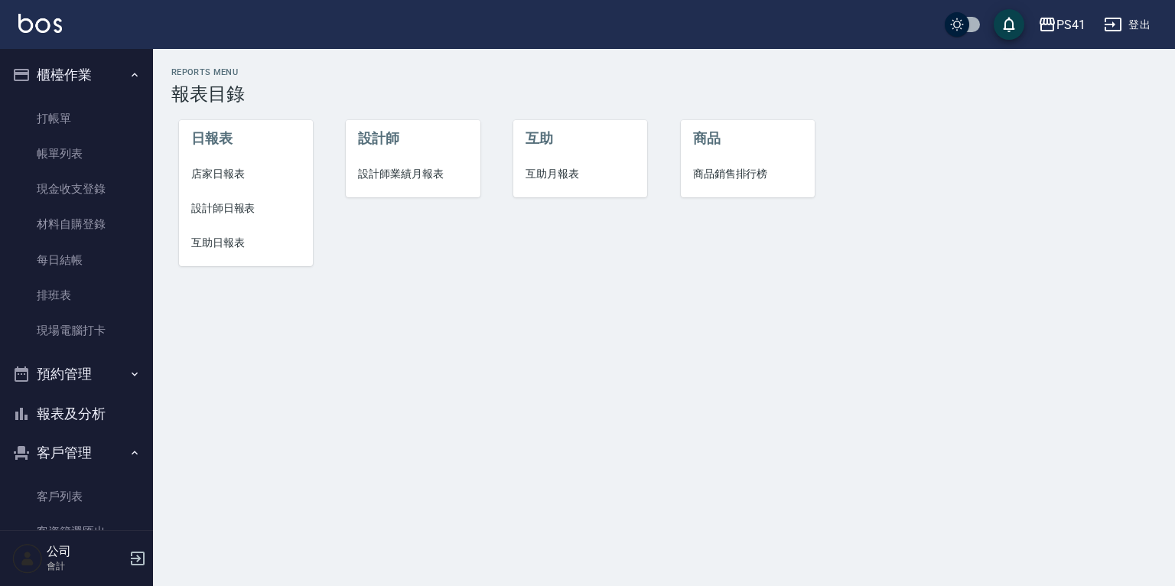
click at [239, 180] on span "店家日報表" at bounding box center [245, 174] width 109 height 16
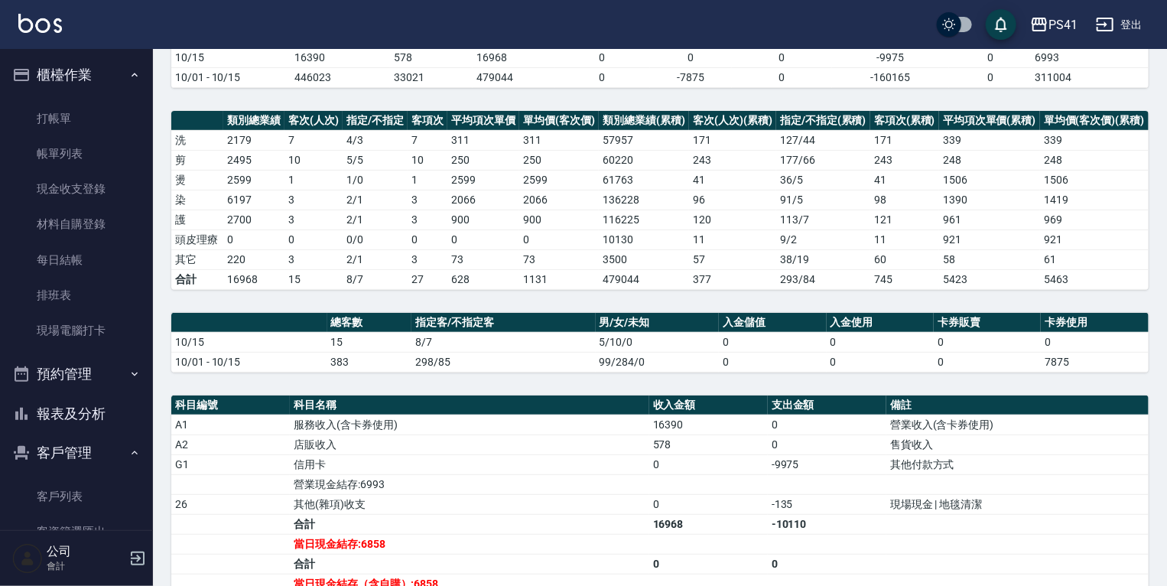
scroll to position [245, 0]
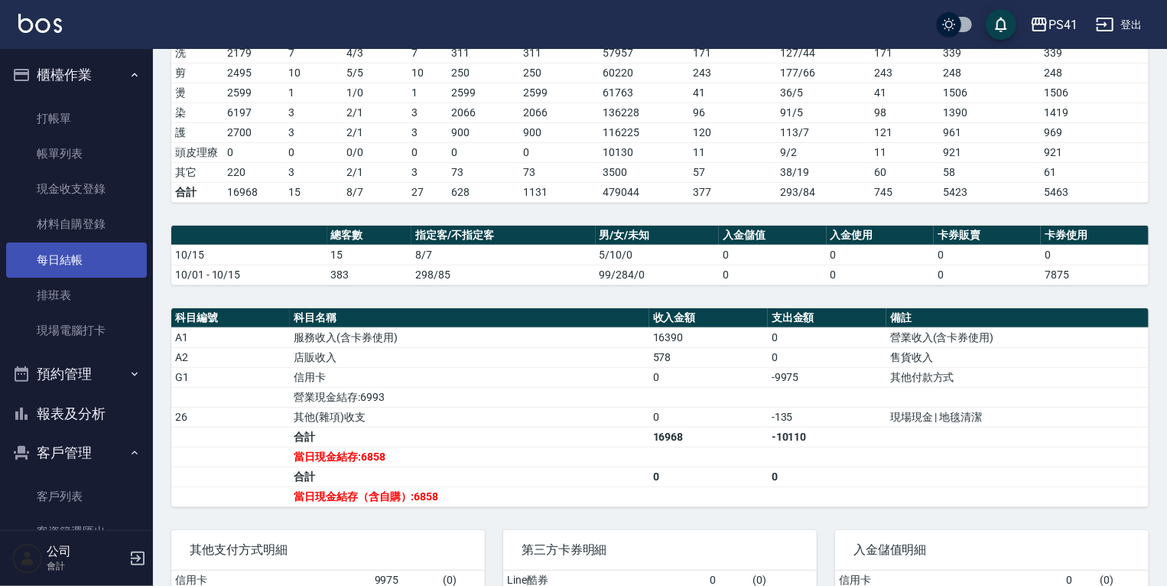
click at [34, 266] on link "每日結帳" at bounding box center [76, 259] width 141 height 35
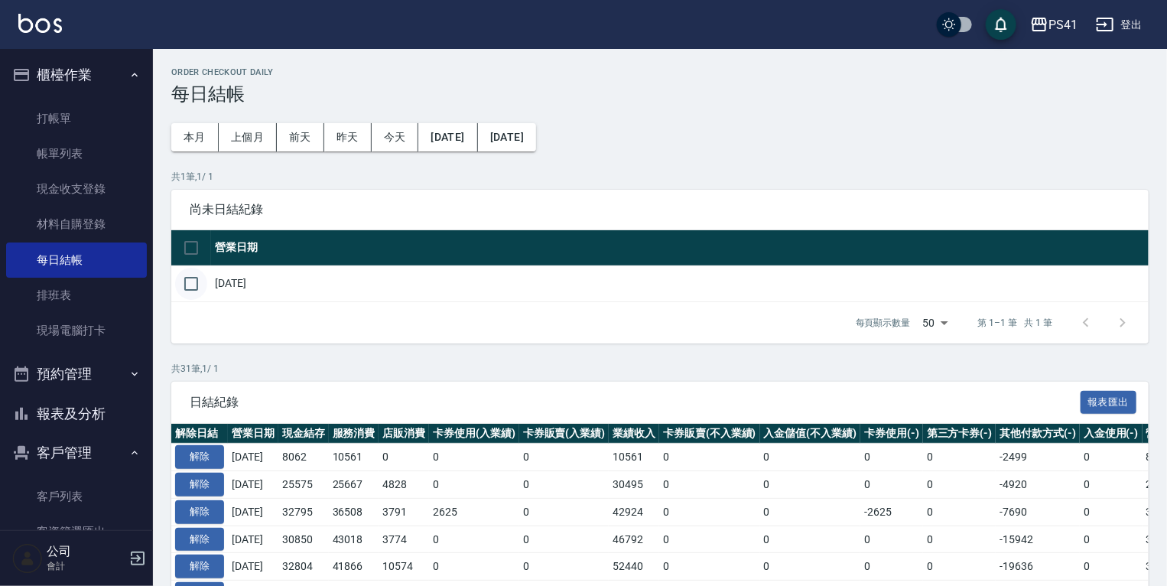
click at [193, 275] on input "checkbox" at bounding box center [191, 284] width 32 height 32
checkbox input "true"
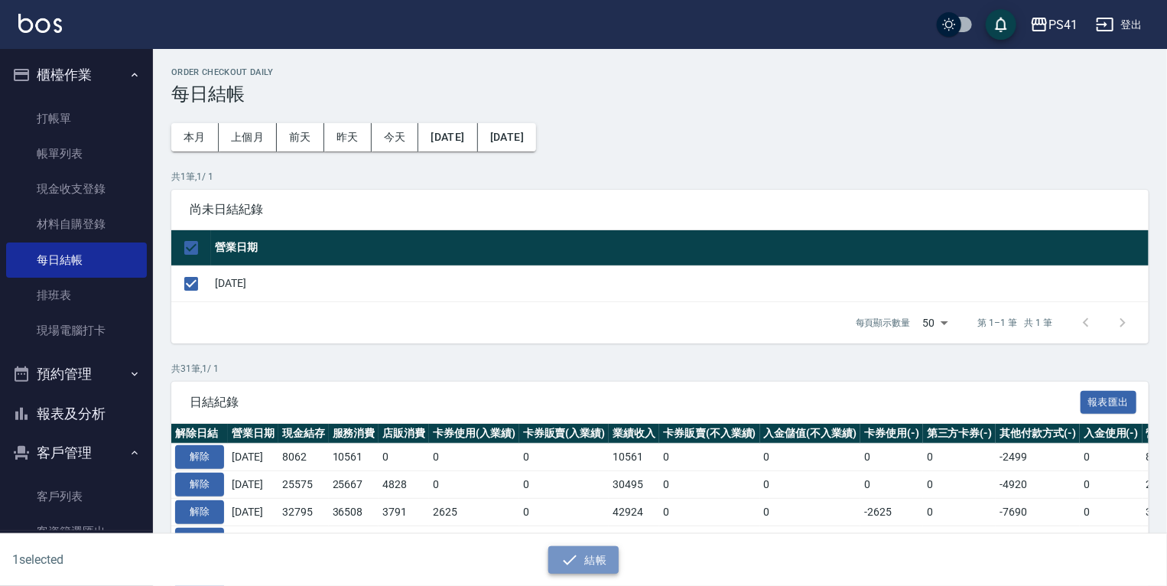
click at [573, 555] on icon "button" at bounding box center [570, 560] width 18 height 18
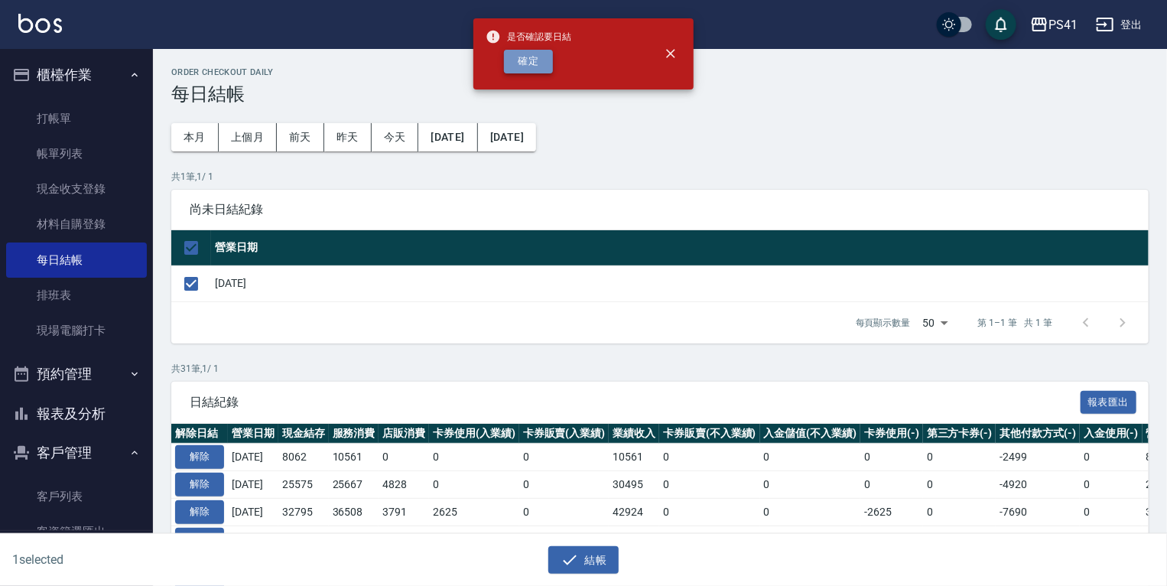
click at [520, 66] on button "確定" at bounding box center [528, 62] width 49 height 24
checkbox input "false"
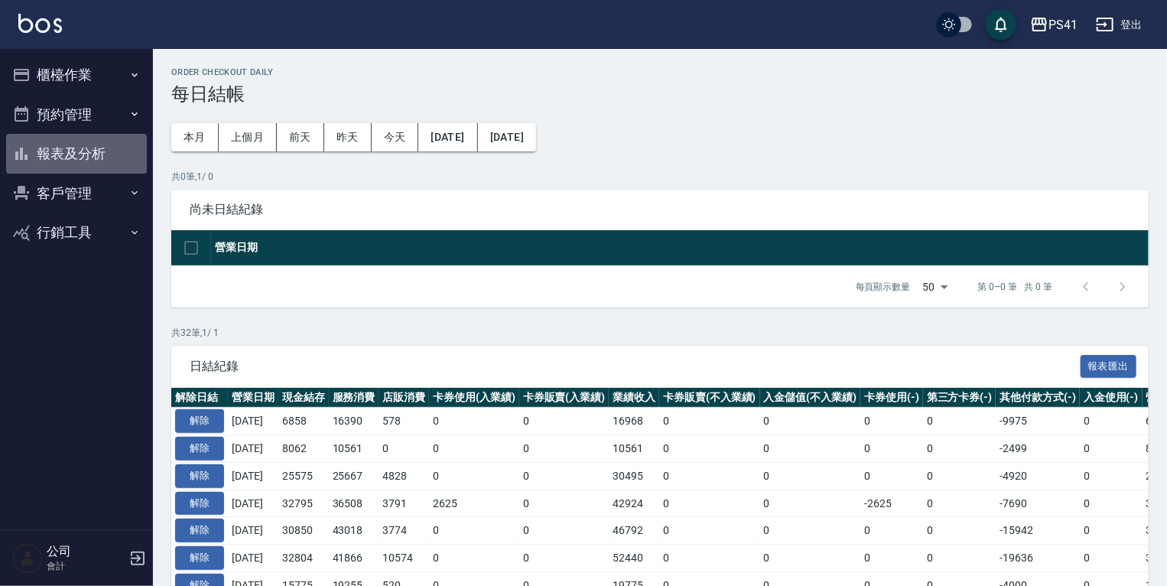
click at [110, 162] on button "報表及分析" at bounding box center [76, 154] width 141 height 40
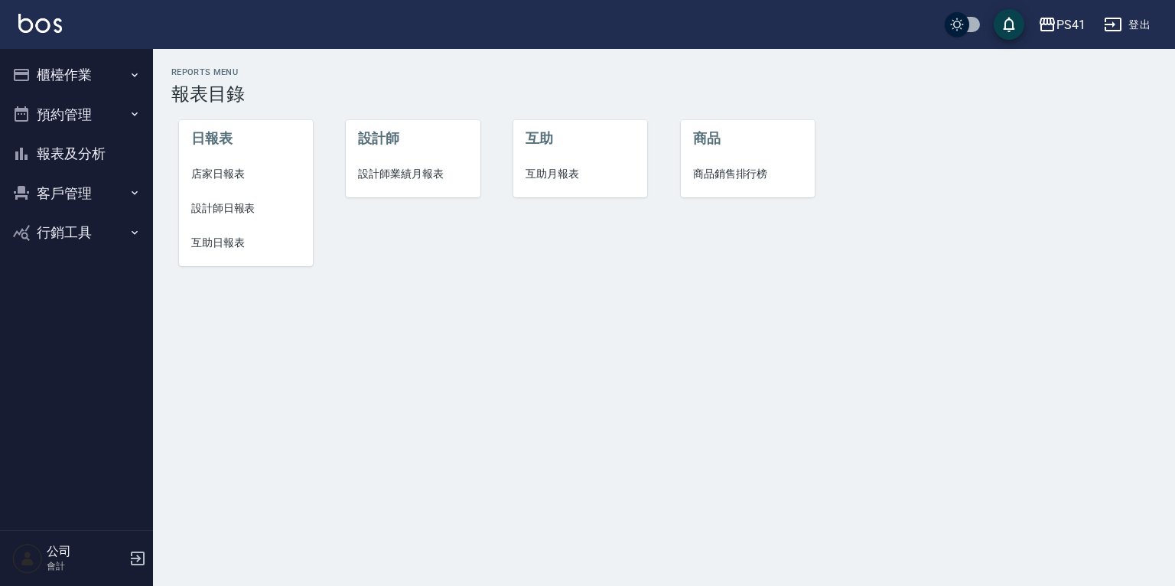
click at [109, 86] on button "櫃檯作業" at bounding box center [76, 75] width 141 height 40
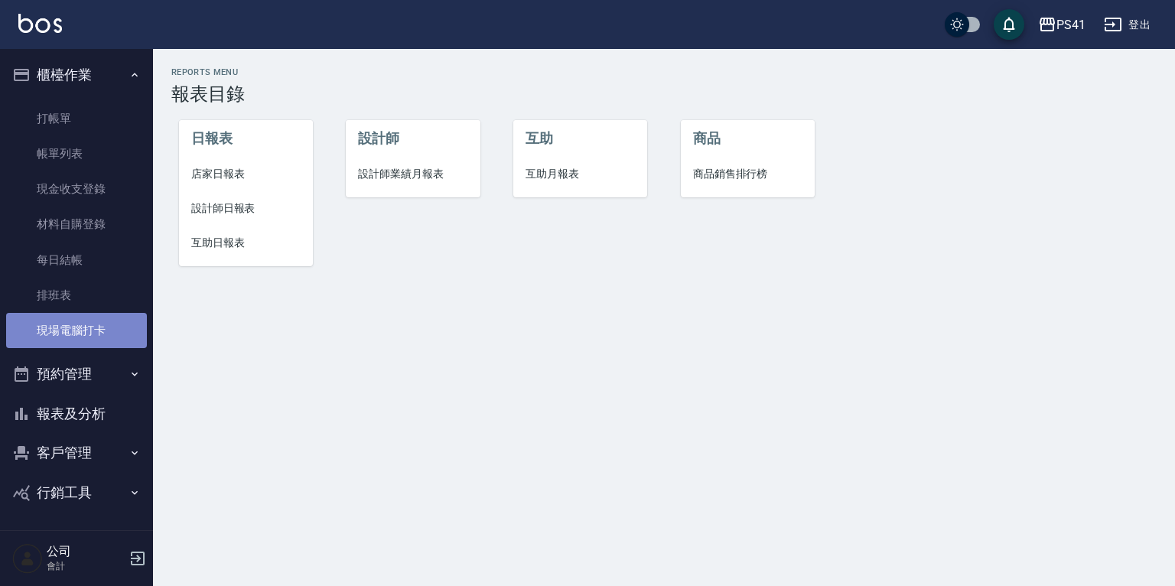
click at [74, 324] on link "現場電腦打卡" at bounding box center [76, 330] width 141 height 35
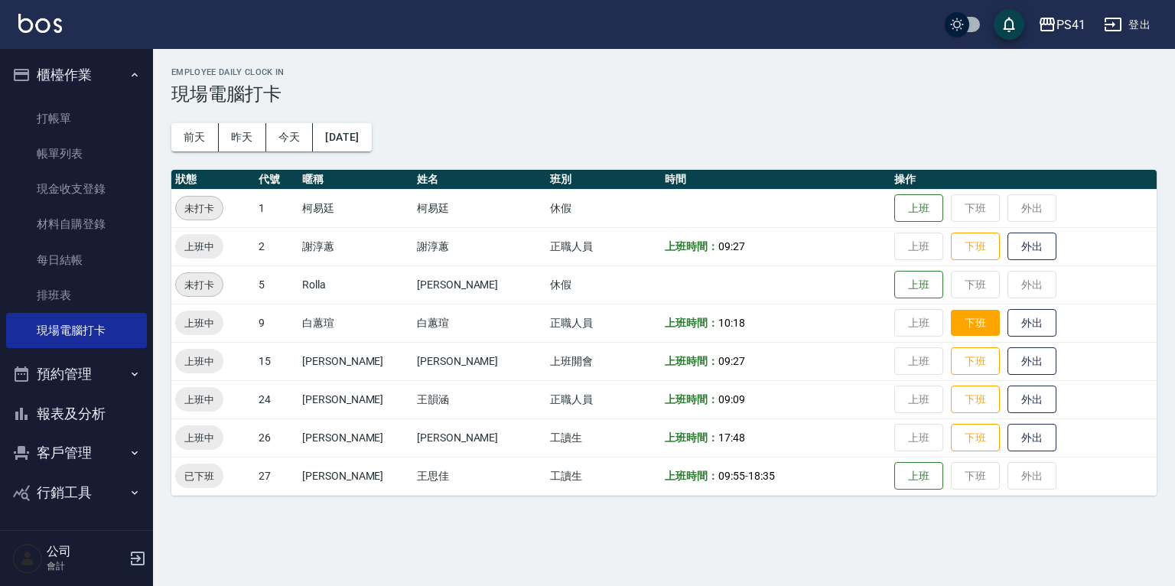
click at [976, 322] on button "下班" at bounding box center [975, 323] width 49 height 27
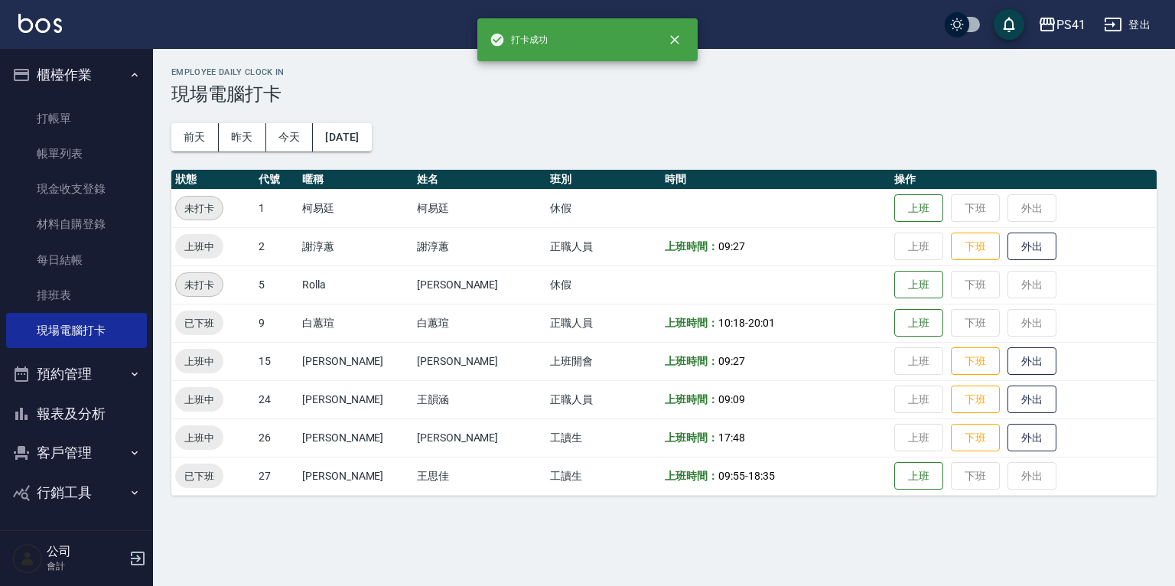
click at [67, 424] on button "報表及分析" at bounding box center [76, 414] width 141 height 40
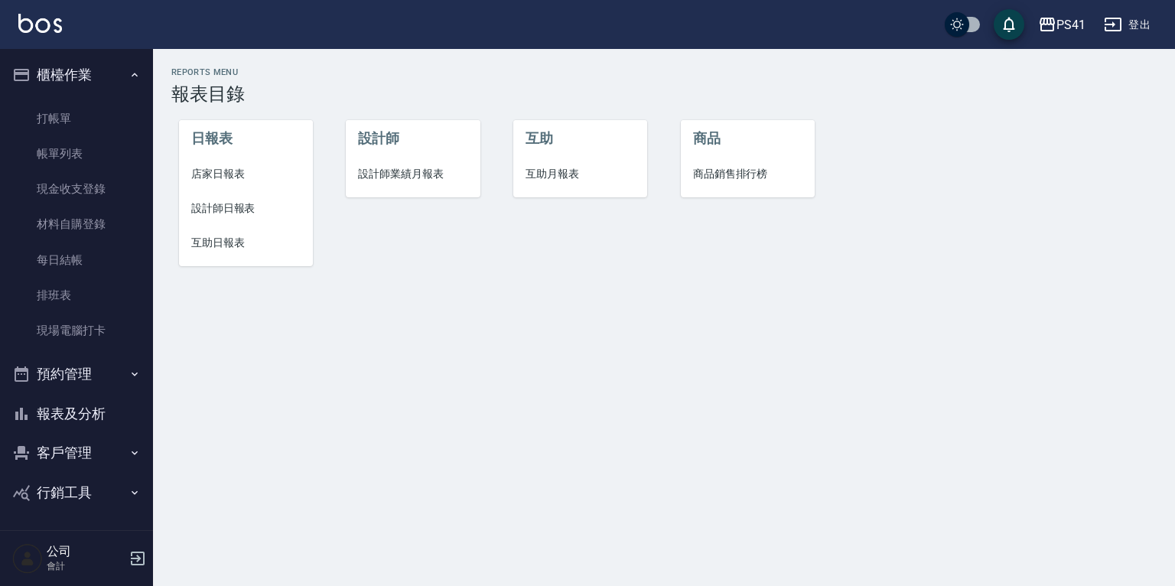
click at [219, 166] on span "店家日報表" at bounding box center [245, 174] width 109 height 16
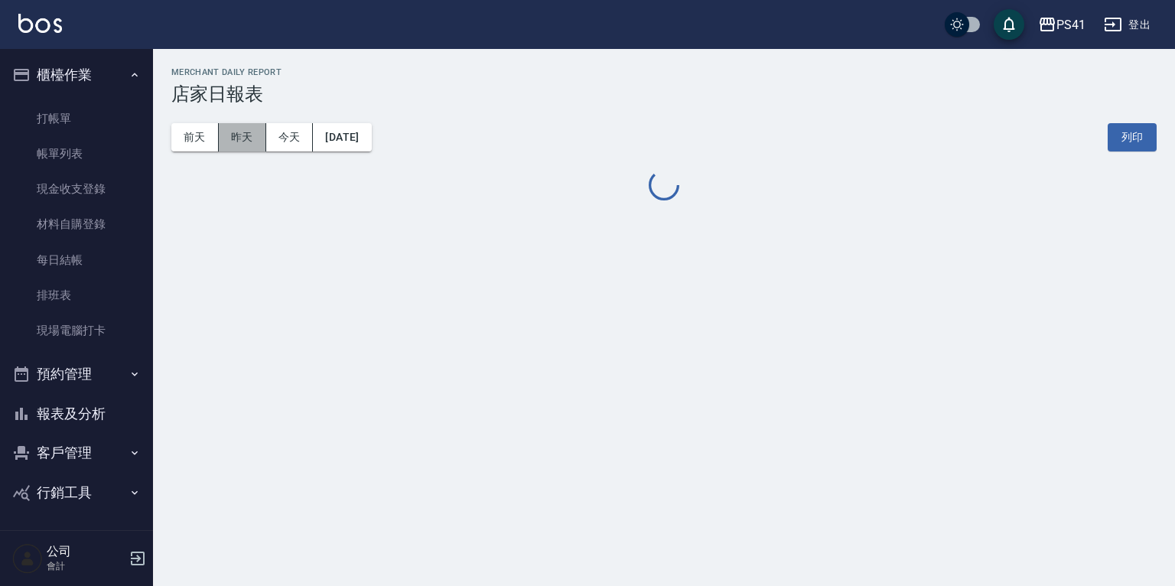
click at [237, 144] on button "昨天" at bounding box center [242, 137] width 47 height 28
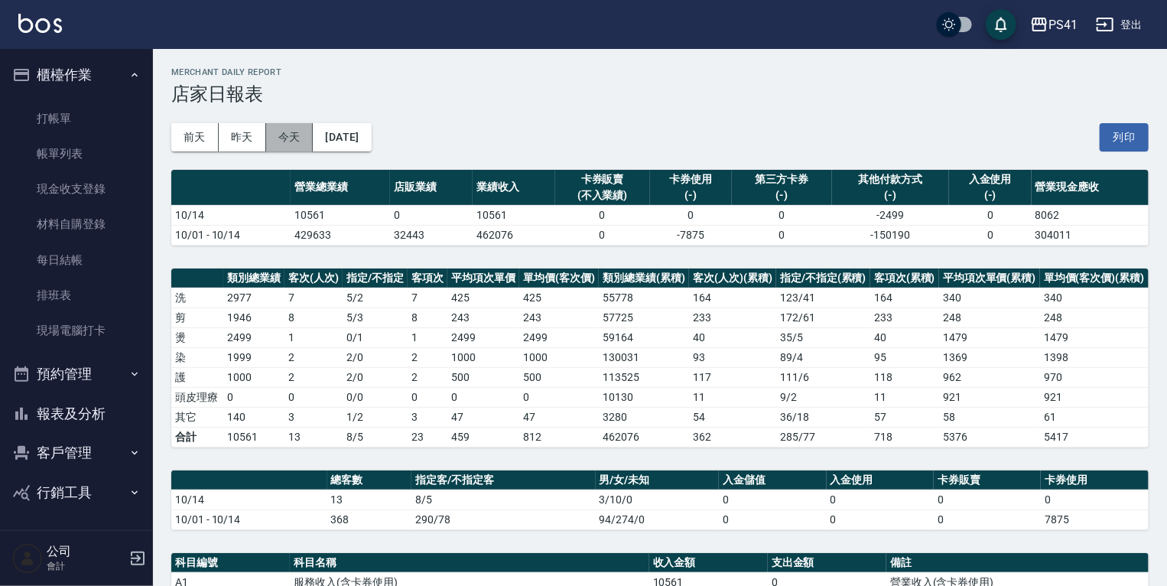
click at [278, 143] on button "今天" at bounding box center [289, 137] width 47 height 28
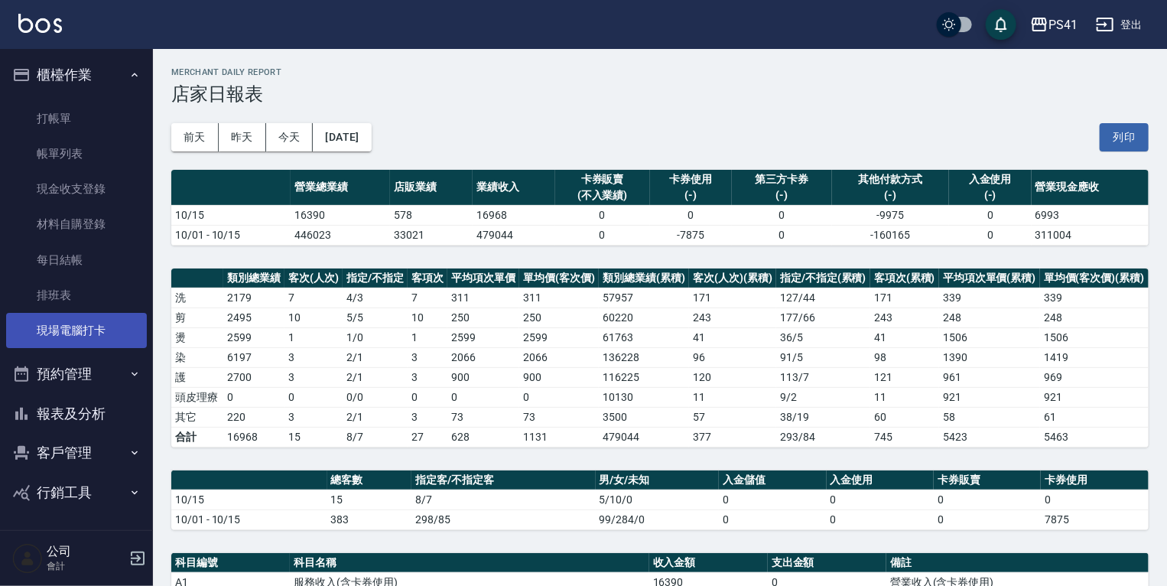
click at [72, 332] on link "現場電腦打卡" at bounding box center [76, 330] width 141 height 35
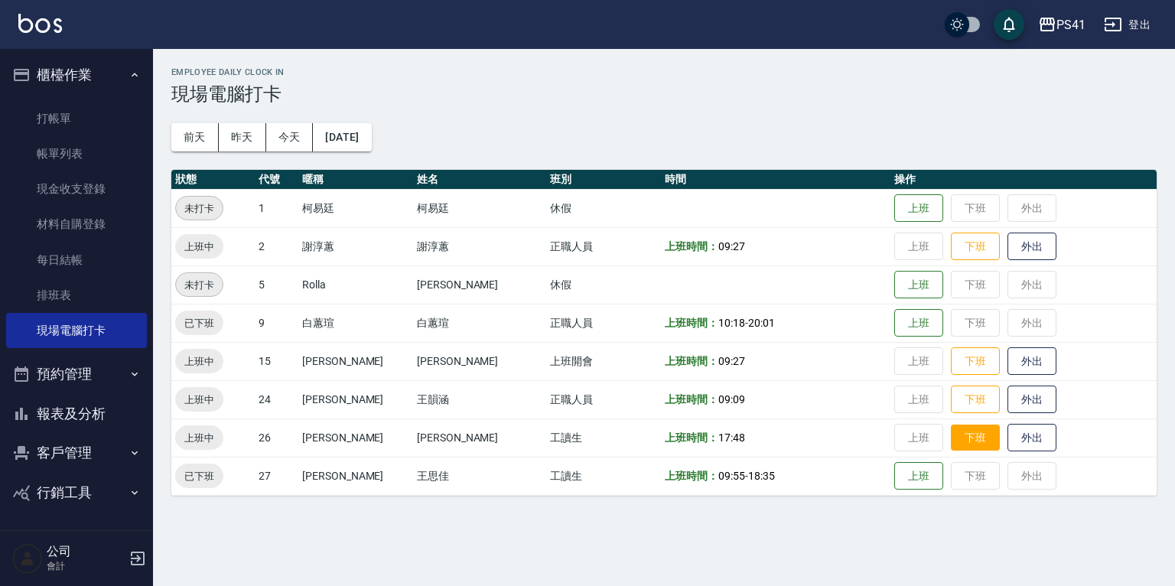
click at [958, 436] on button "下班" at bounding box center [975, 437] width 49 height 27
click at [951, 391] on button "下班" at bounding box center [975, 399] width 49 height 27
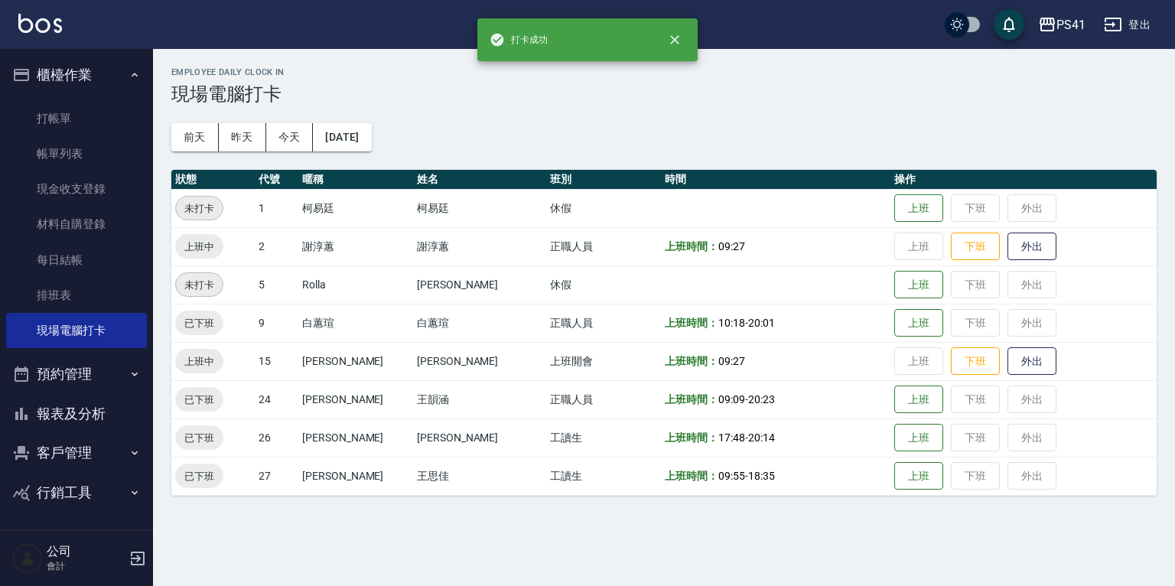
click at [99, 418] on button "報表及分析" at bounding box center [76, 414] width 141 height 40
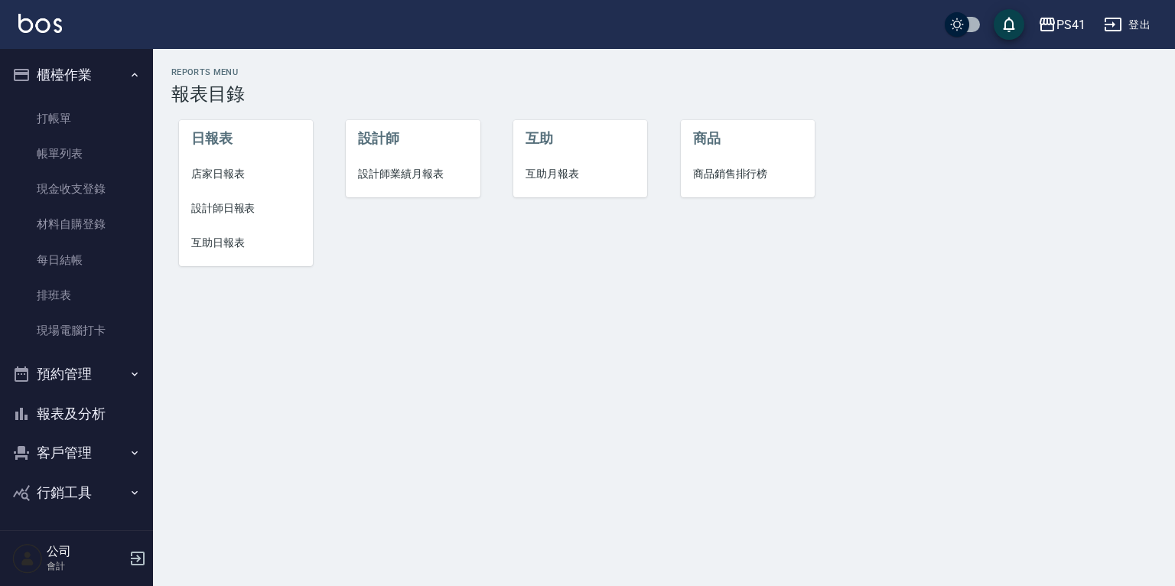
click at [578, 177] on span "互助月報表" at bounding box center [579, 174] width 109 height 16
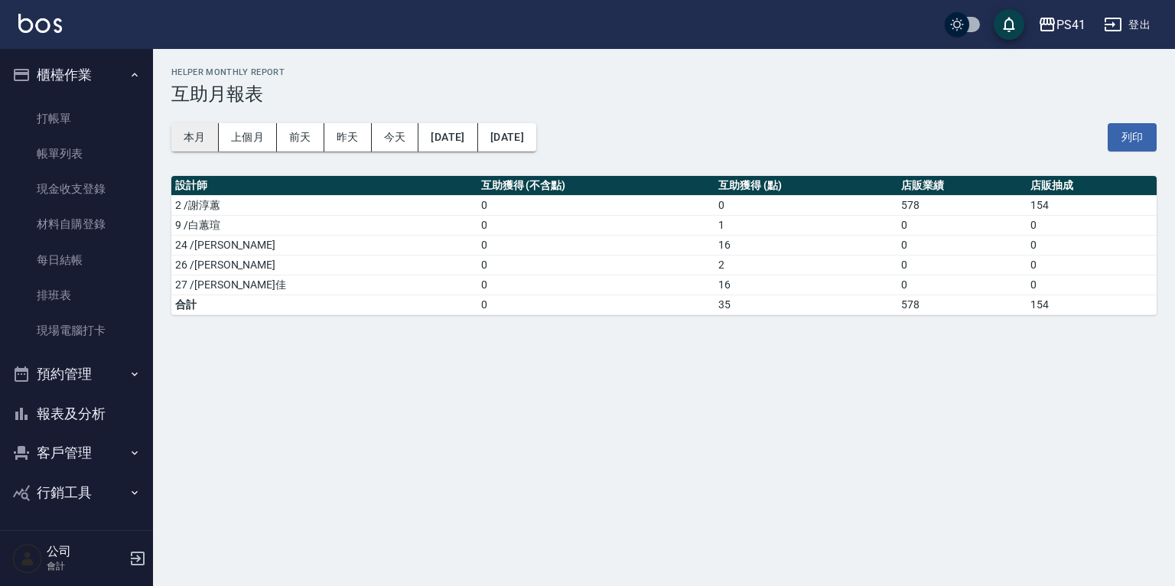
click at [205, 138] on button "本月" at bounding box center [194, 137] width 47 height 28
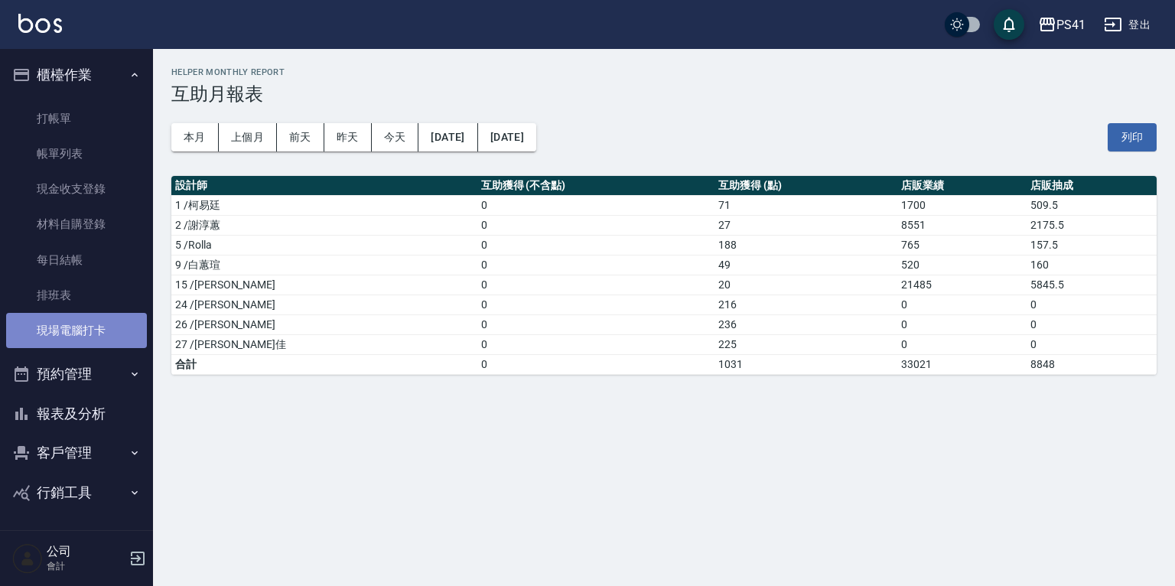
click at [98, 324] on link "現場電腦打卡" at bounding box center [76, 330] width 141 height 35
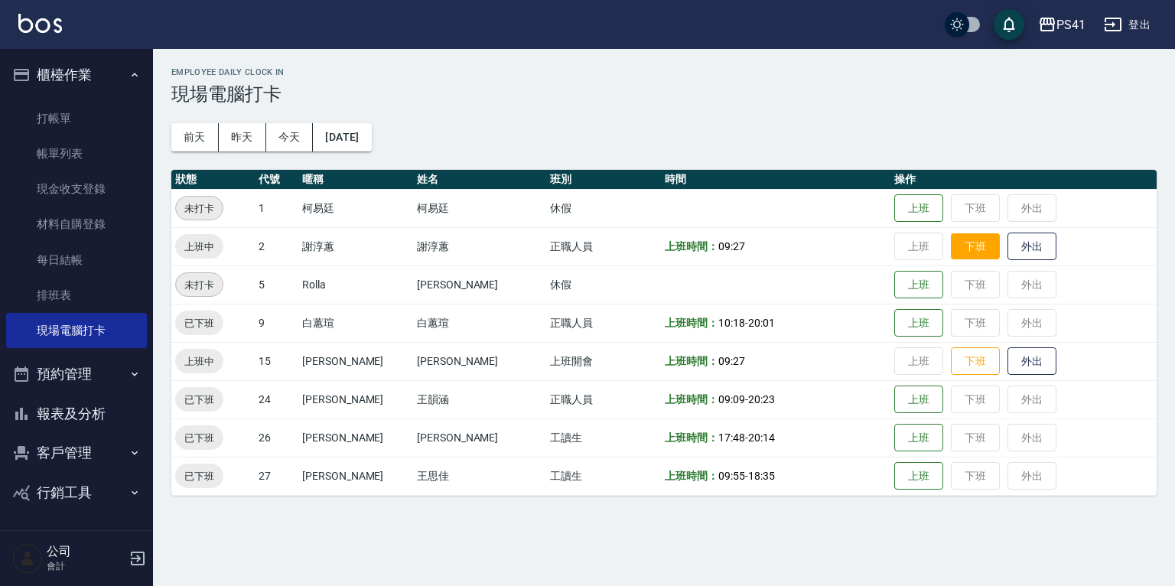
click at [973, 236] on button "下班" at bounding box center [975, 246] width 49 height 27
